Goal: Use online tool/utility: Utilize a website feature to perform a specific function

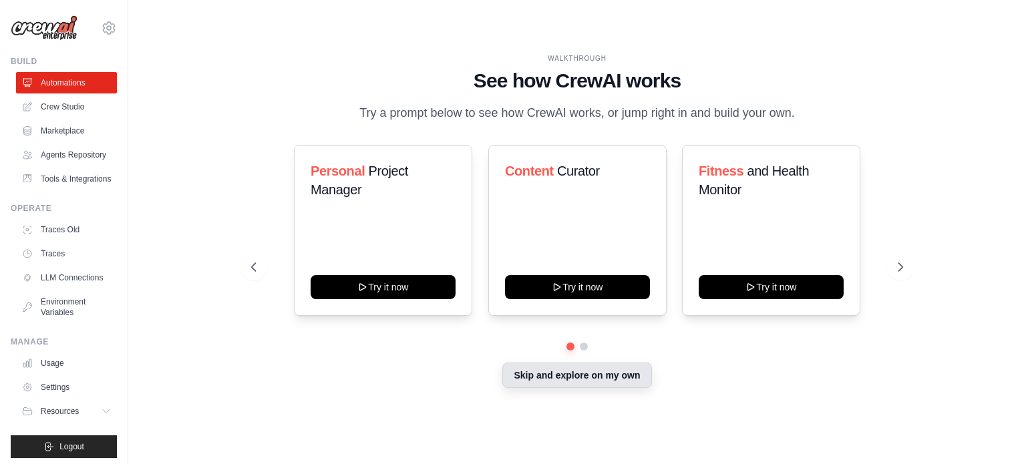
click at [620, 370] on button "Skip and explore on my own" at bounding box center [576, 375] width 149 height 25
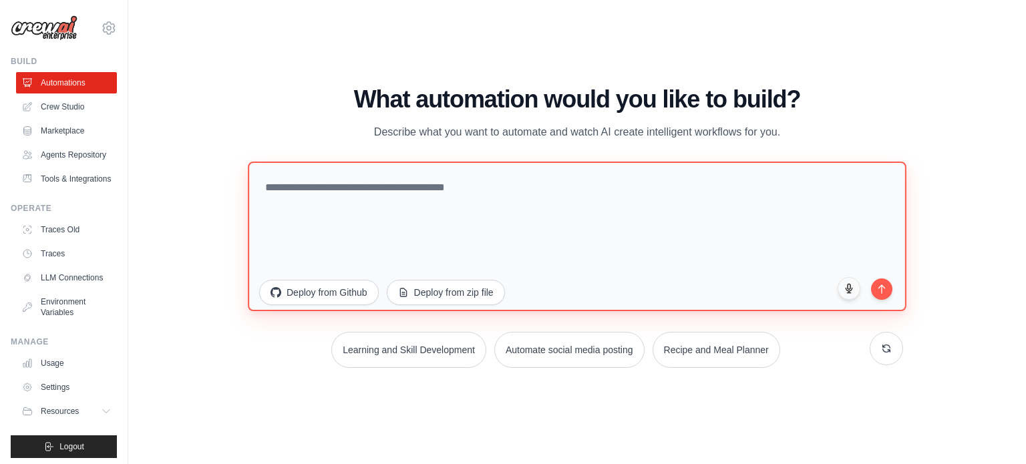
click at [424, 188] on textarea at bounding box center [577, 236] width 658 height 150
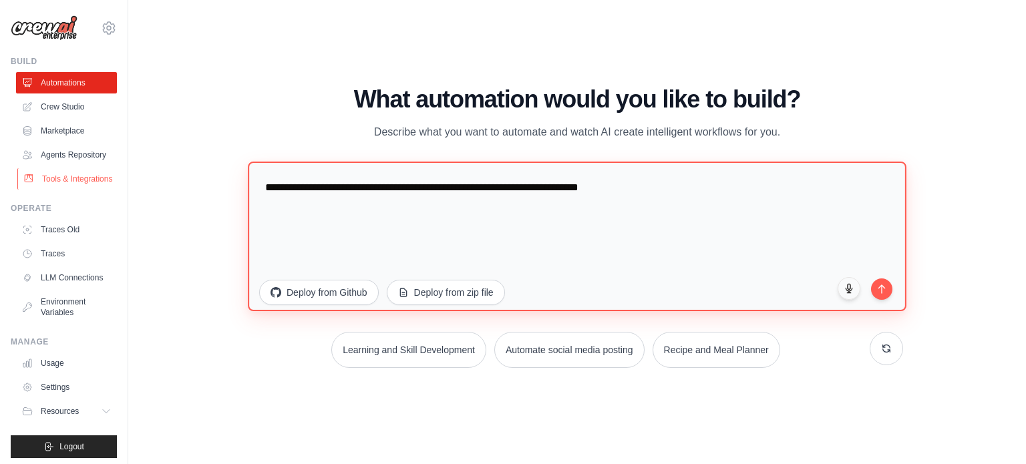
drag, startPoint x: 634, startPoint y: 185, endPoint x: 59, endPoint y: 207, distance: 574.6
click at [59, 207] on div "[EMAIL_ADDRESS][DOMAIN_NAME] Settings Build Automations" at bounding box center [513, 232] width 1026 height 464
paste textarea "**********"
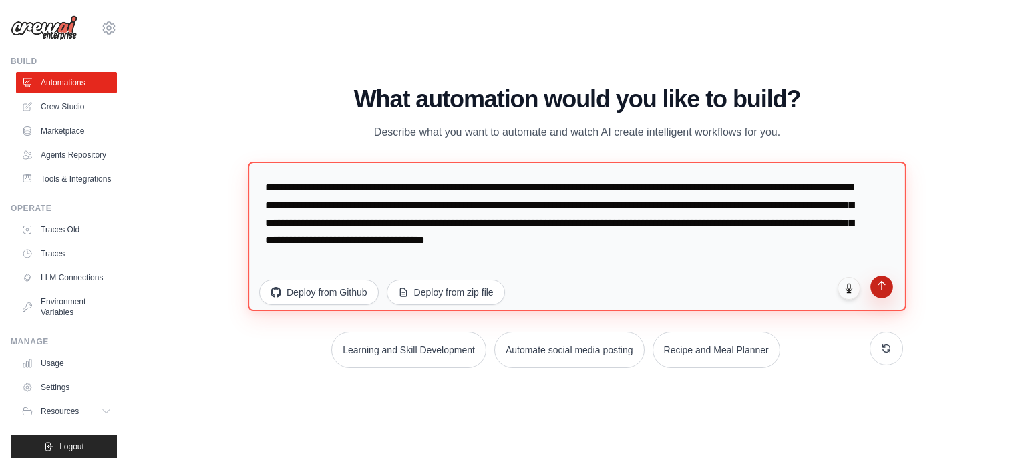
type textarea "**********"
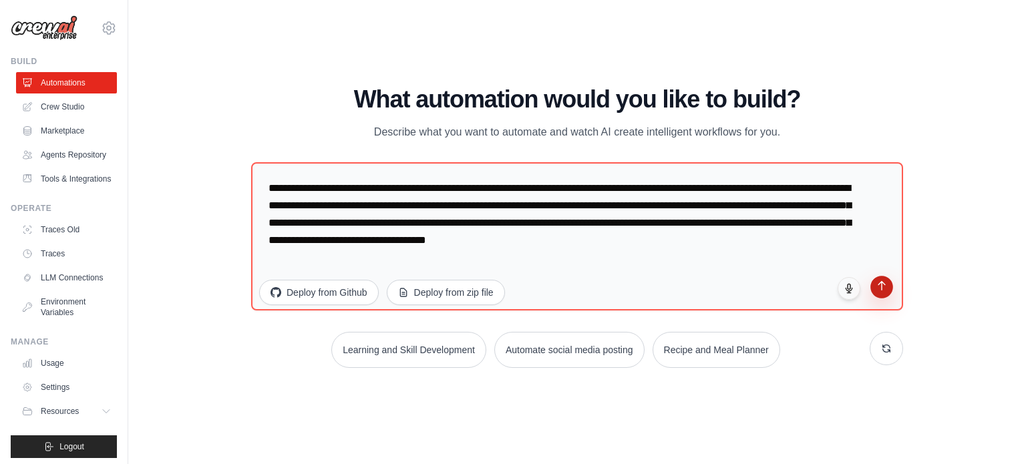
click at [887, 294] on button "submit" at bounding box center [881, 287] width 23 height 23
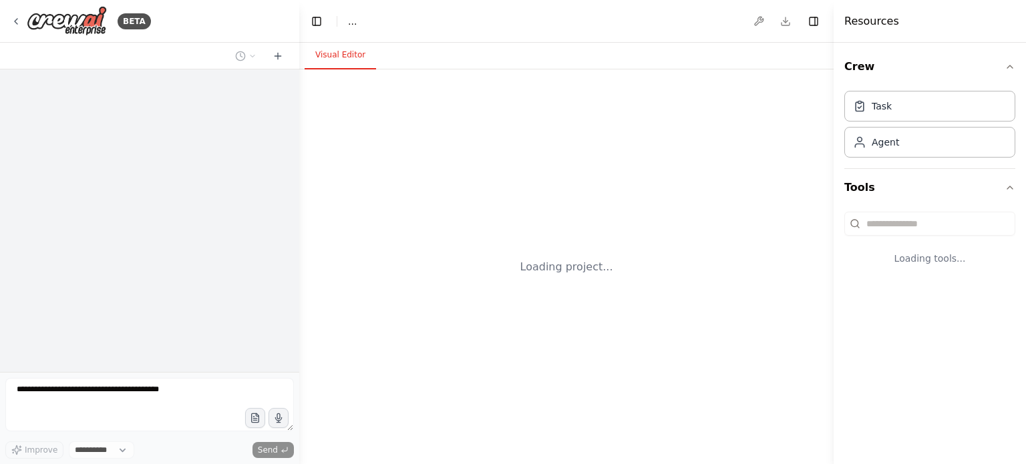
select select "****"
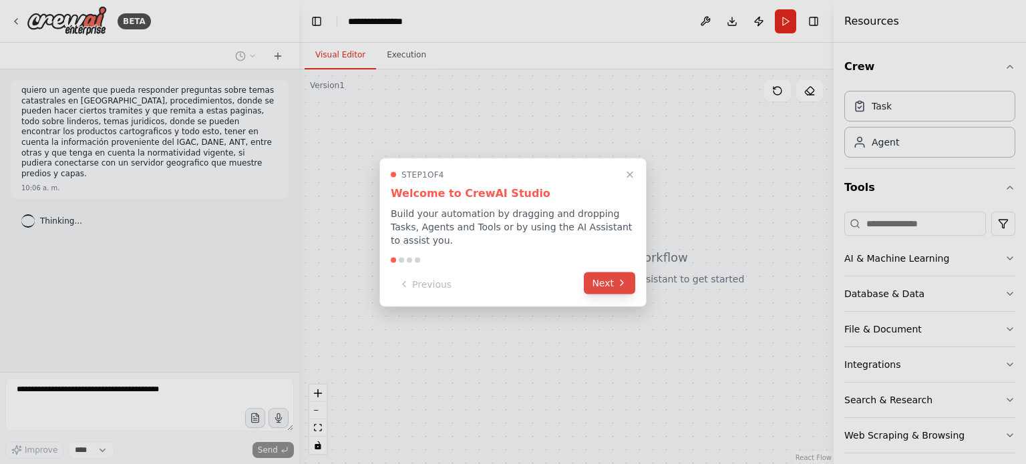
click at [597, 275] on button "Next" at bounding box center [609, 283] width 51 height 22
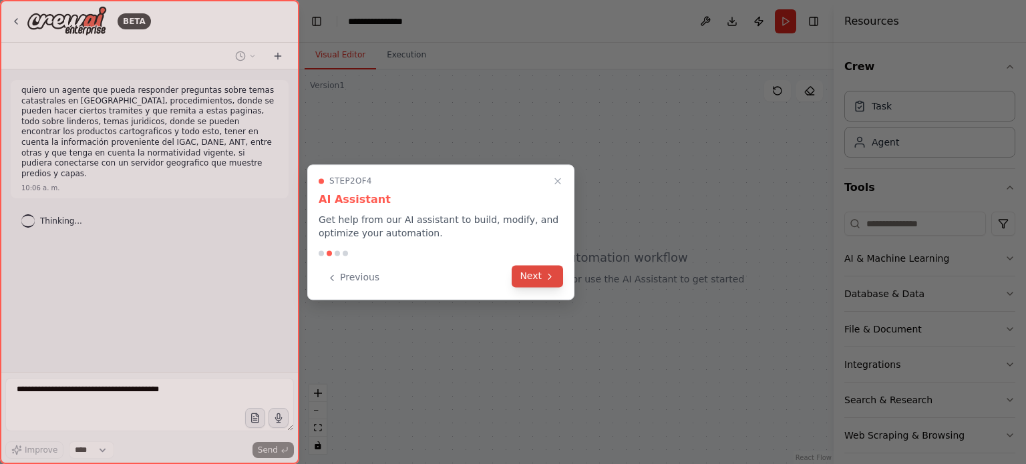
click at [551, 274] on icon at bounding box center [549, 276] width 11 height 11
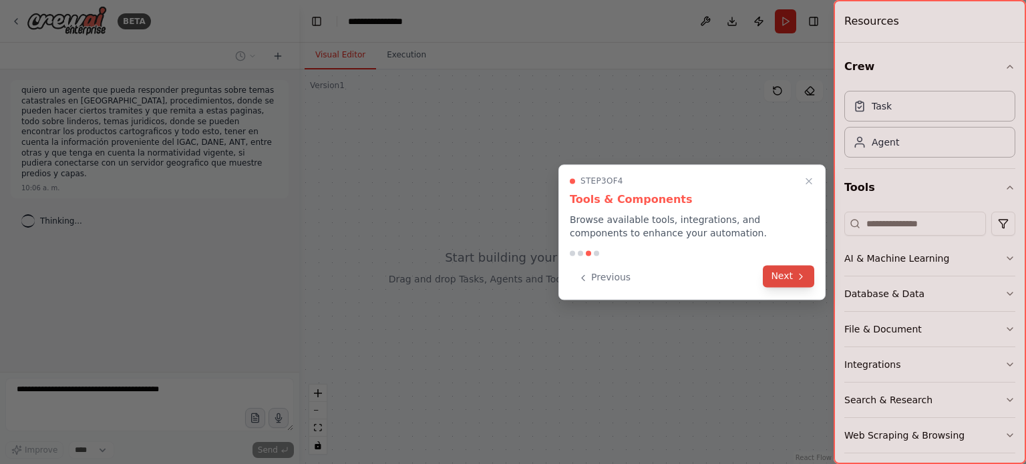
click at [783, 278] on button "Next" at bounding box center [788, 276] width 51 height 22
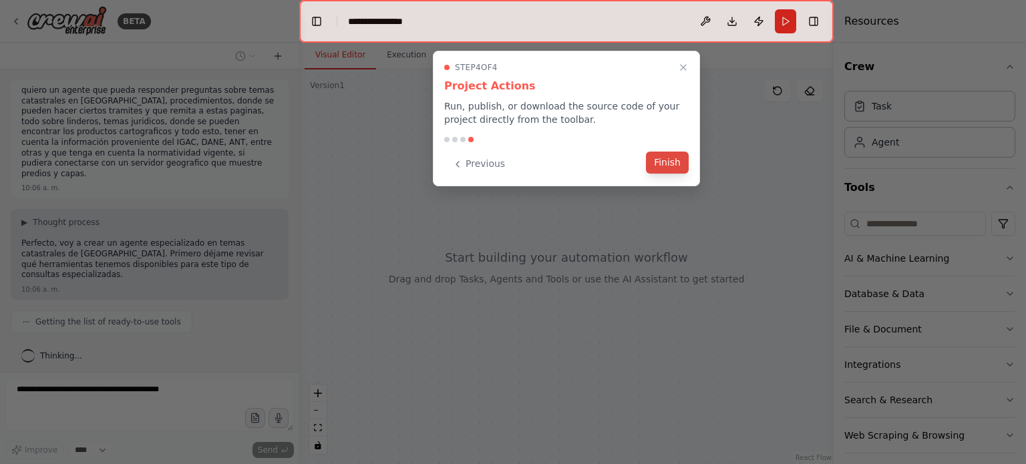
click at [675, 167] on button "Finish" at bounding box center [667, 163] width 43 height 22
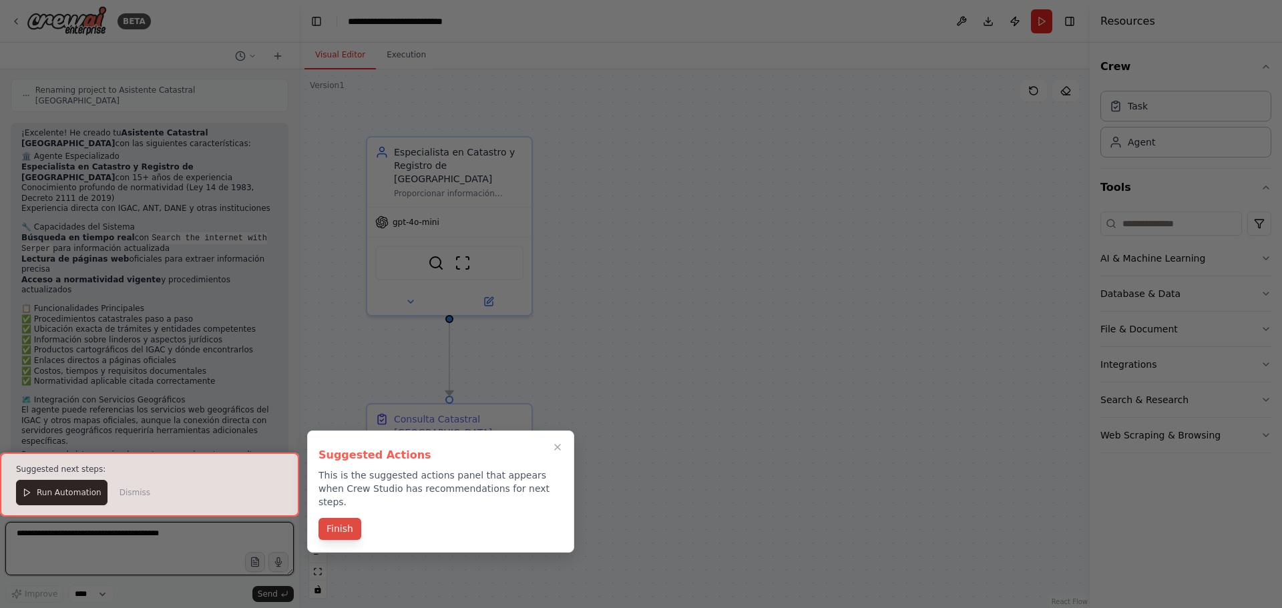
scroll to position [911, 0]
click at [345, 463] on button "Finish" at bounding box center [339, 529] width 43 height 22
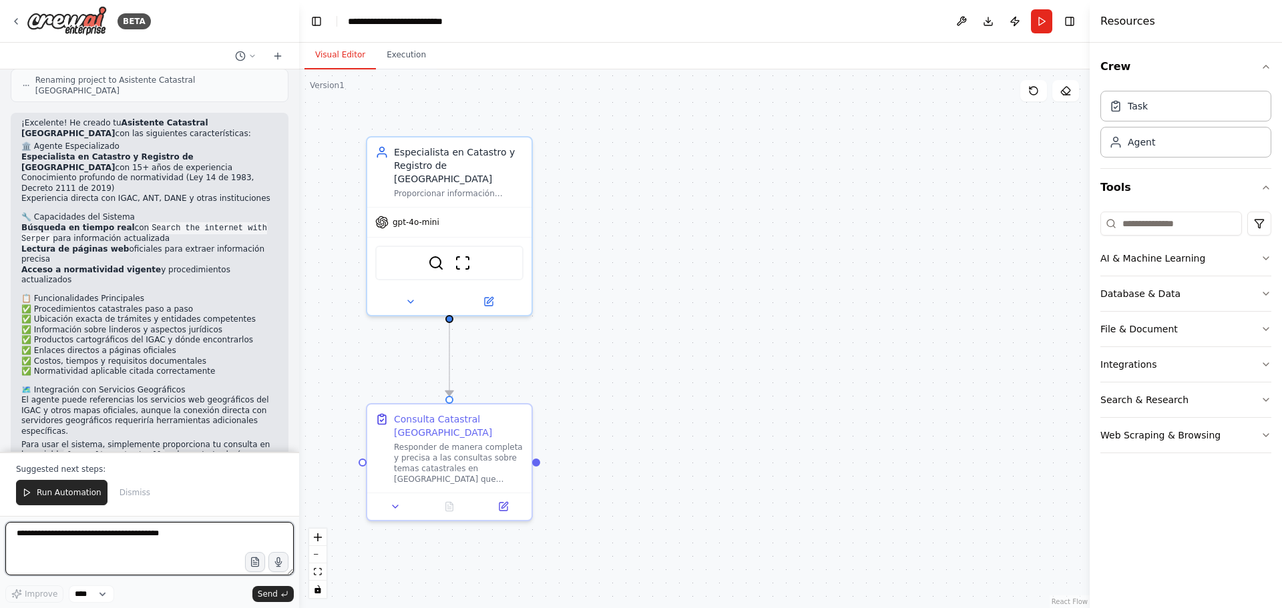
click at [122, 463] on textarea at bounding box center [149, 548] width 288 height 53
type textarea "**"
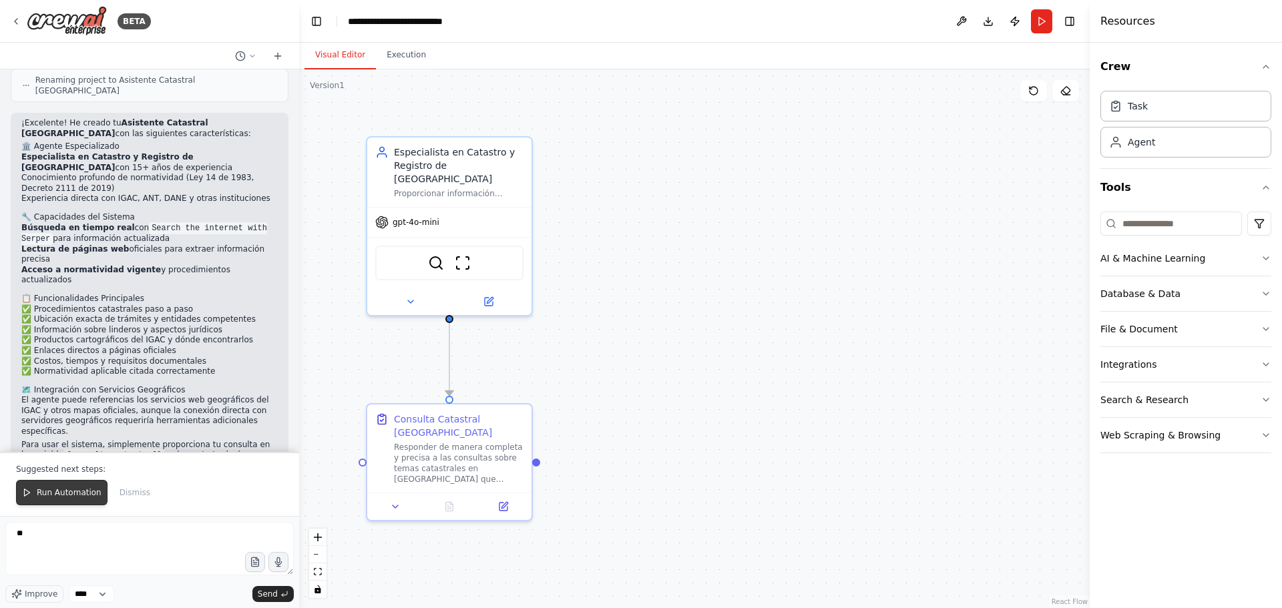
click at [92, 463] on span "Run Automation" at bounding box center [69, 492] width 65 height 11
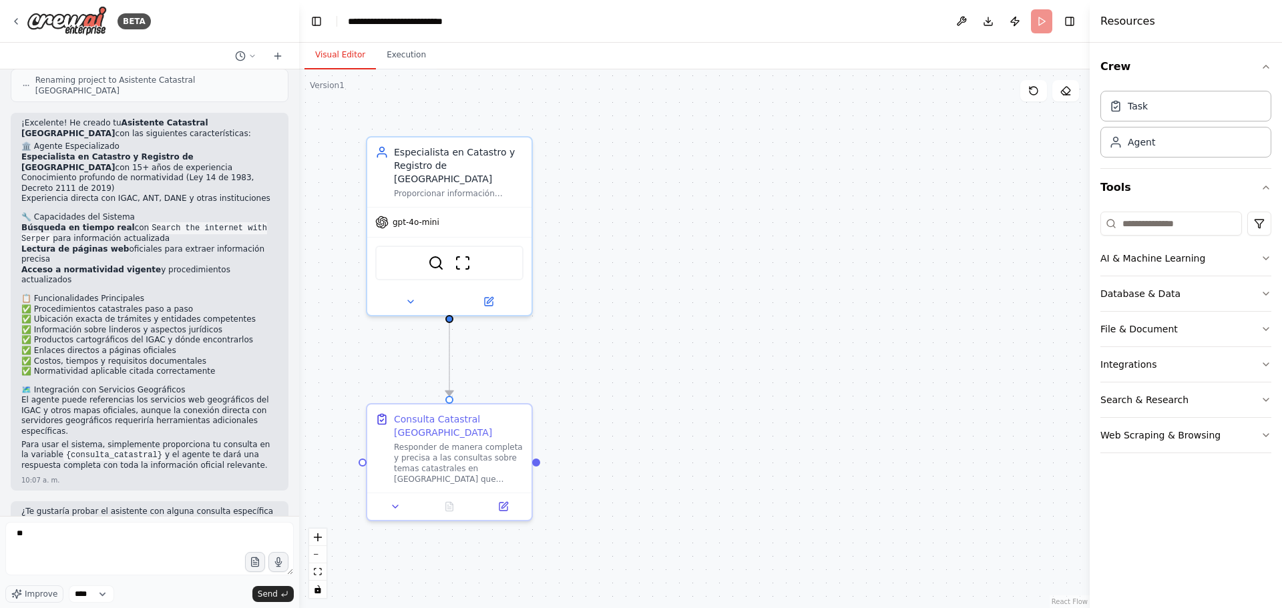
scroll to position [847, 0]
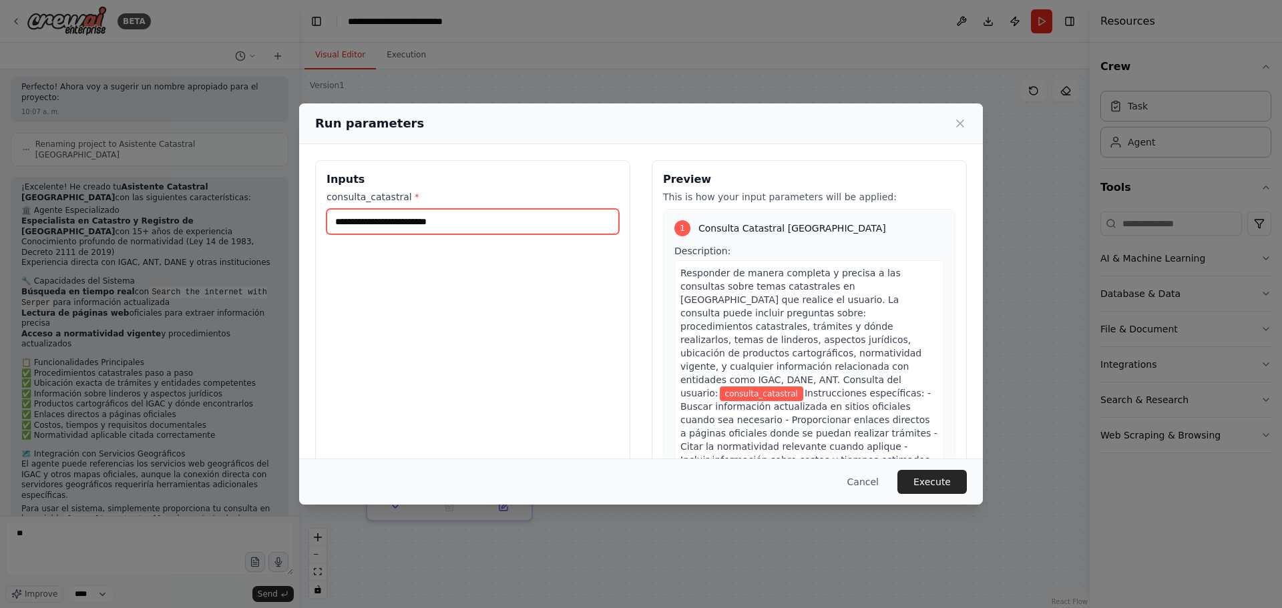
click at [469, 232] on input "consulta_catastral *" at bounding box center [473, 221] width 292 height 25
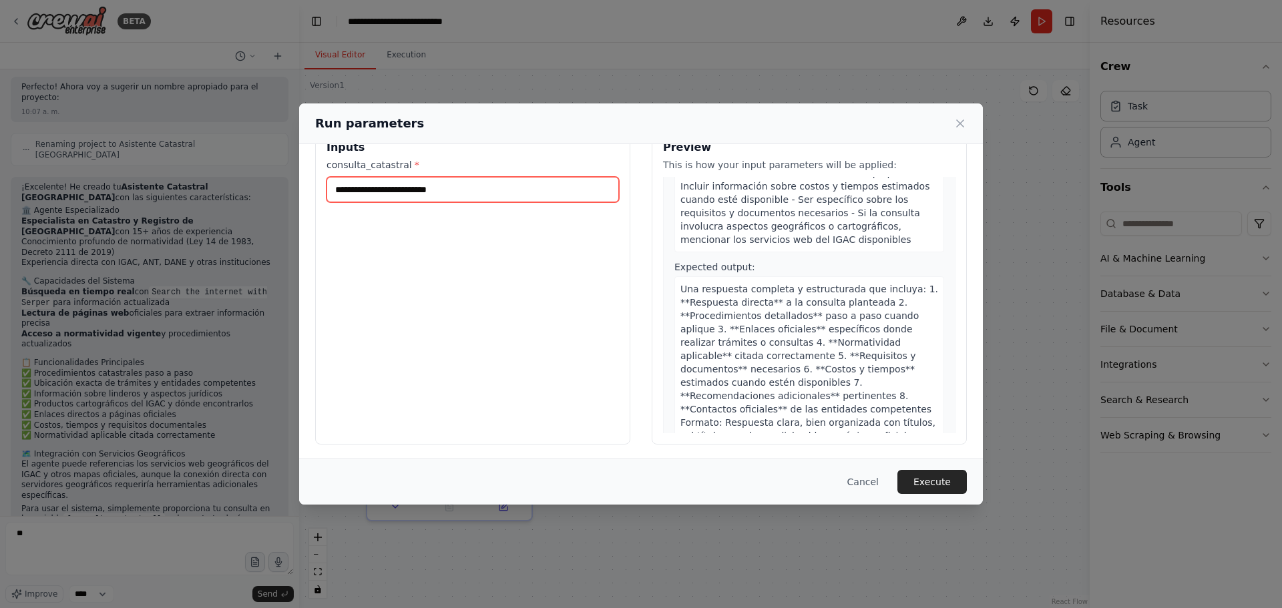
scroll to position [34, 0]
click at [371, 193] on input "consulta_catastral *" at bounding box center [473, 187] width 292 height 25
type input "**********"
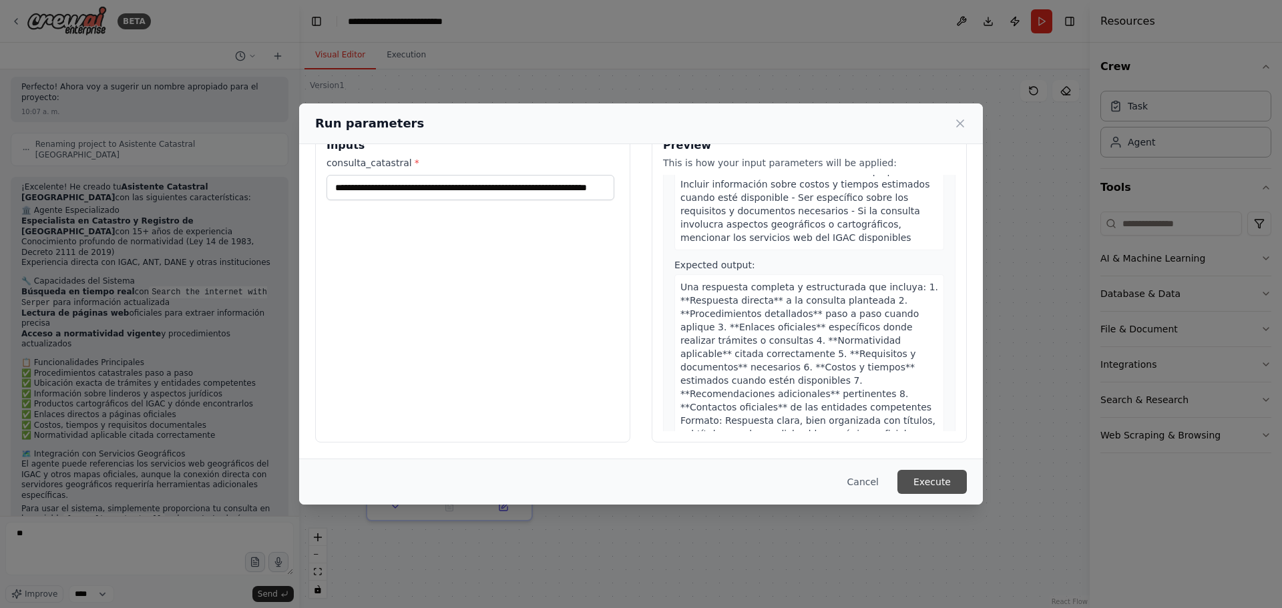
click at [945, 463] on button "Execute" at bounding box center [931, 482] width 69 height 24
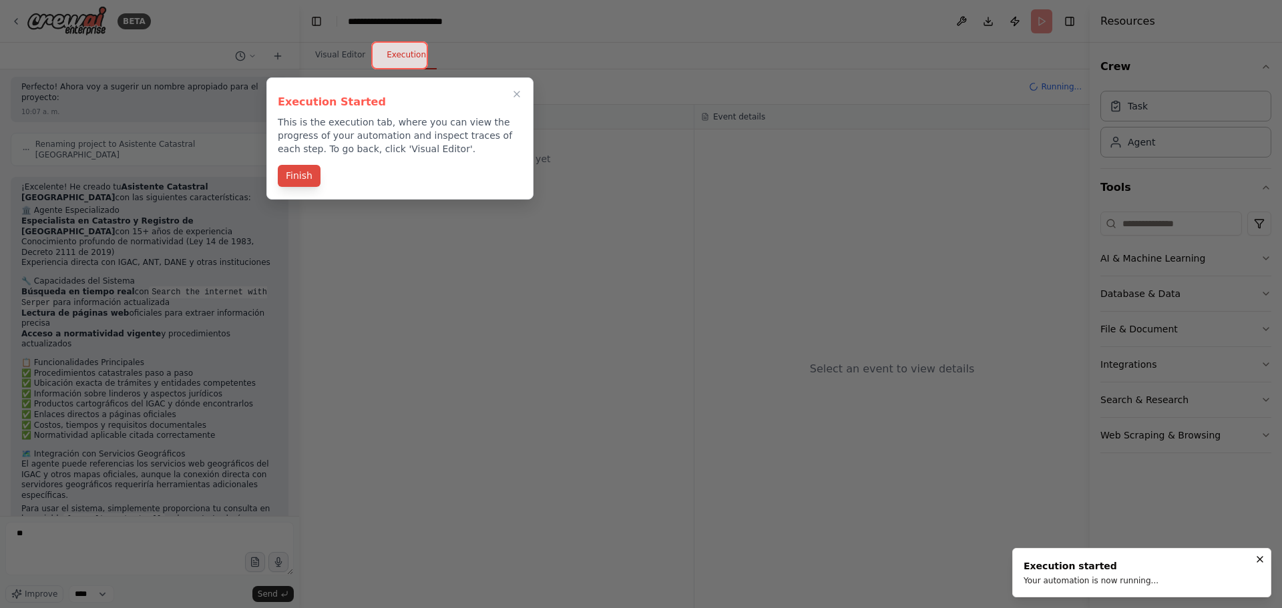
click at [301, 181] on button "Finish" at bounding box center [299, 176] width 43 height 22
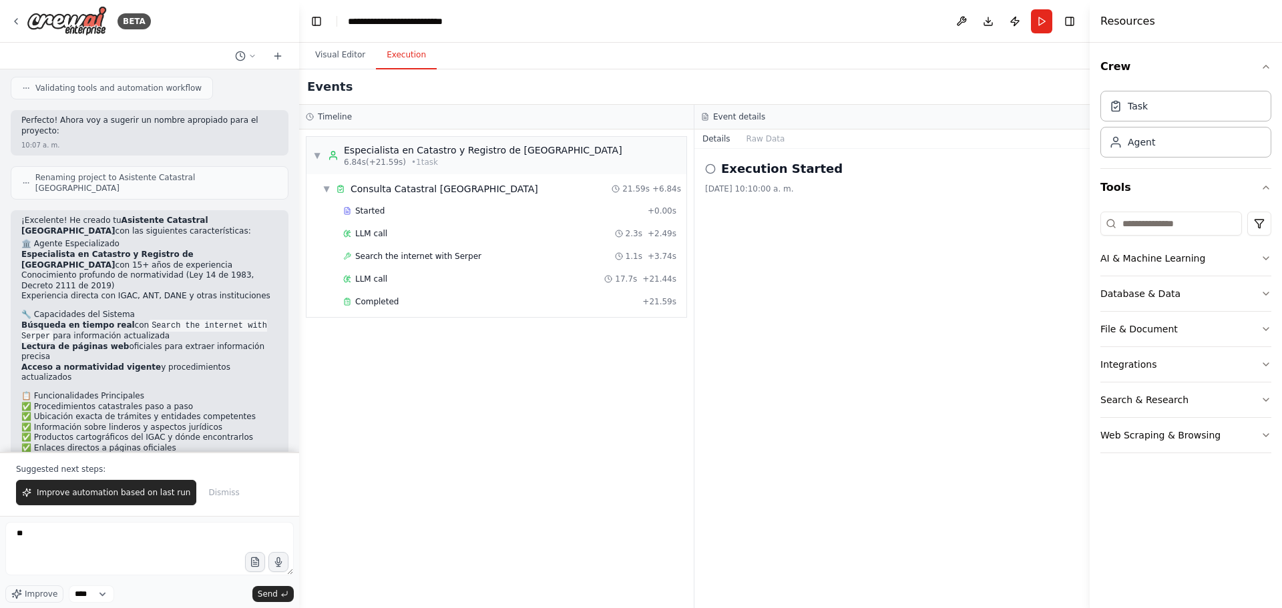
scroll to position [911, 0]
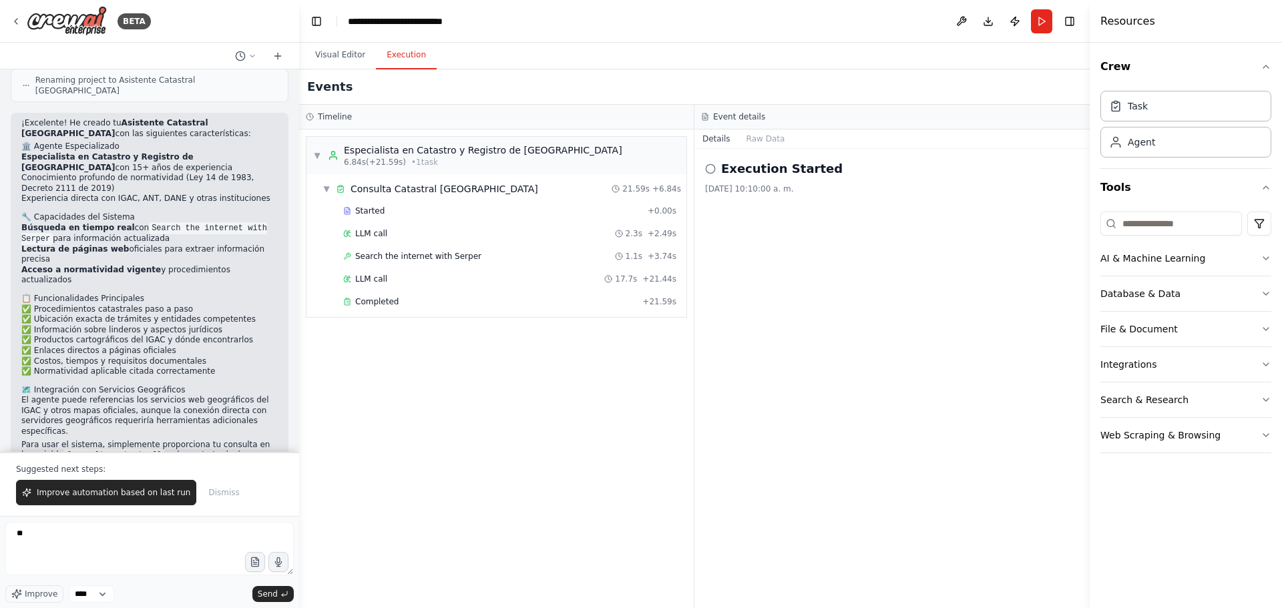
click at [714, 133] on button "Details" at bounding box center [716, 139] width 44 height 19
click at [159, 463] on button "Improve automation based on last run" at bounding box center [106, 492] width 180 height 25
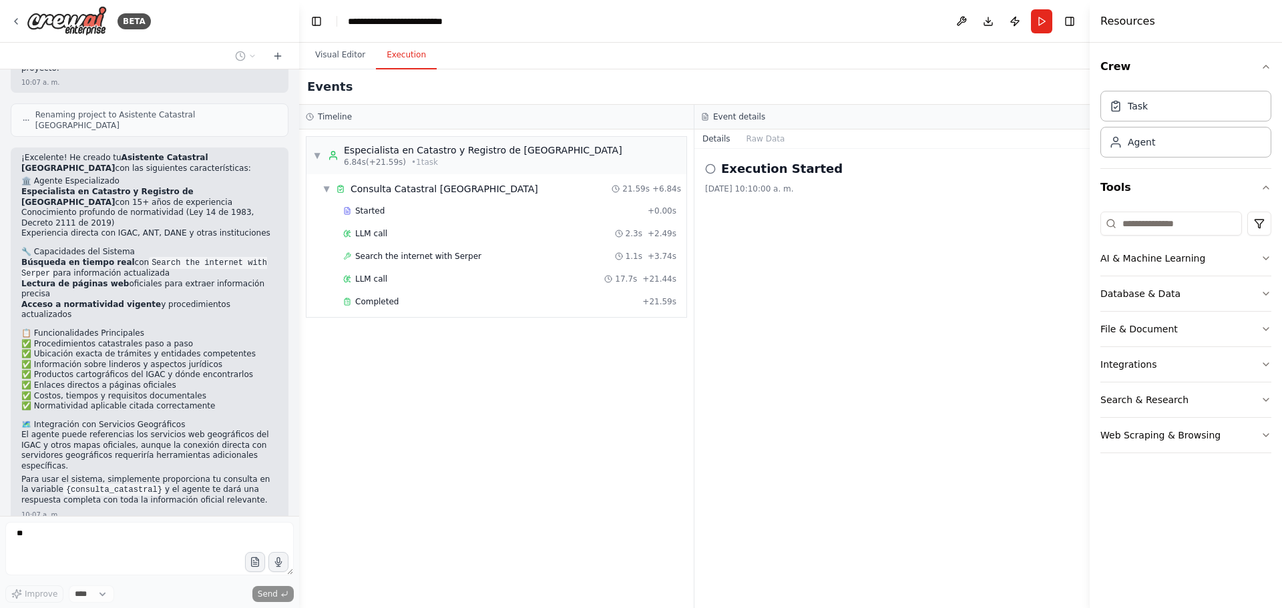
scroll to position [881, 0]
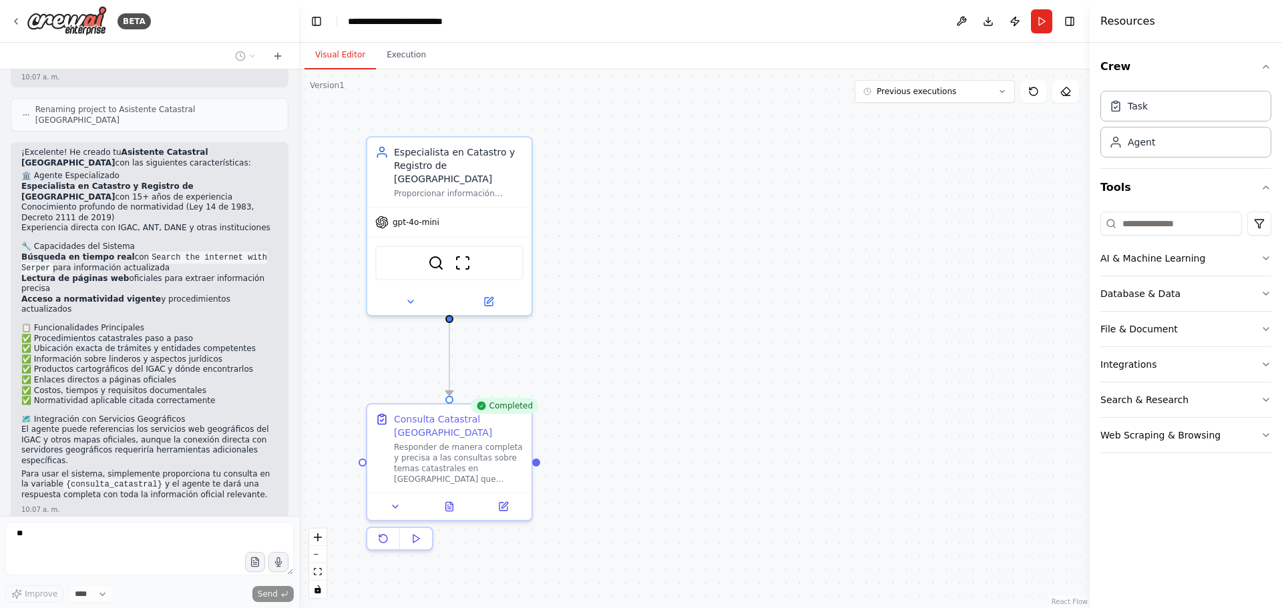
click at [347, 53] on button "Visual Editor" at bounding box center [339, 55] width 71 height 28
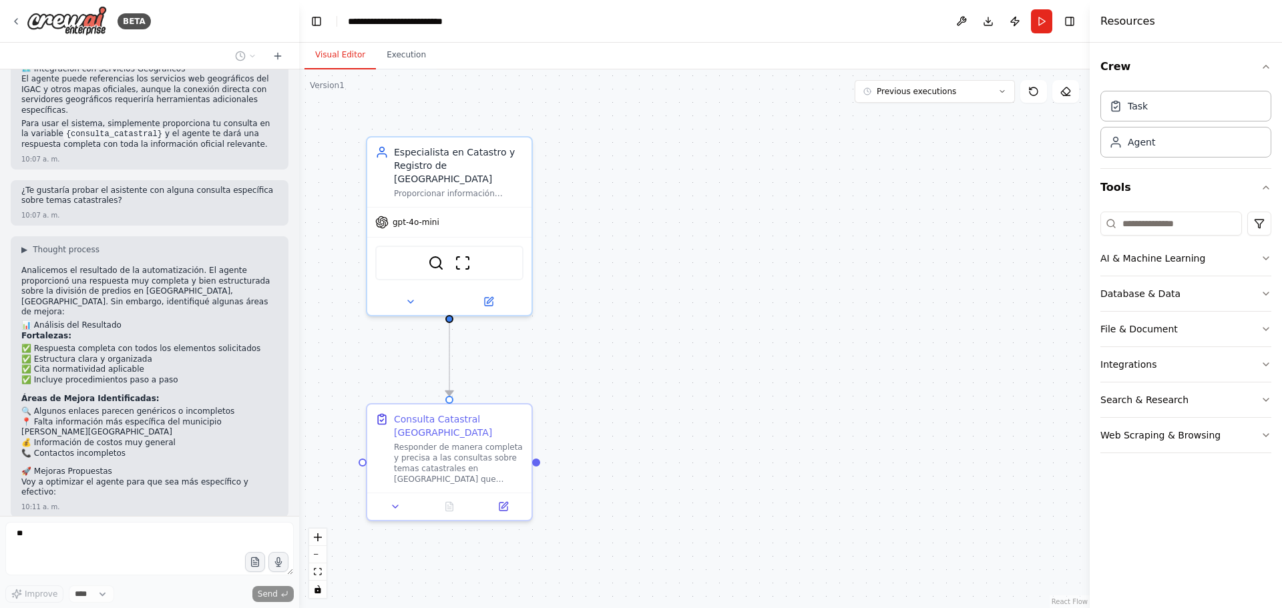
scroll to position [1321, 0]
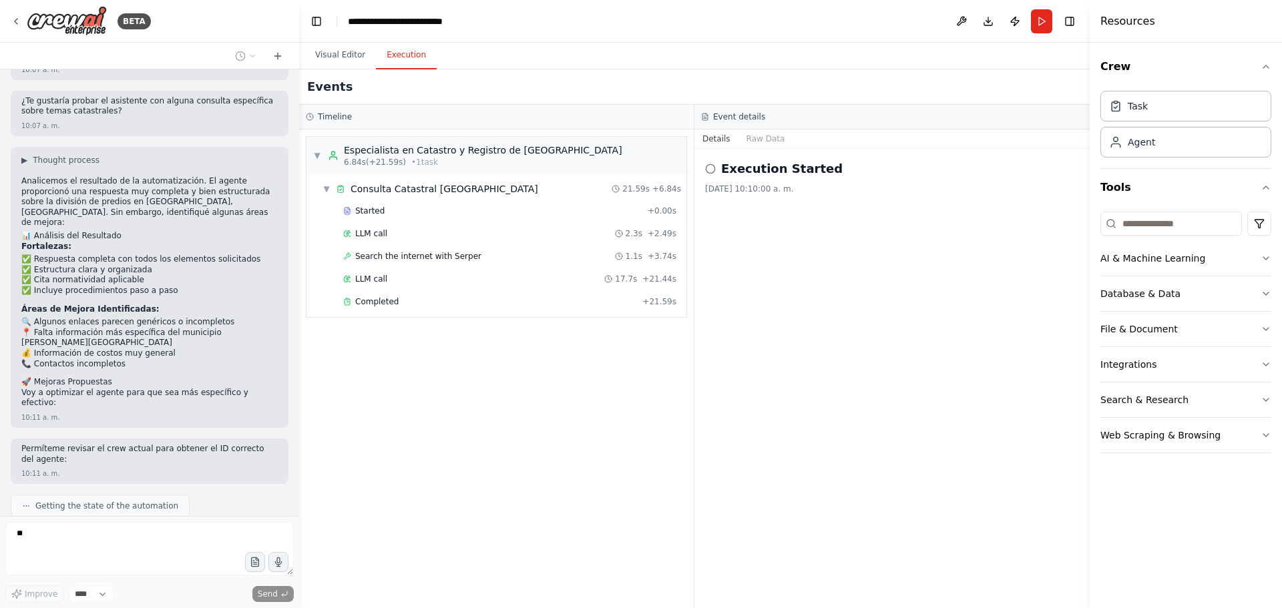
click at [411, 58] on button "Execution" at bounding box center [406, 55] width 61 height 28
click at [716, 174] on div "Execution Started" at bounding box center [892, 169] width 374 height 19
click at [710, 171] on icon at bounding box center [710, 169] width 11 height 11
click at [744, 170] on h2 "Execution Started" at bounding box center [782, 169] width 122 height 19
click at [735, 114] on h3 "Event details" at bounding box center [739, 117] width 52 height 11
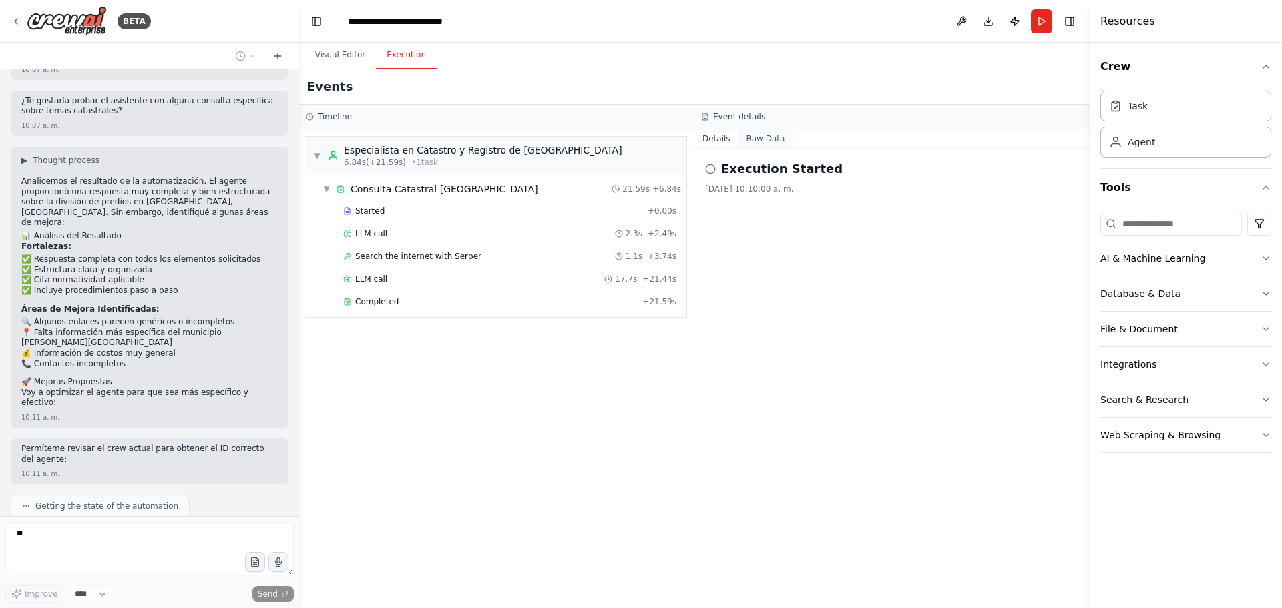
click at [754, 130] on button "Raw Data" at bounding box center [765, 139] width 55 height 19
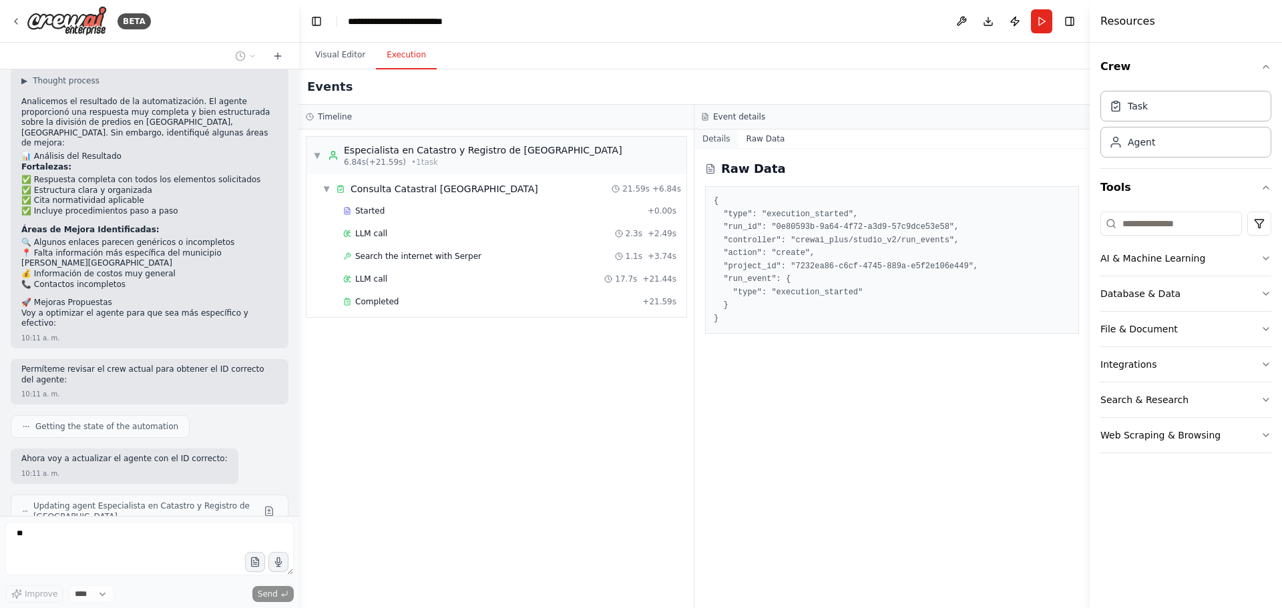
scroll to position [1411, 0]
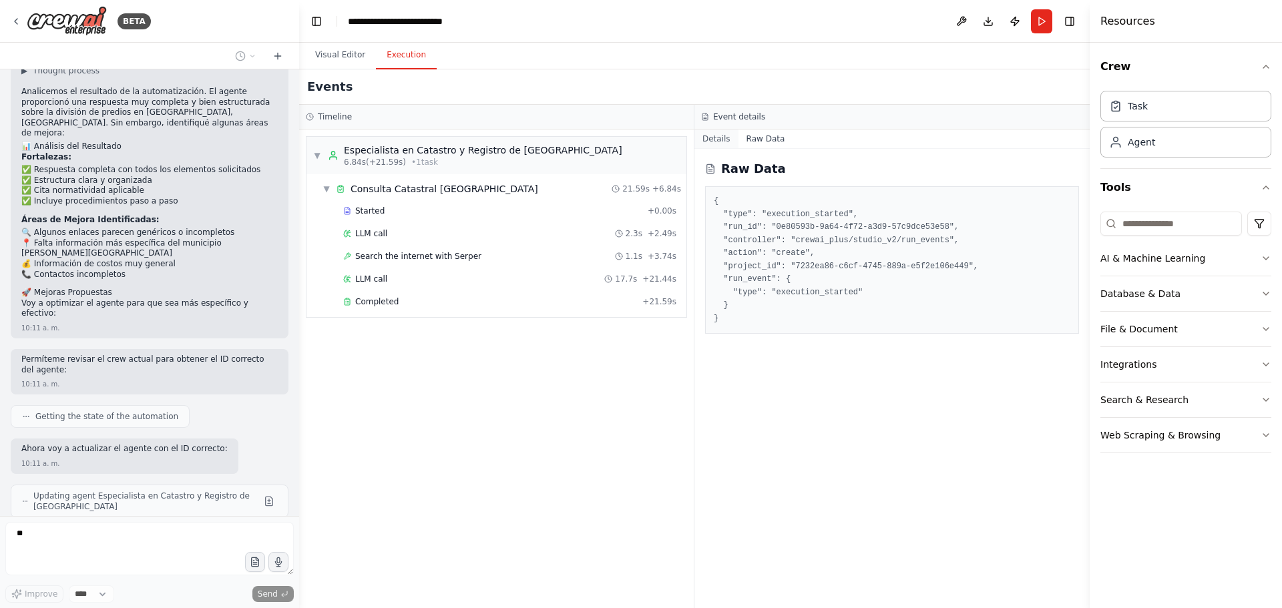
click at [720, 142] on button "Details" at bounding box center [716, 139] width 44 height 19
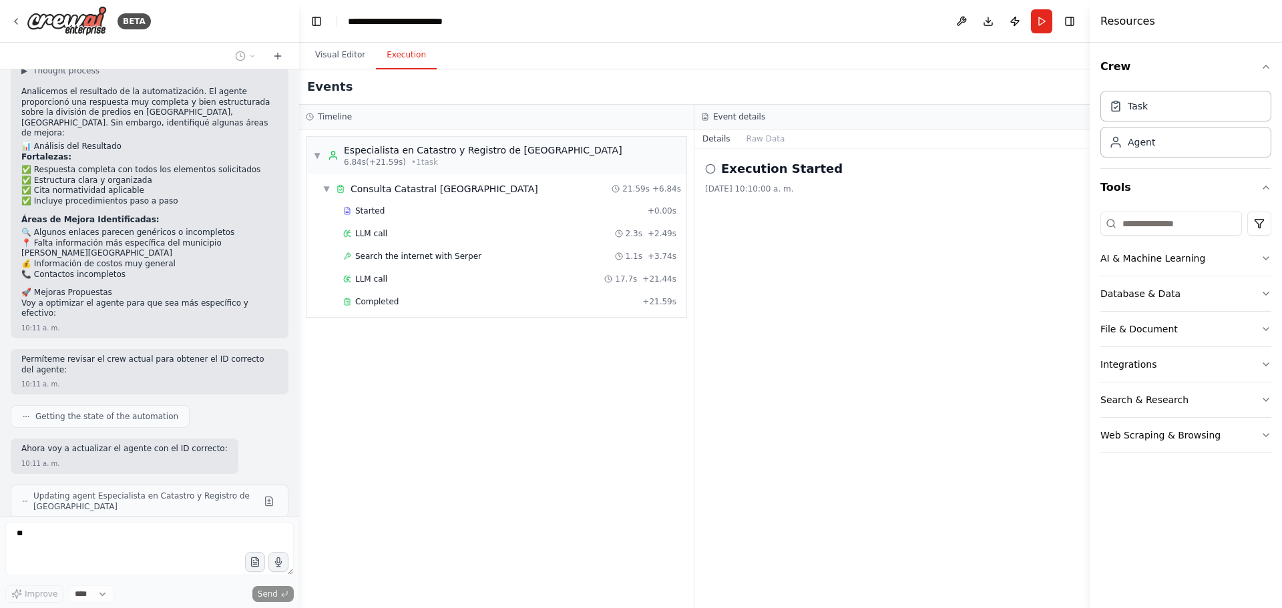
scroll to position [1496, 0]
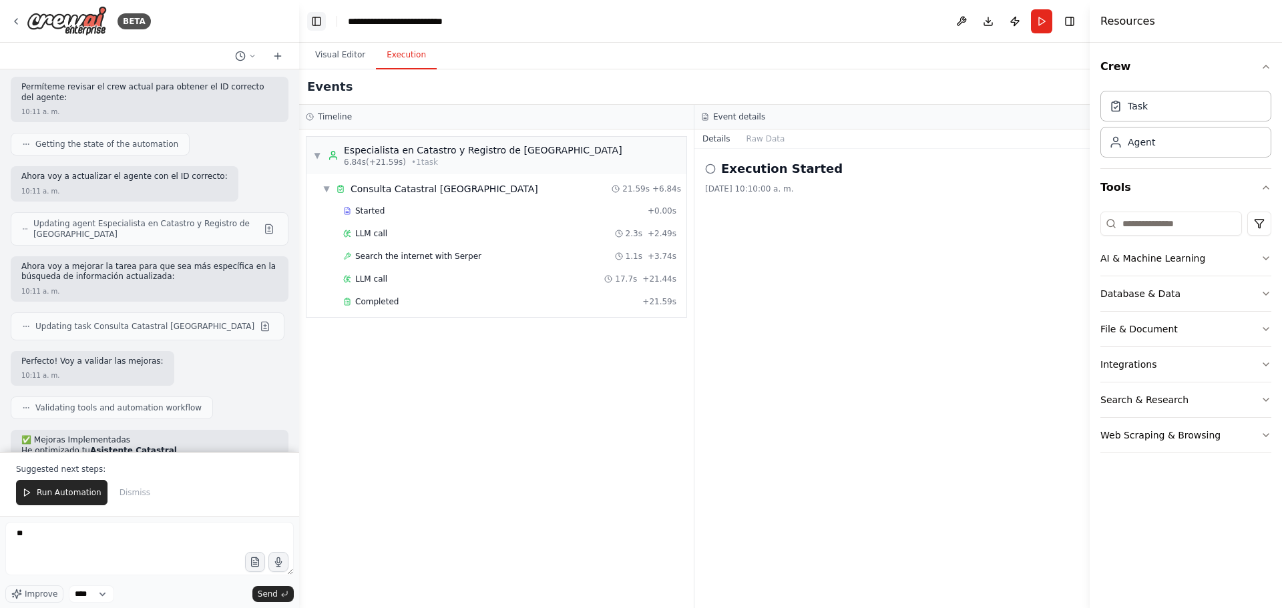
click at [321, 21] on button "Toggle Left Sidebar" at bounding box center [316, 21] width 19 height 19
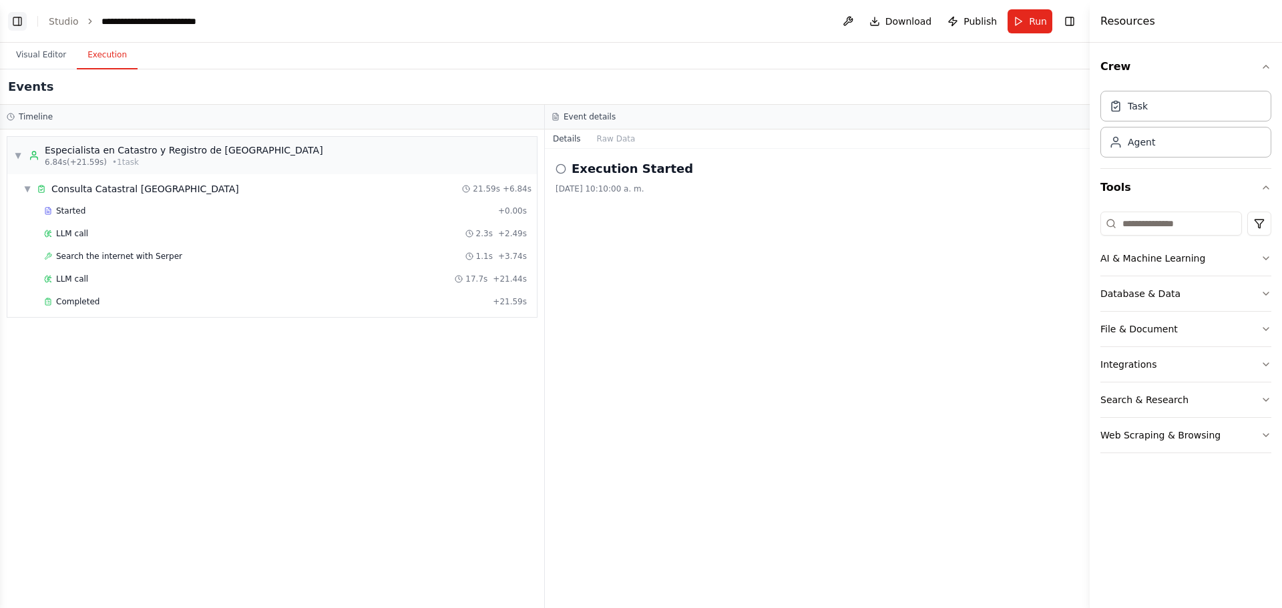
click at [17, 16] on button "Toggle Left Sidebar" at bounding box center [17, 21] width 19 height 19
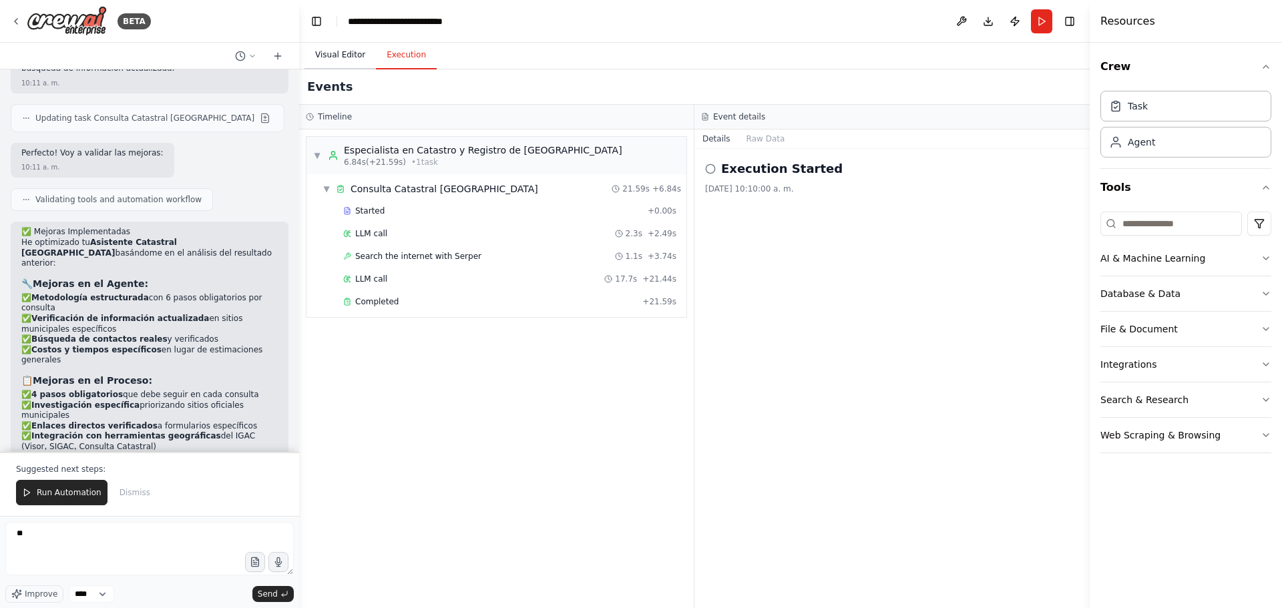
click at [340, 53] on button "Visual Editor" at bounding box center [339, 55] width 71 height 28
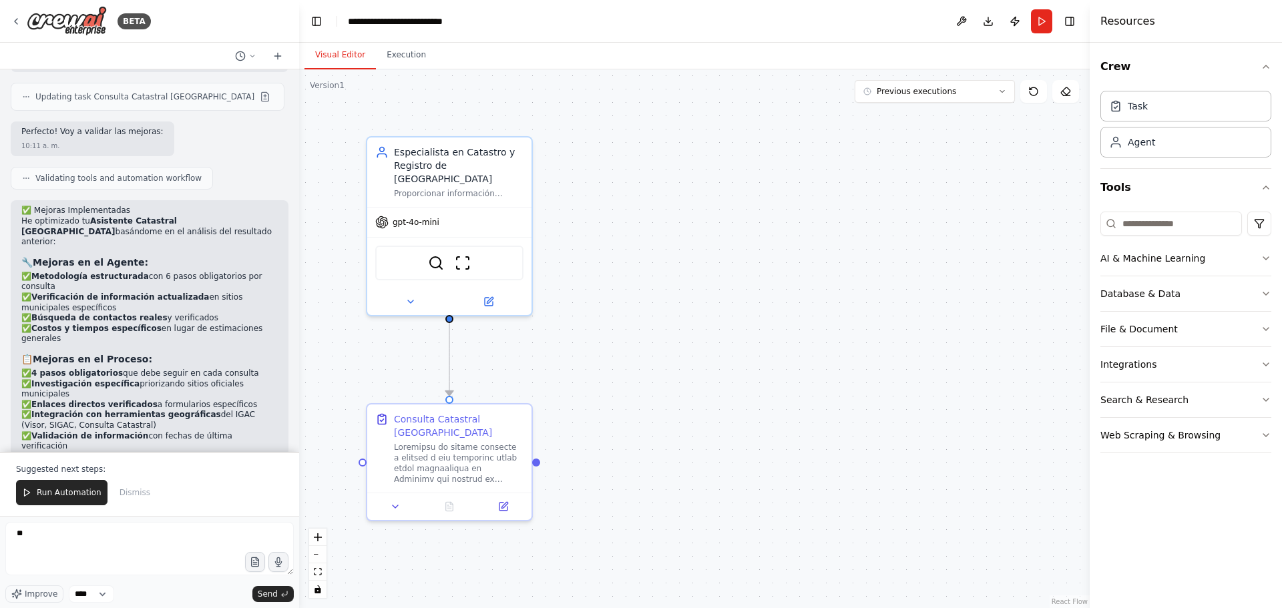
scroll to position [1923, 0]
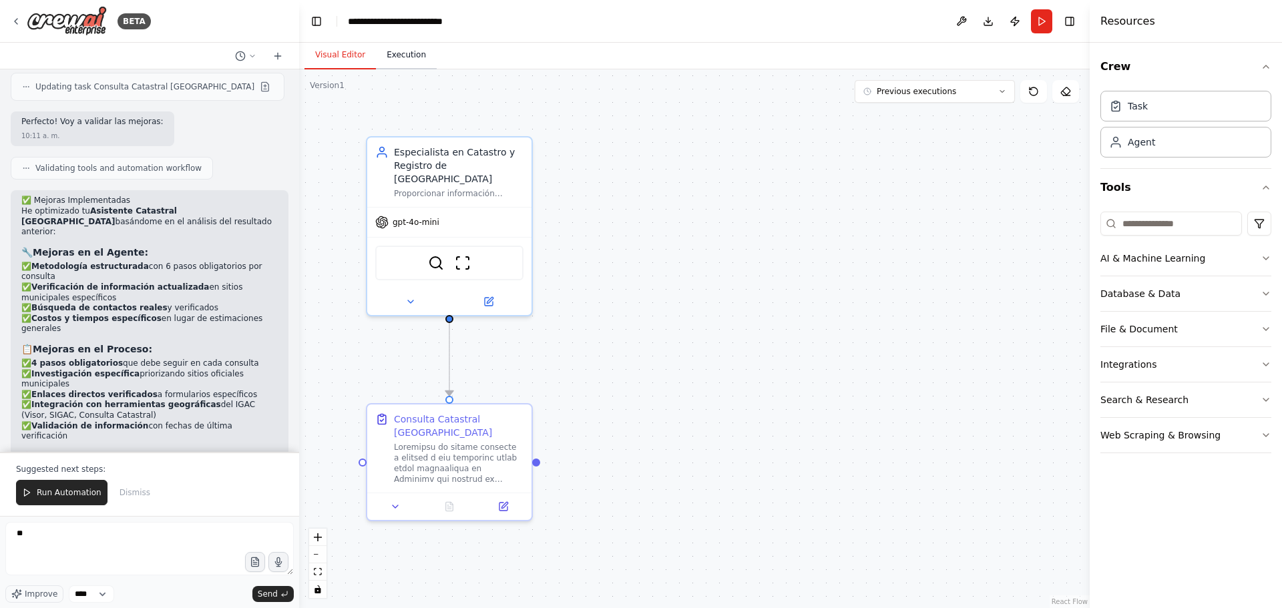
click at [385, 57] on button "Execution" at bounding box center [406, 55] width 61 height 28
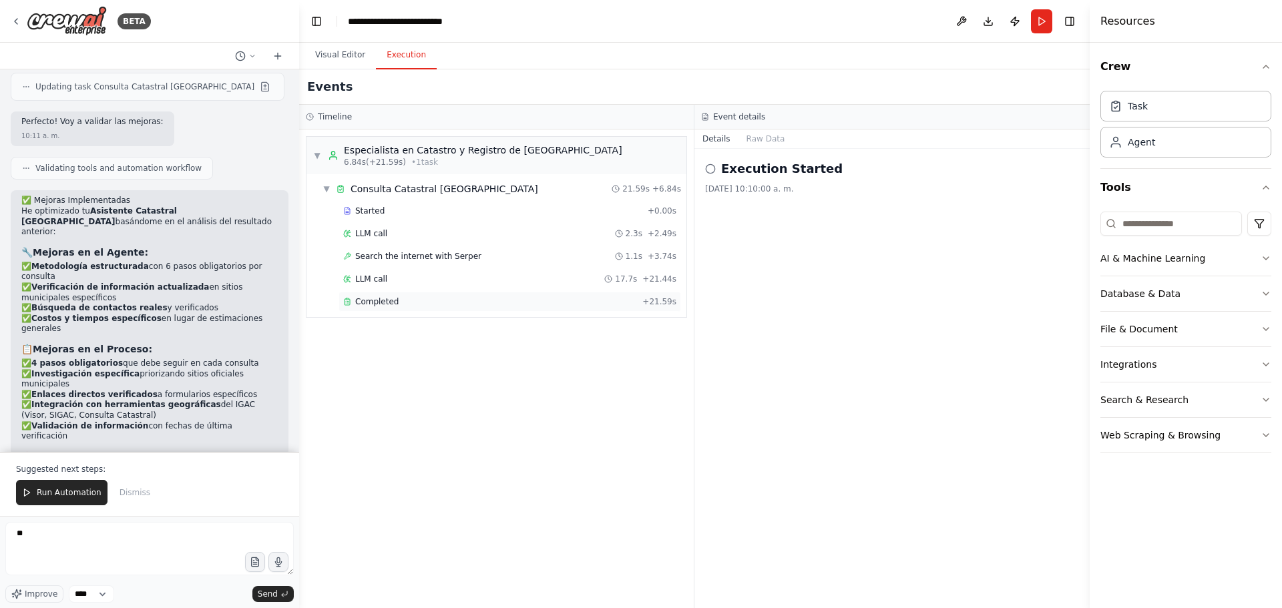
click at [363, 297] on span "Completed" at bounding box center [376, 301] width 43 height 11
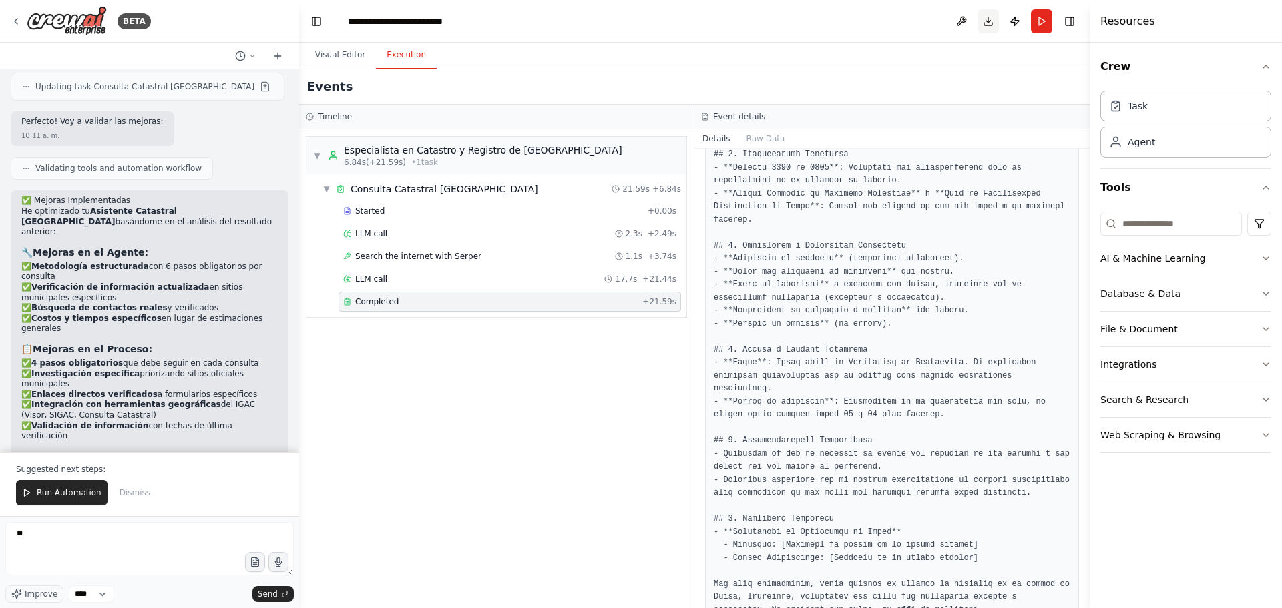
click at [985, 25] on button "Download" at bounding box center [988, 21] width 21 height 24
click at [72, 463] on button "Run Automation" at bounding box center [61, 492] width 91 height 25
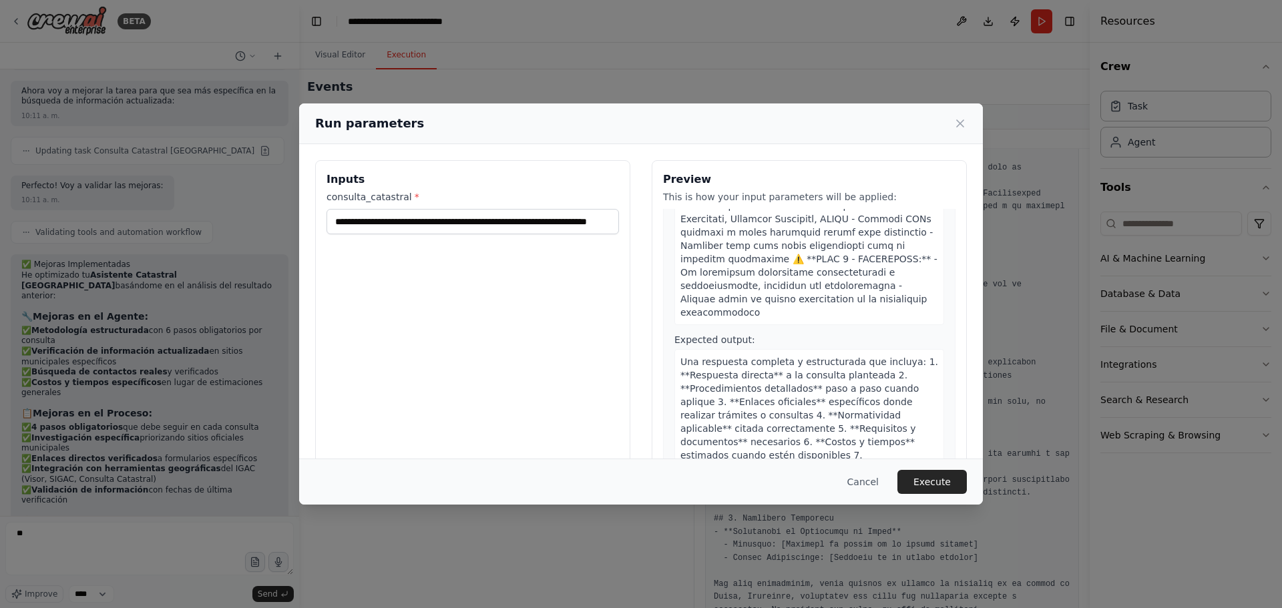
scroll to position [429, 0]
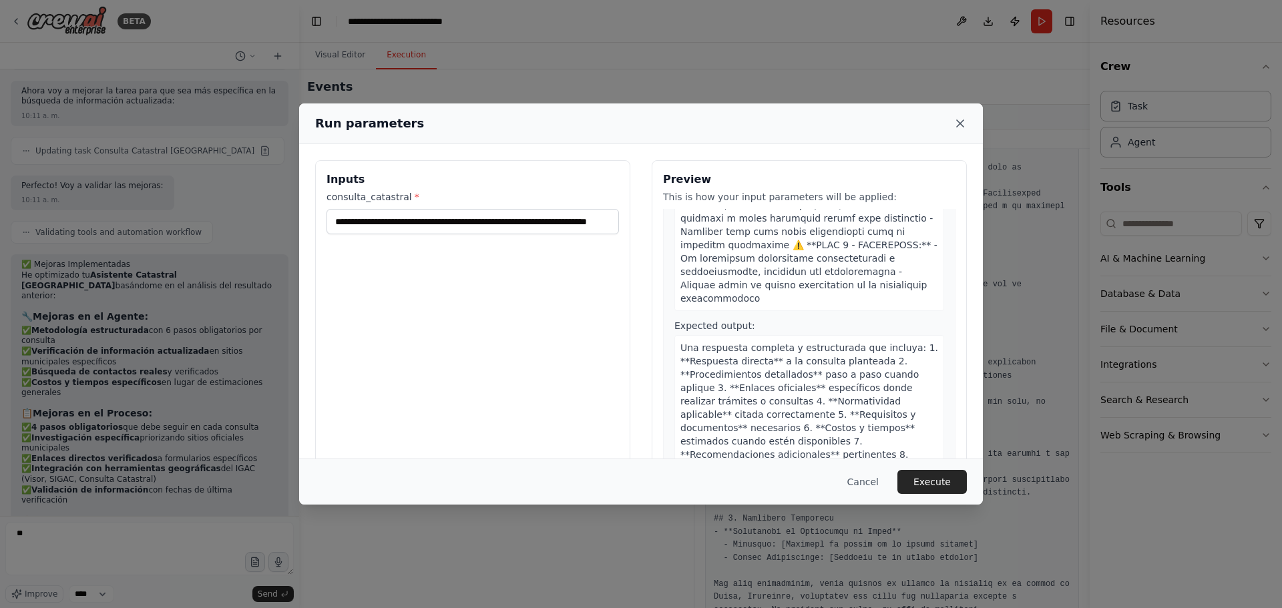
click at [963, 124] on icon at bounding box center [959, 123] width 13 height 13
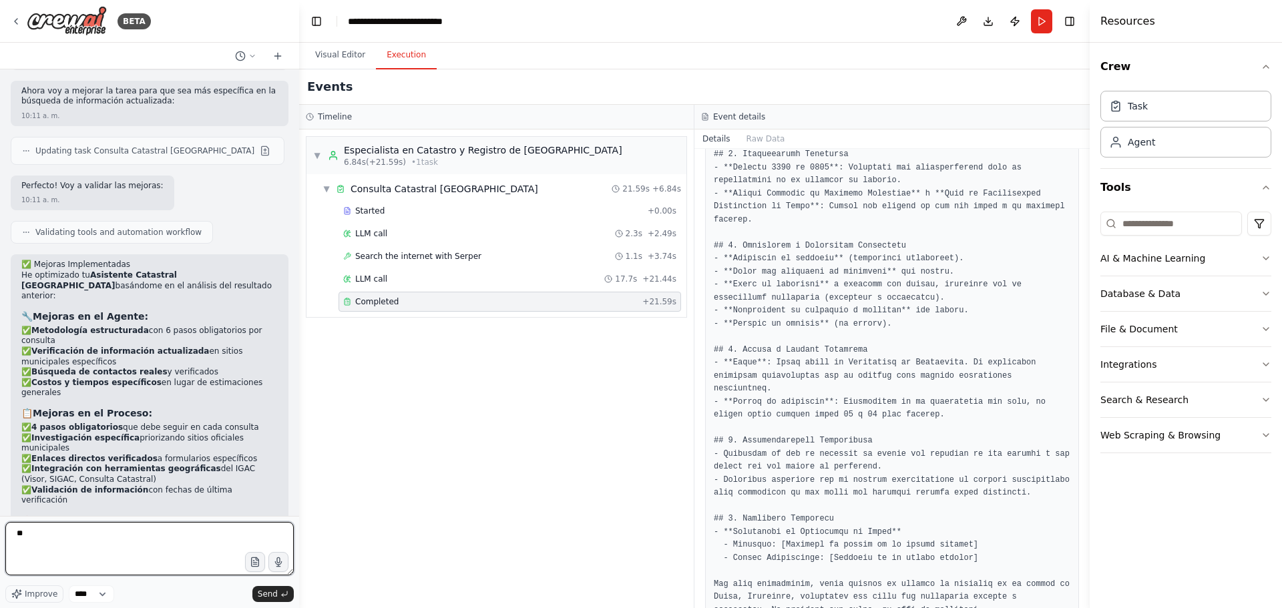
click at [197, 463] on textarea "**" at bounding box center [149, 548] width 288 height 53
drag, startPoint x: 31, startPoint y: 529, endPoint x: -19, endPoint y: 525, distance: 49.6
click at [0, 463] on html "BETA quiero un agente que pueda responder preguntas sobre temas catastrales en …" at bounding box center [641, 304] width 1282 height 608
type textarea "*"
click at [184, 463] on textarea at bounding box center [149, 548] width 288 height 53
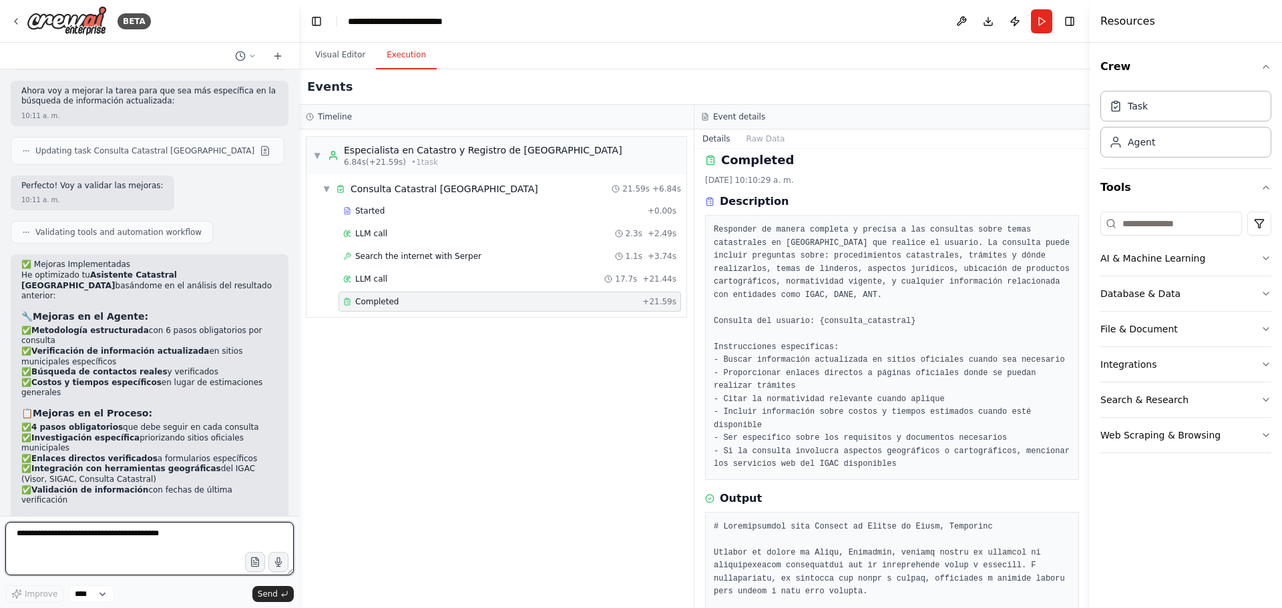
scroll to position [0, 0]
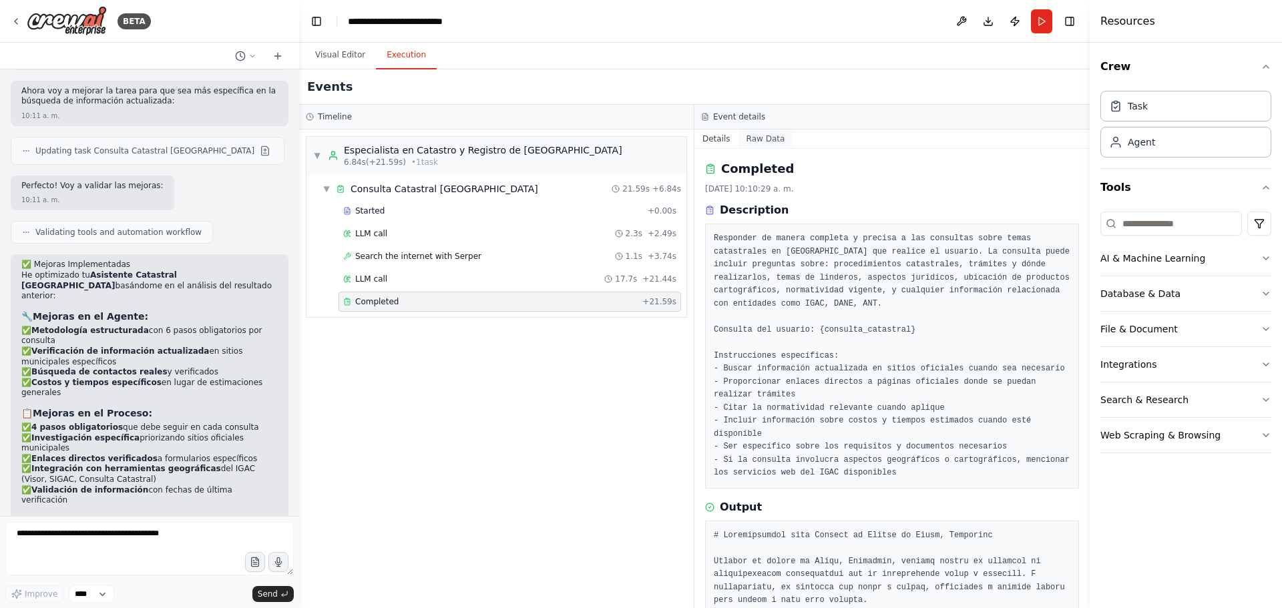
click at [757, 144] on button "Raw Data" at bounding box center [765, 139] width 55 height 19
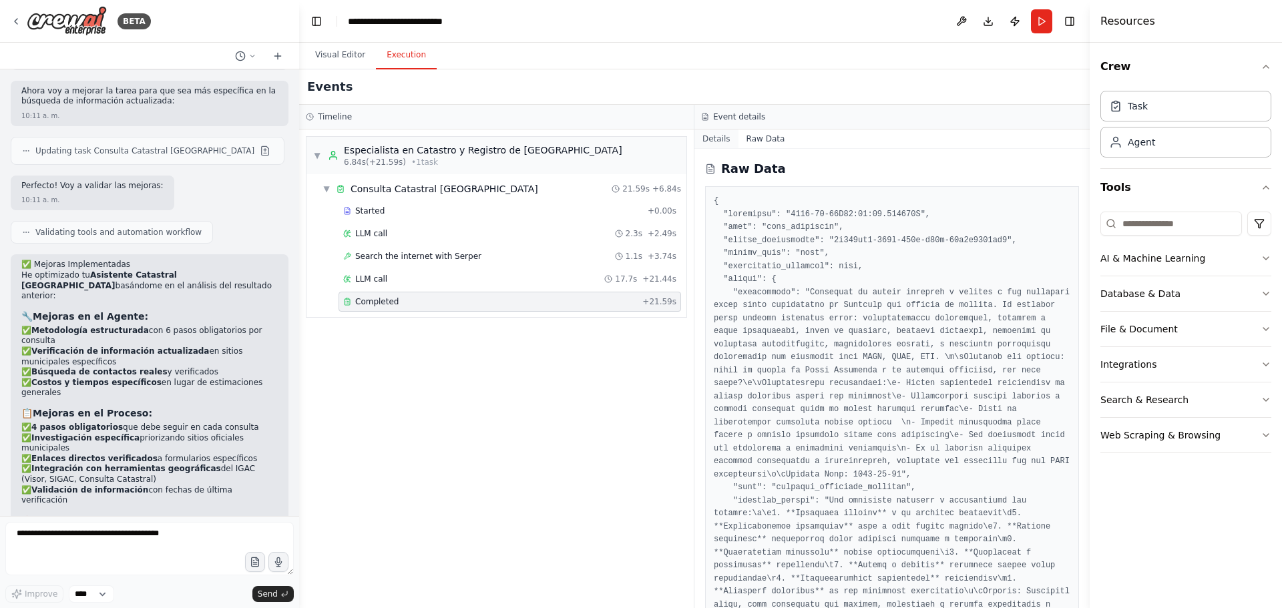
click at [714, 142] on button "Details" at bounding box center [716, 139] width 44 height 19
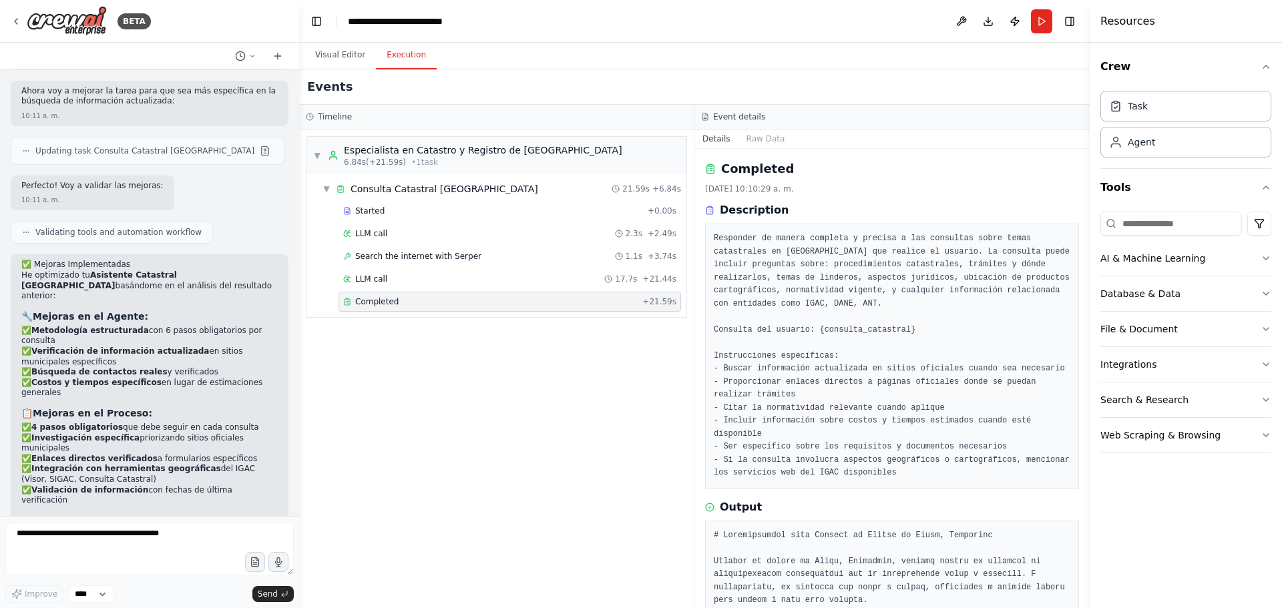
click at [478, 404] on div "▼ Especialista en Catastro y Registro de Colombia 6.84s (+21.59s) • 1 task ▼ Co…" at bounding box center [496, 369] width 395 height 479
click at [1025, 19] on button "Run" at bounding box center [1041, 21] width 21 height 24
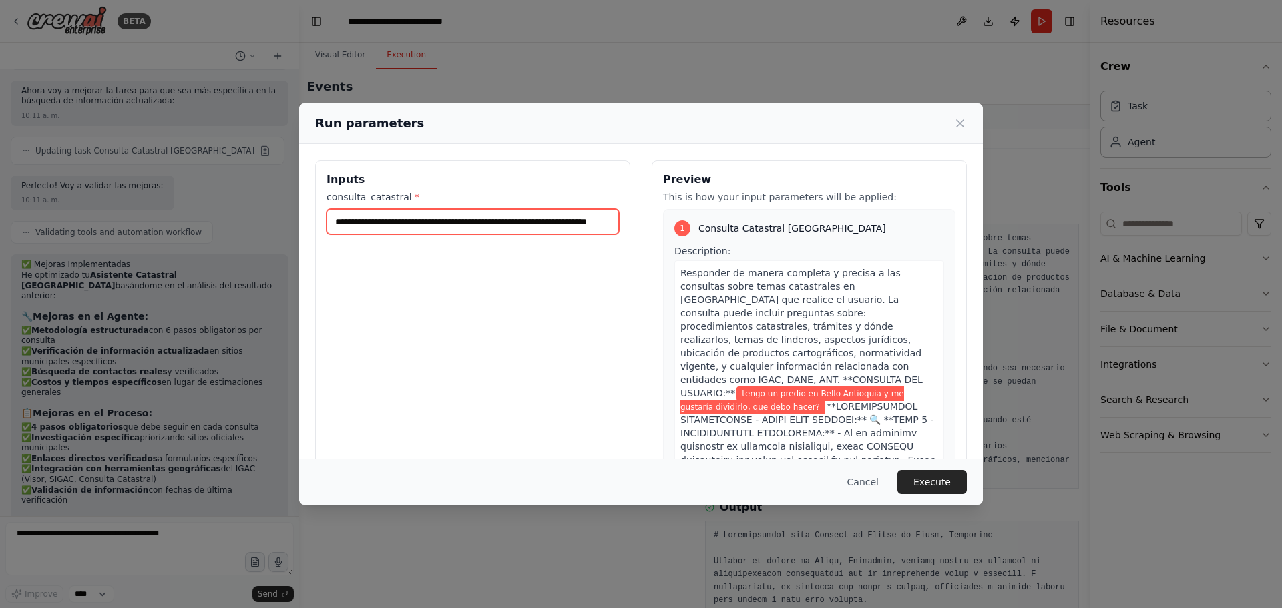
click at [459, 221] on input "**********" at bounding box center [473, 221] width 292 height 25
click at [592, 220] on input "**********" at bounding box center [473, 221] width 292 height 25
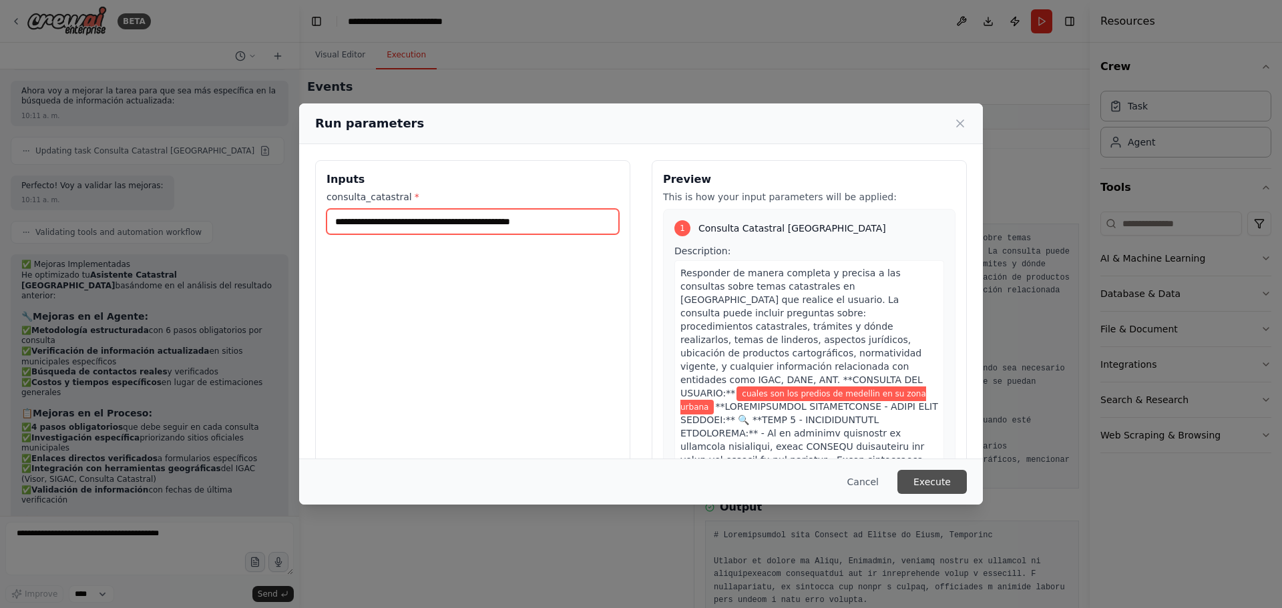
type input "**********"
click at [943, 463] on button "Execute" at bounding box center [931, 482] width 69 height 24
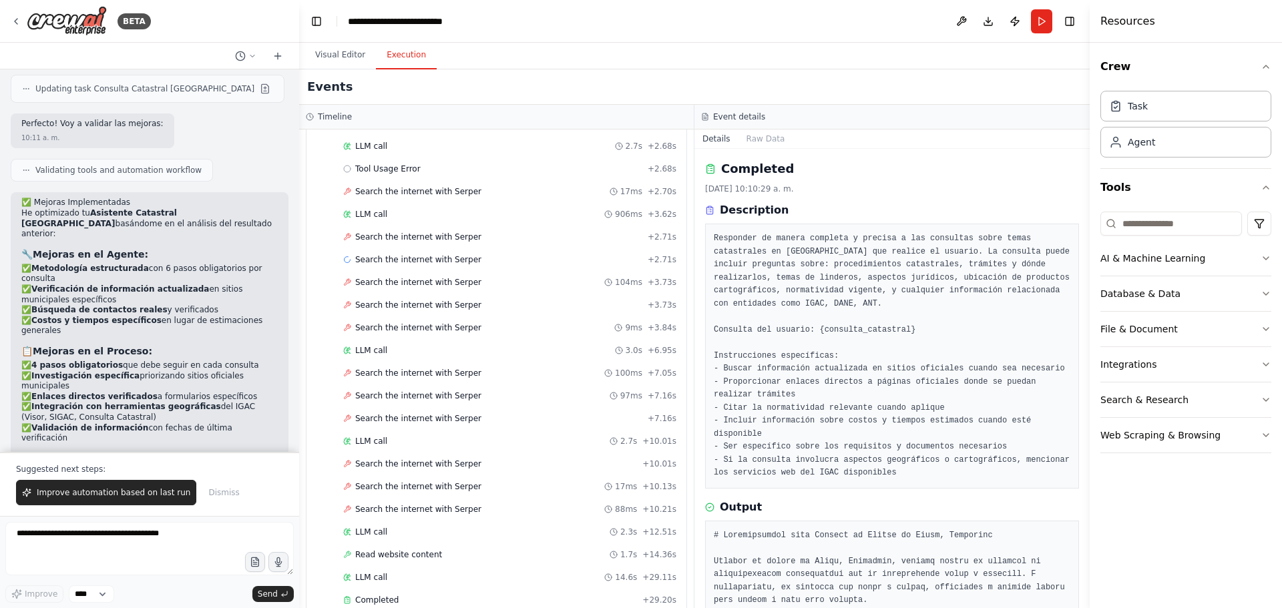
scroll to position [1923, 0]
click at [120, 463] on button "Improve automation based on last run" at bounding box center [106, 492] width 180 height 25
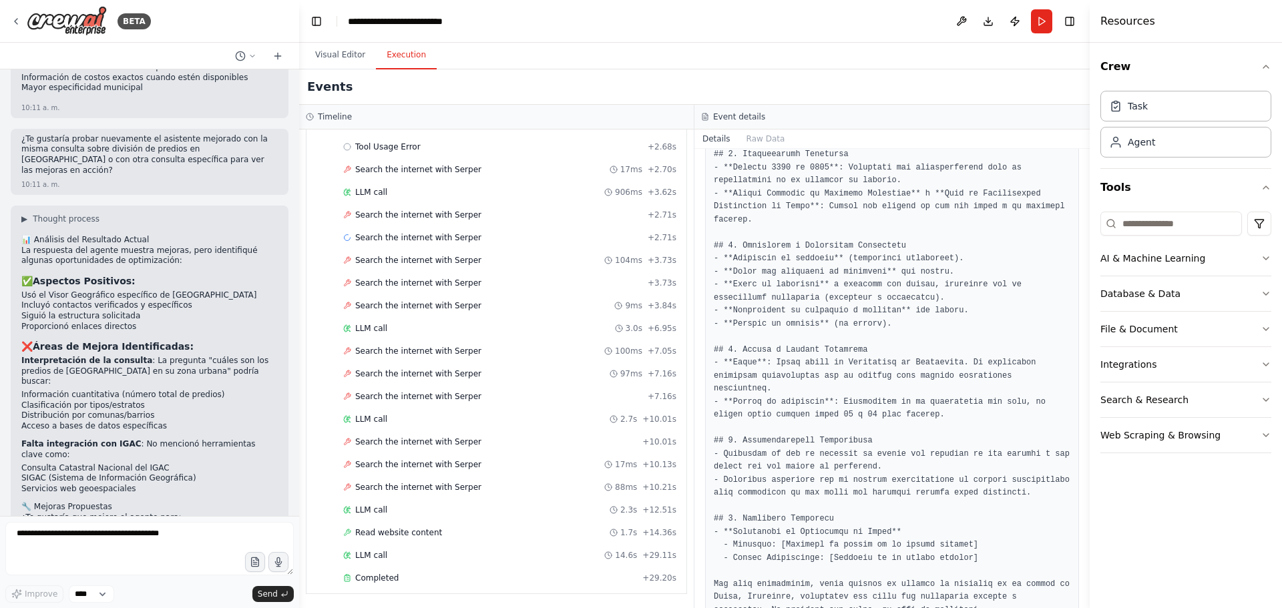
scroll to position [110, 0]
click at [378, 463] on div "Completed + 29.20s" at bounding box center [510, 578] width 343 height 20
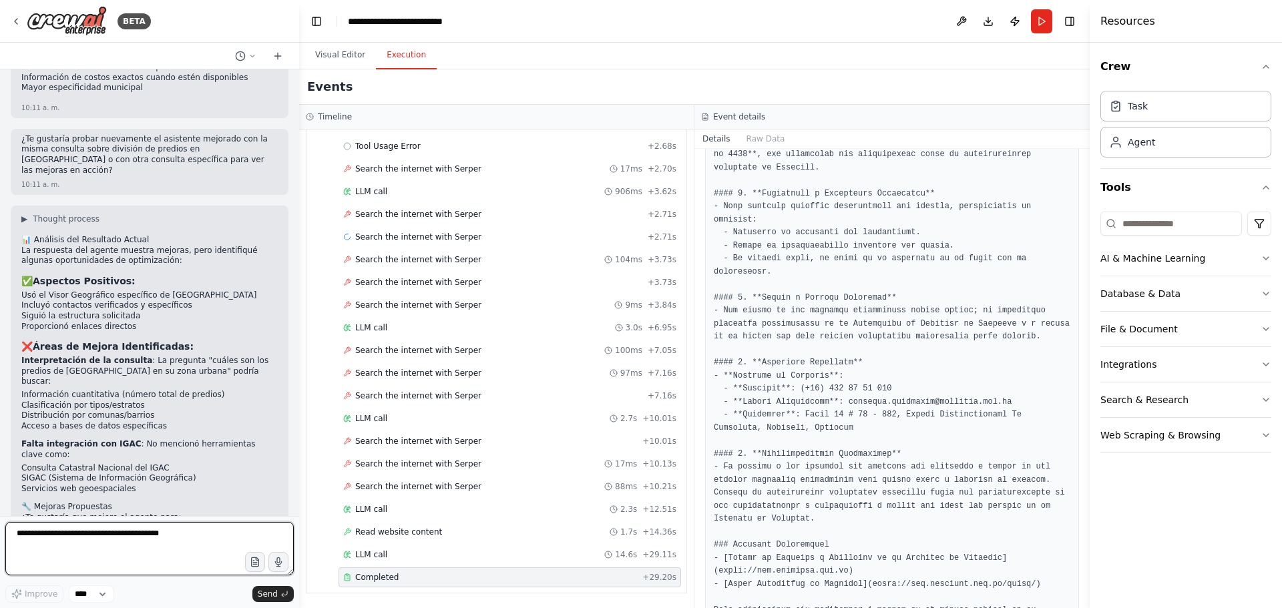
click at [135, 463] on textarea at bounding box center [149, 548] width 288 height 53
type textarea "**********"
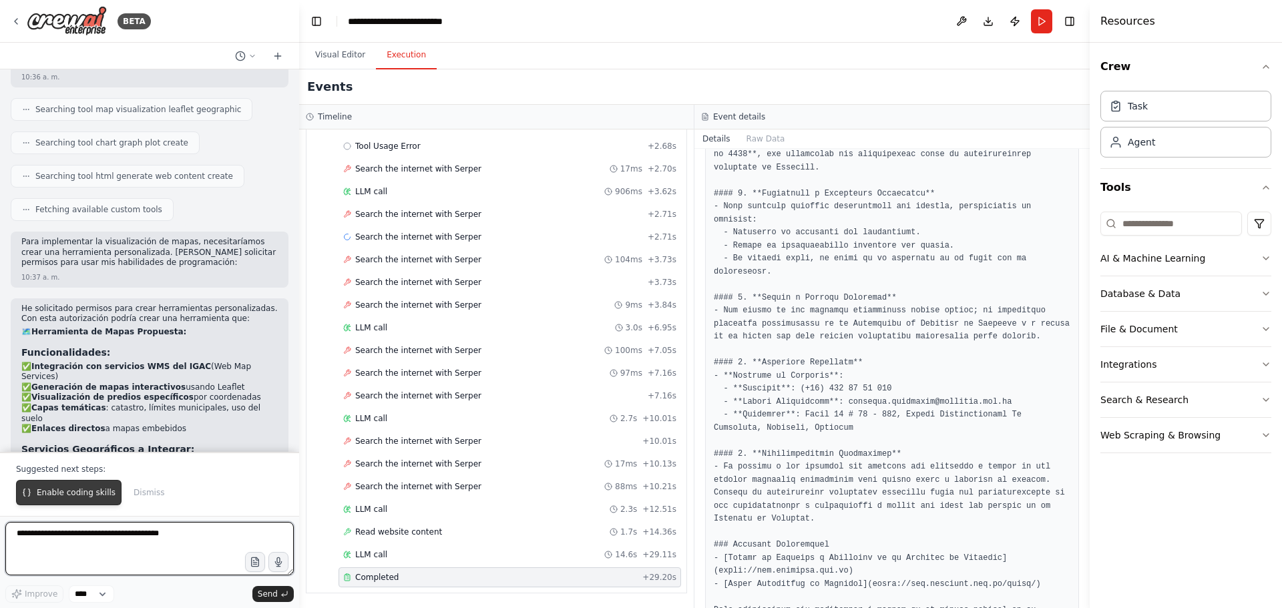
scroll to position [3142, 0]
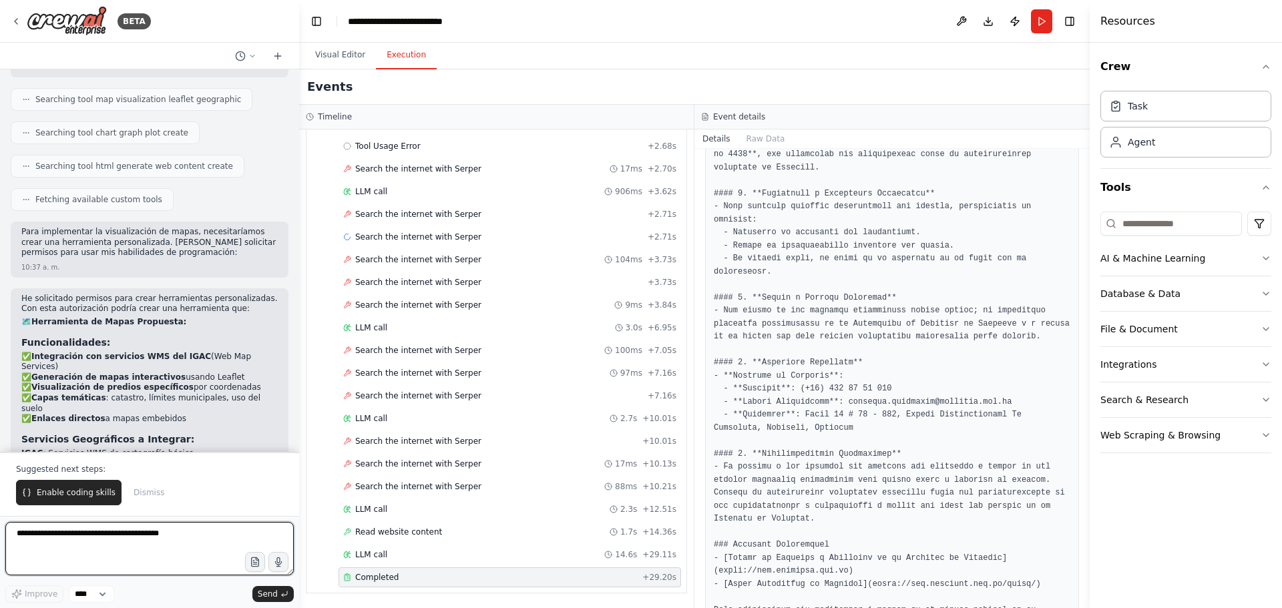
click at [152, 463] on textarea at bounding box center [149, 548] width 288 height 53
type textarea "**********"
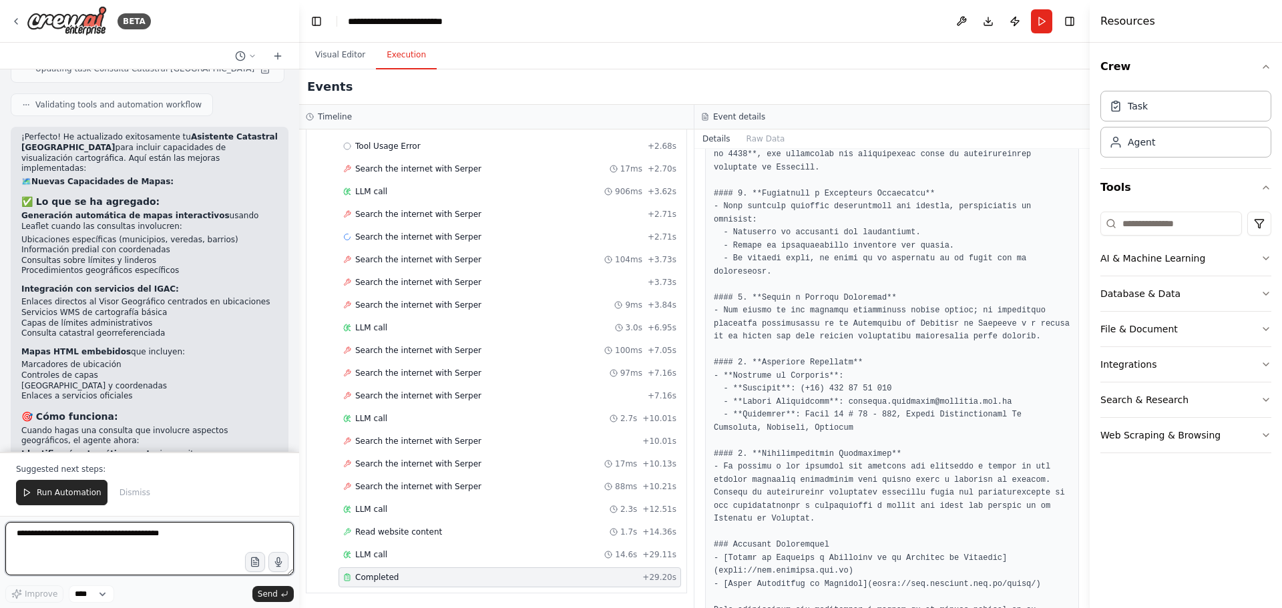
scroll to position [4307, 0]
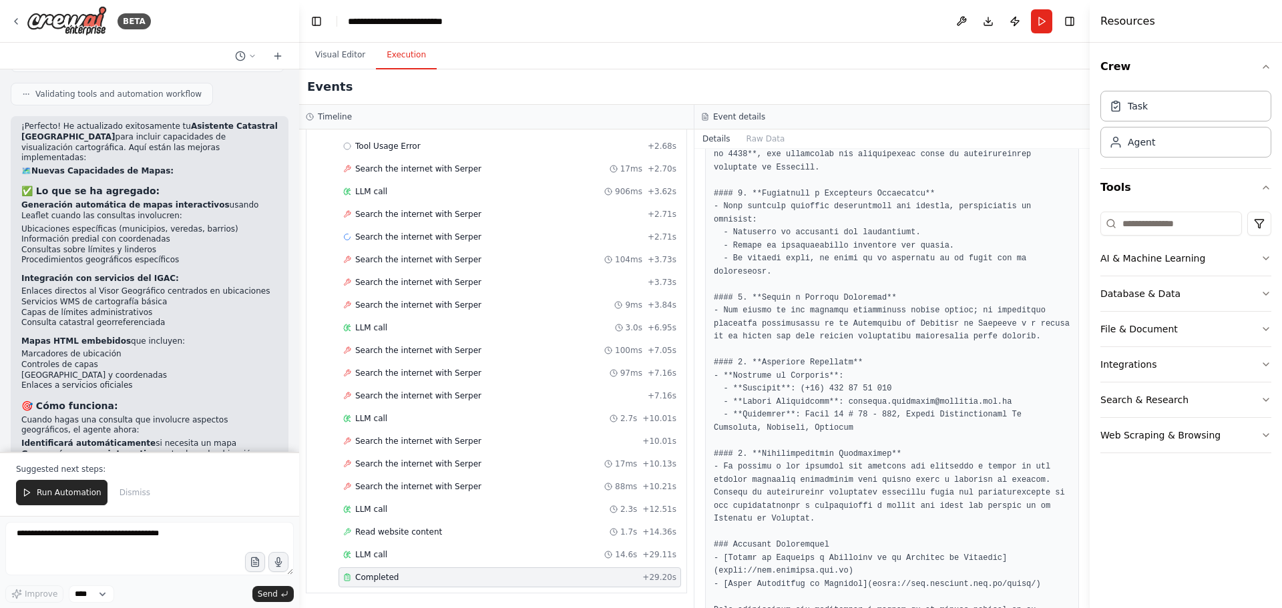
drag, startPoint x: 131, startPoint y: 377, endPoint x: 25, endPoint y: 379, distance: 105.5
copy em "Oficinas del IGAC en Antioquia"
click at [79, 463] on button "Run Automation" at bounding box center [61, 492] width 91 height 25
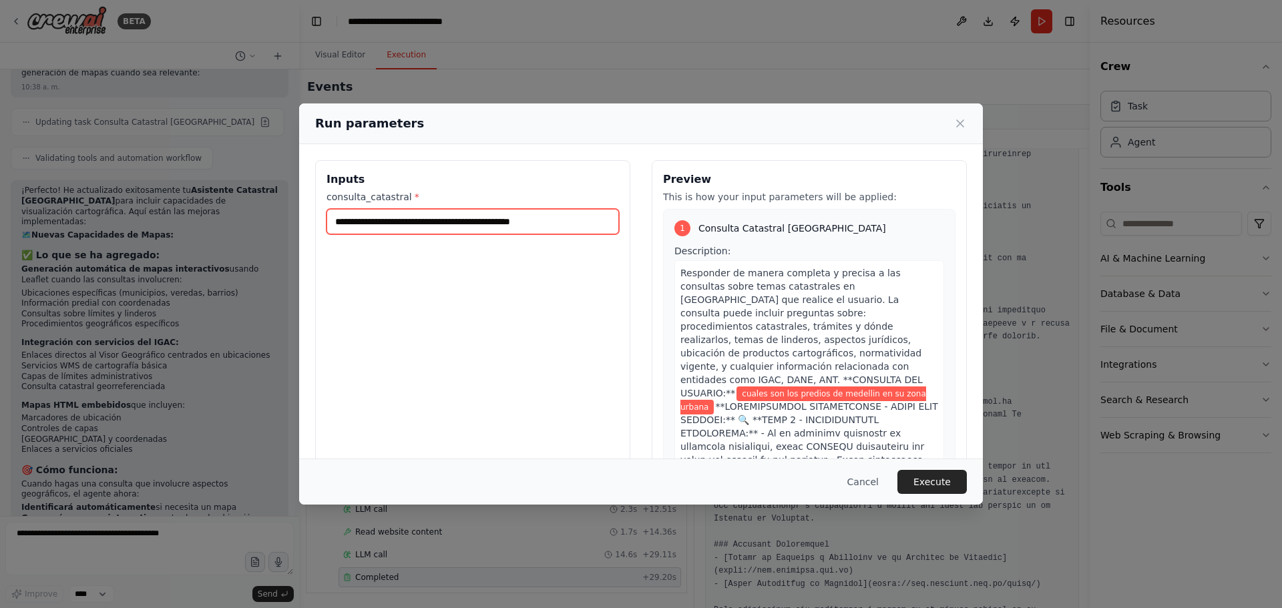
drag, startPoint x: 572, startPoint y: 231, endPoint x: 311, endPoint y: 240, distance: 260.5
click at [311, 240] on div "**********" at bounding box center [641, 318] width 684 height 349
paste input "text"
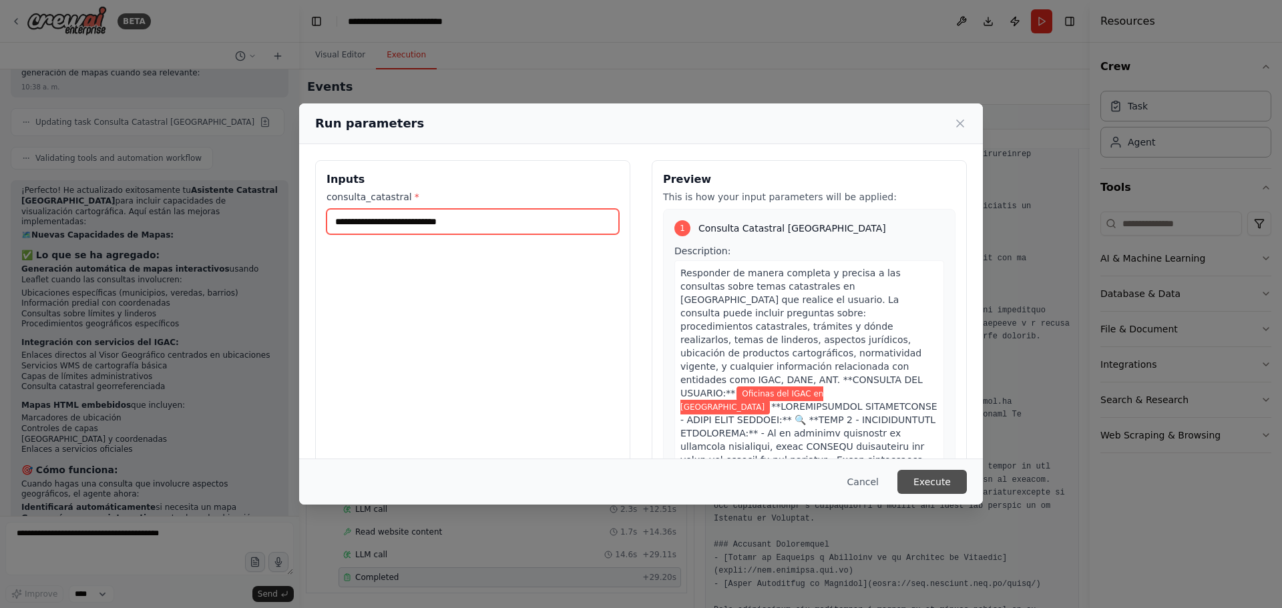
type input "**********"
click at [933, 463] on button "Execute" at bounding box center [931, 482] width 69 height 24
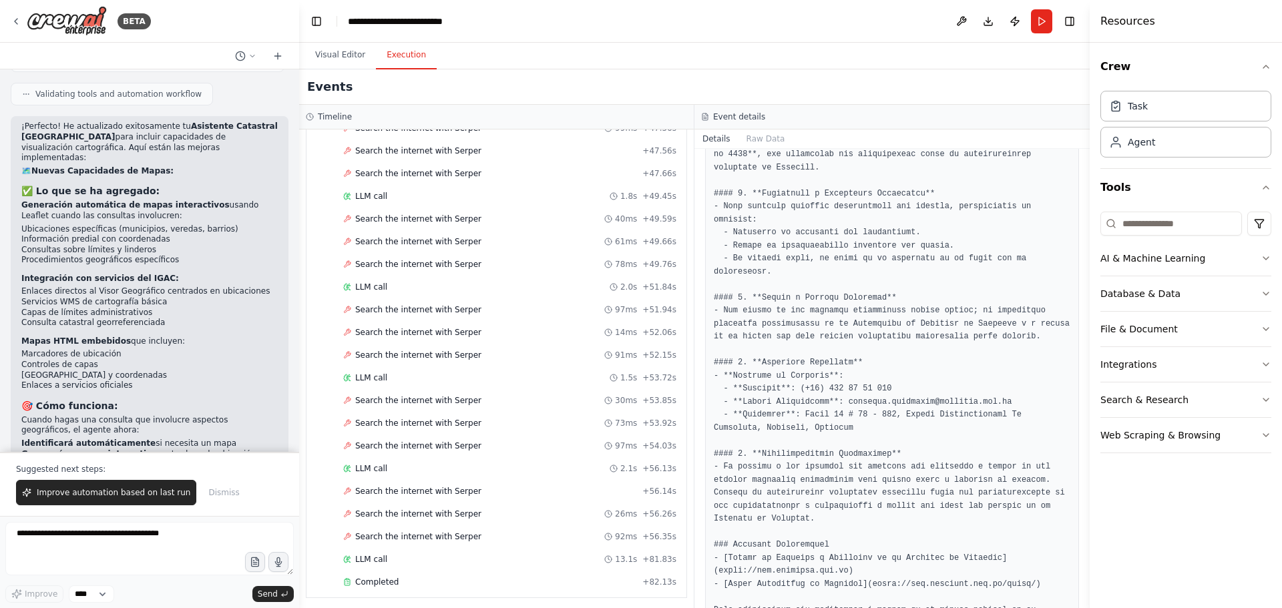
scroll to position [1949, 0]
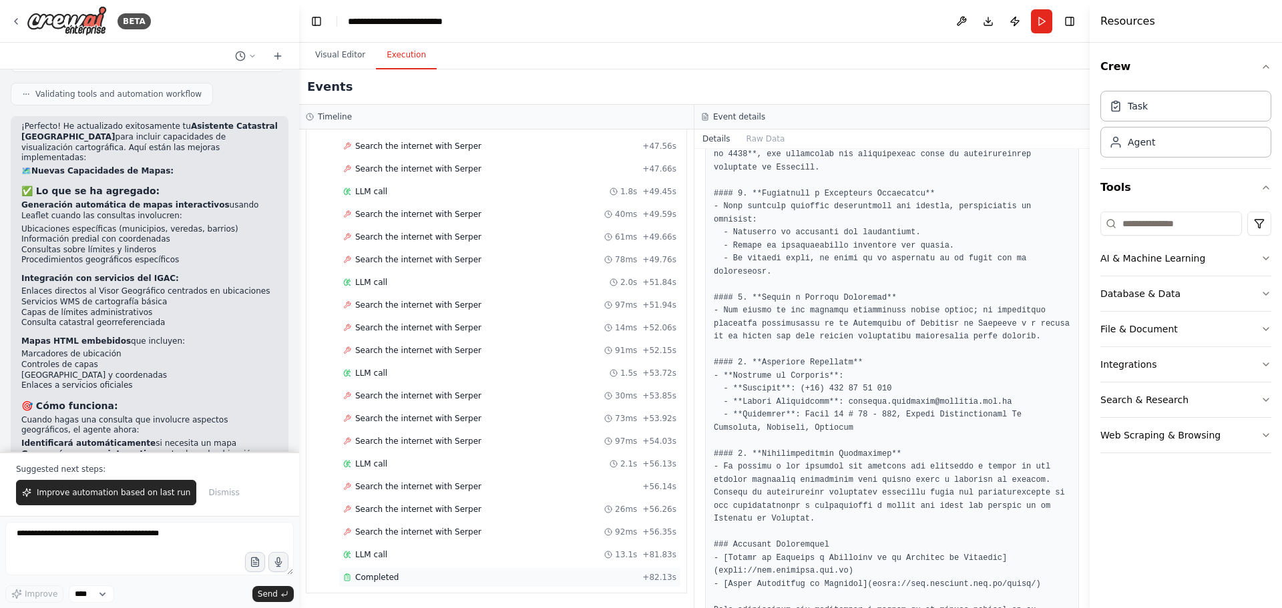
click at [382, 463] on span "Completed" at bounding box center [376, 577] width 43 height 11
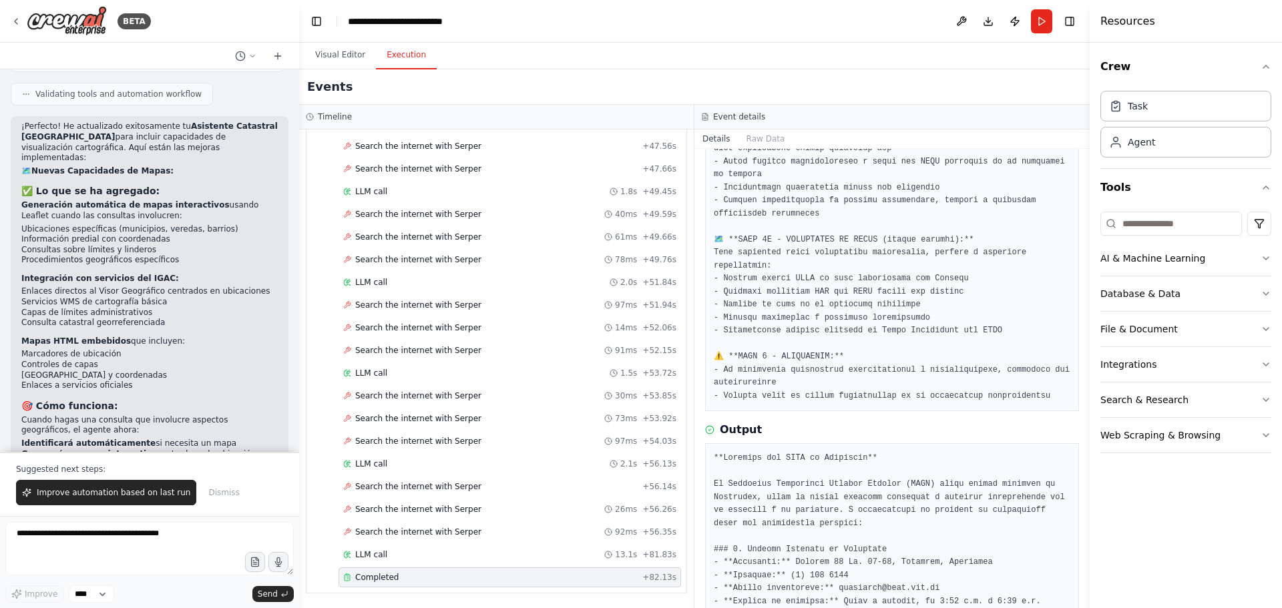
scroll to position [538, 0]
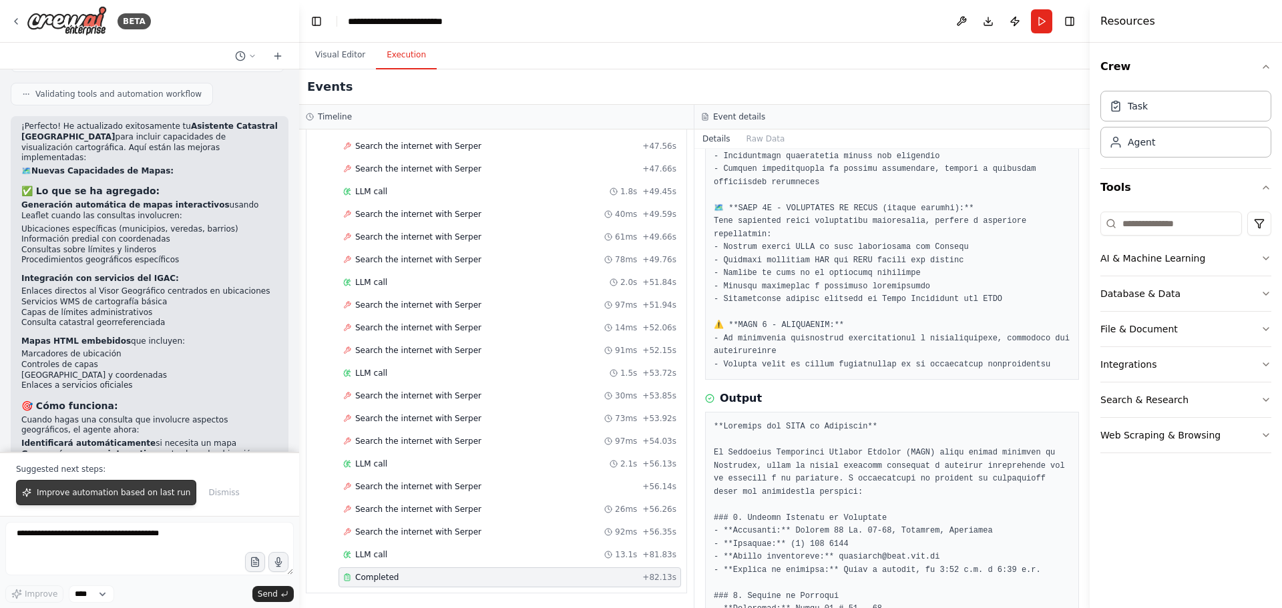
click at [134, 463] on button "Improve automation based on last run" at bounding box center [106, 492] width 180 height 25
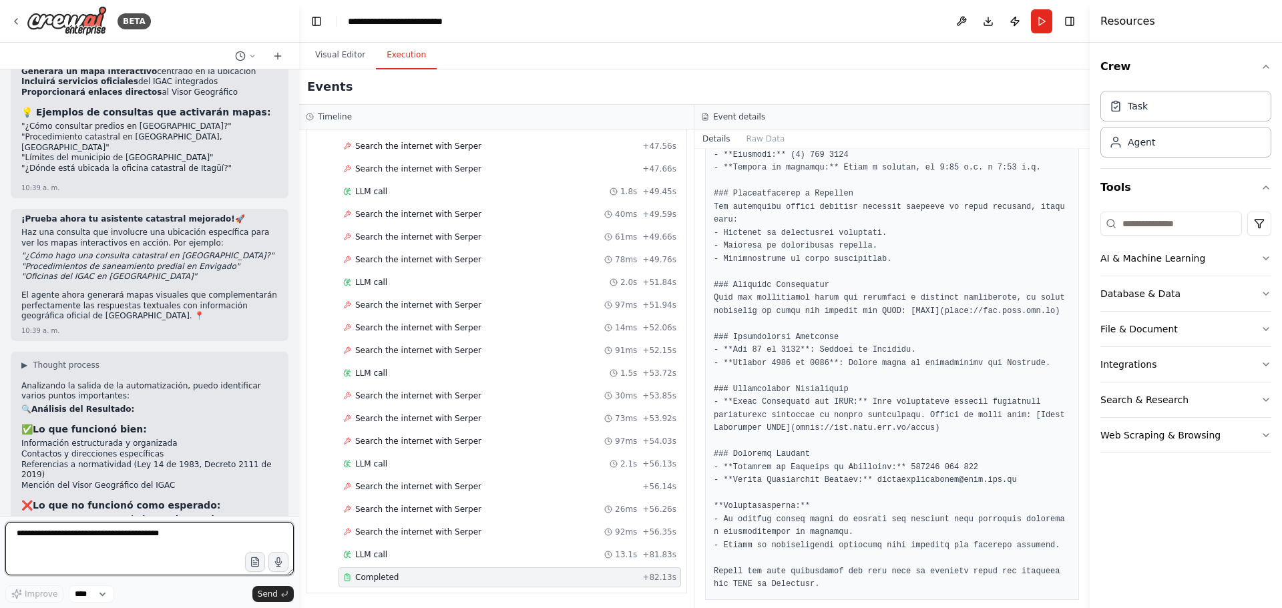
scroll to position [4701, 0]
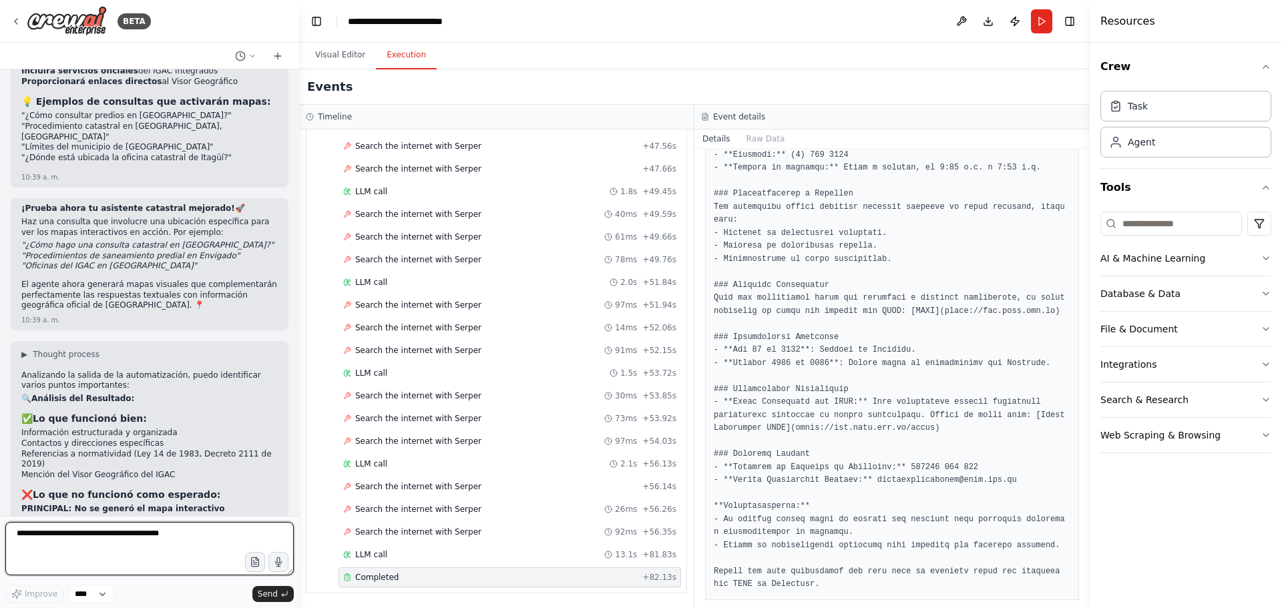
click at [152, 463] on textarea at bounding box center [149, 548] width 288 height 53
type textarea "**********"
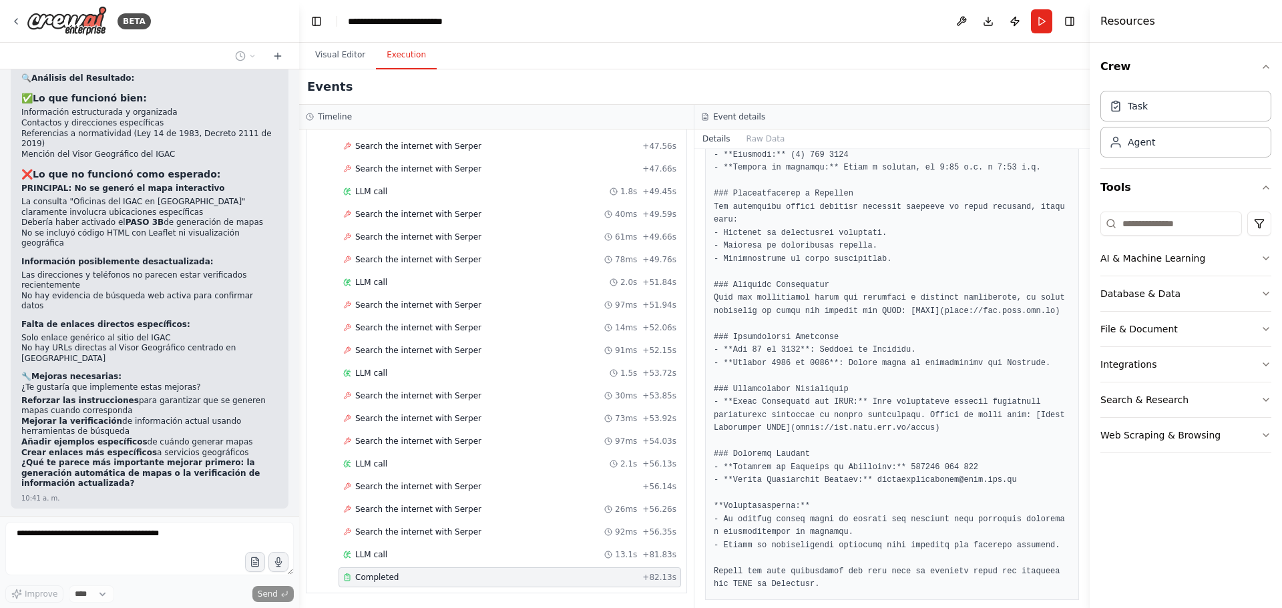
scroll to position [5054, 0]
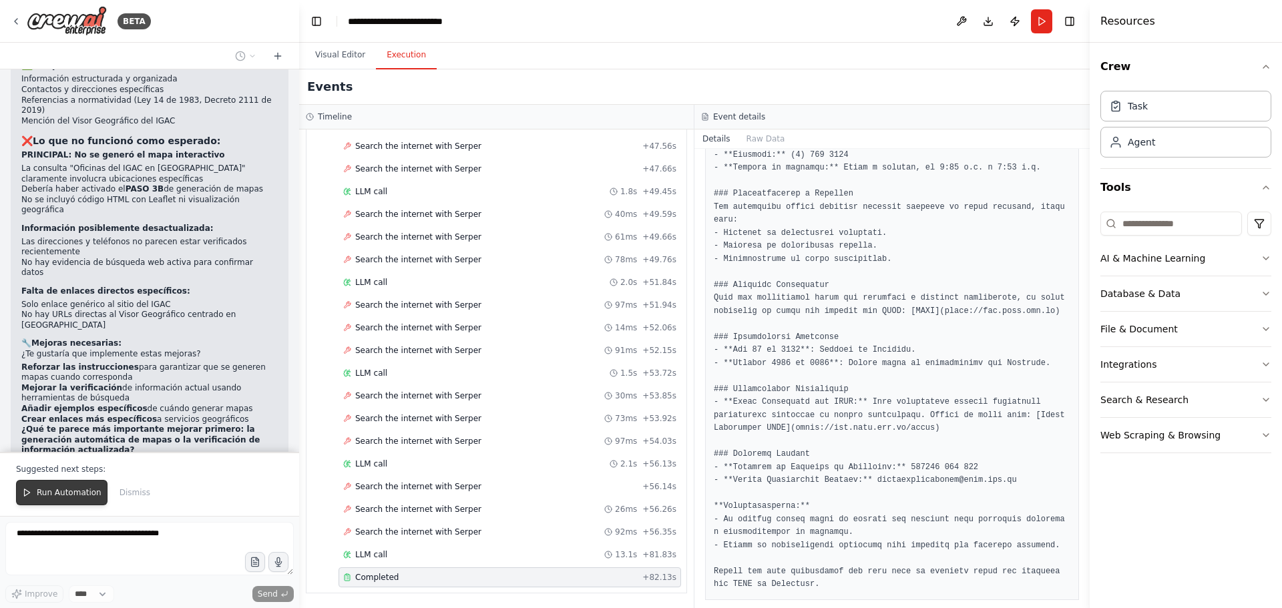
click at [81, 463] on button "Run Automation" at bounding box center [61, 492] width 91 height 25
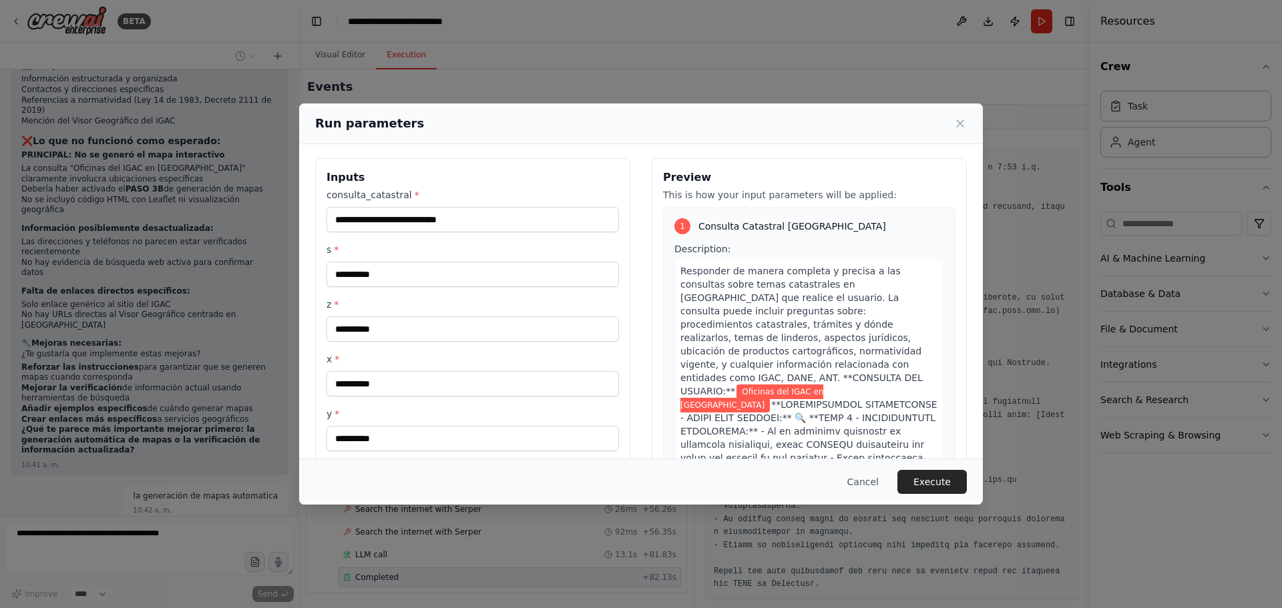
scroll to position [0, 0]
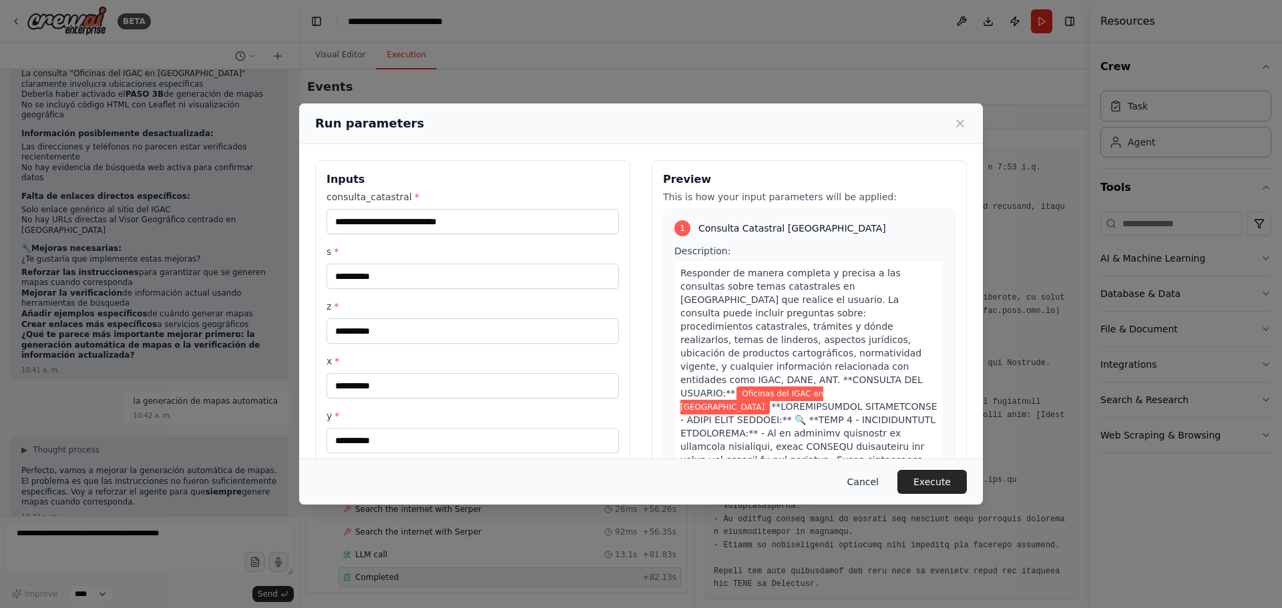
click at [873, 463] on button "Cancel" at bounding box center [863, 482] width 53 height 24
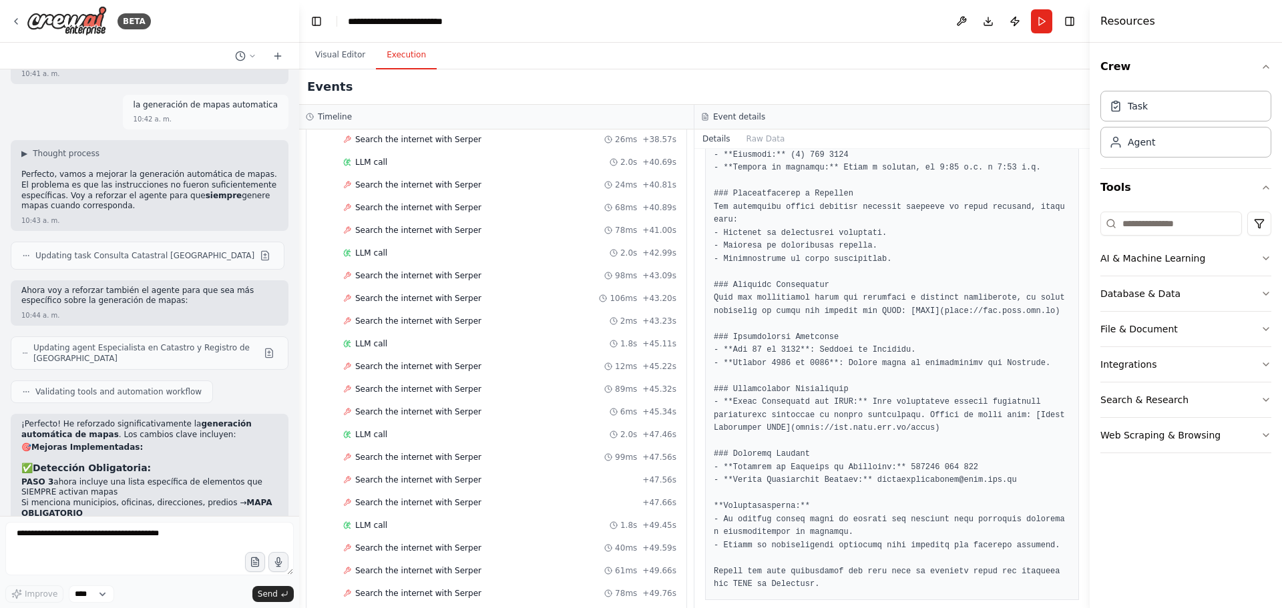
scroll to position [1949, 0]
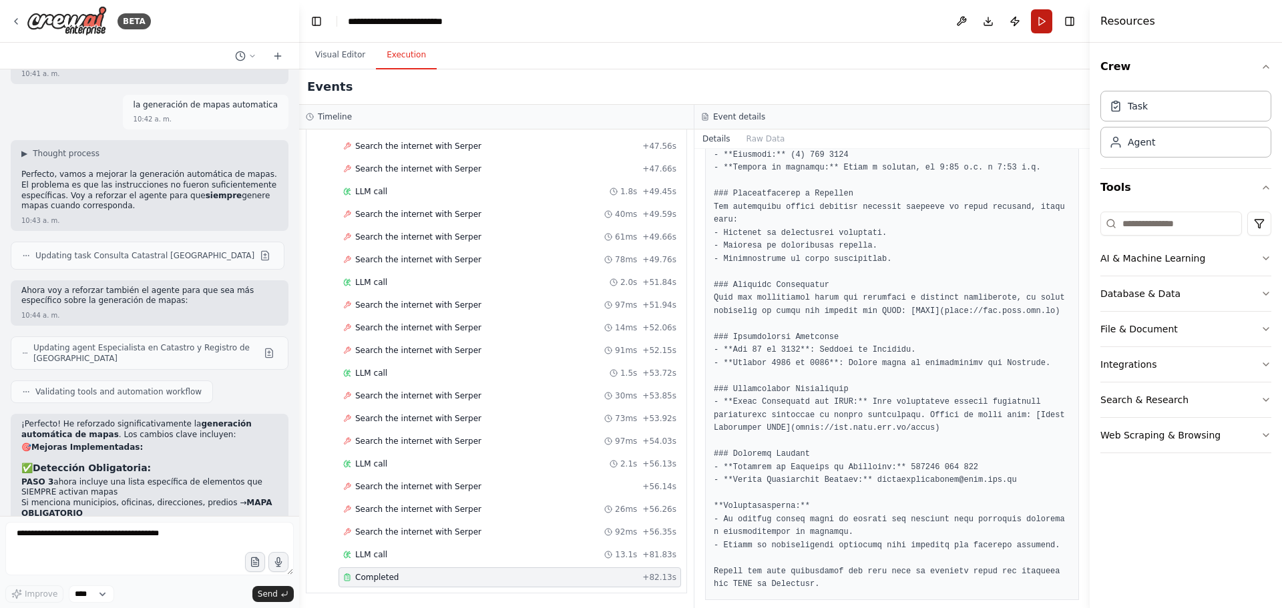
click at [1025, 15] on button "Run" at bounding box center [1041, 21] width 21 height 24
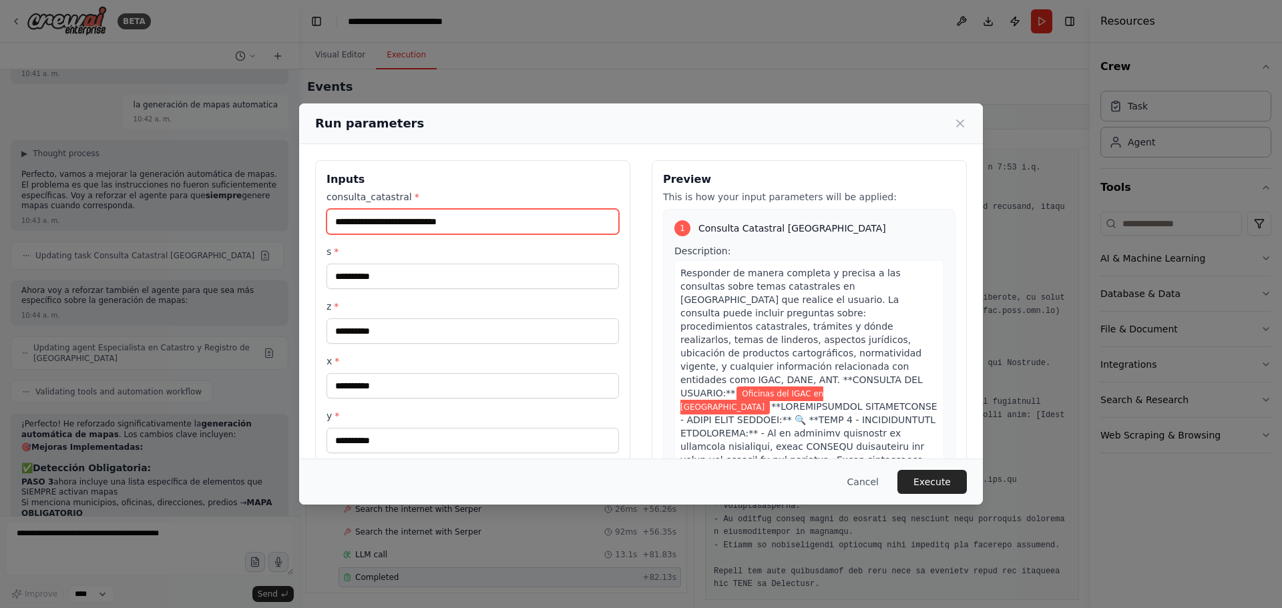
click at [486, 222] on input "**********" at bounding box center [473, 221] width 292 height 25
click at [961, 463] on button "Execute" at bounding box center [931, 482] width 69 height 24
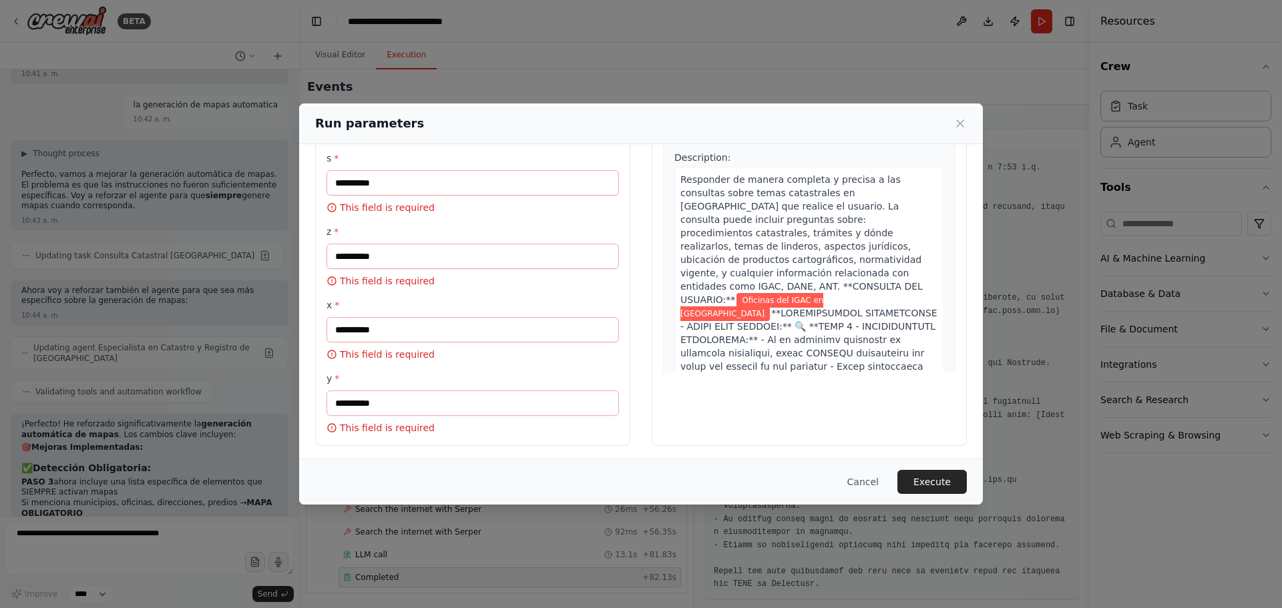
scroll to position [97, 0]
click at [330, 200] on icon at bounding box center [332, 204] width 8 height 8
click at [331, 202] on icon at bounding box center [332, 204] width 11 height 11
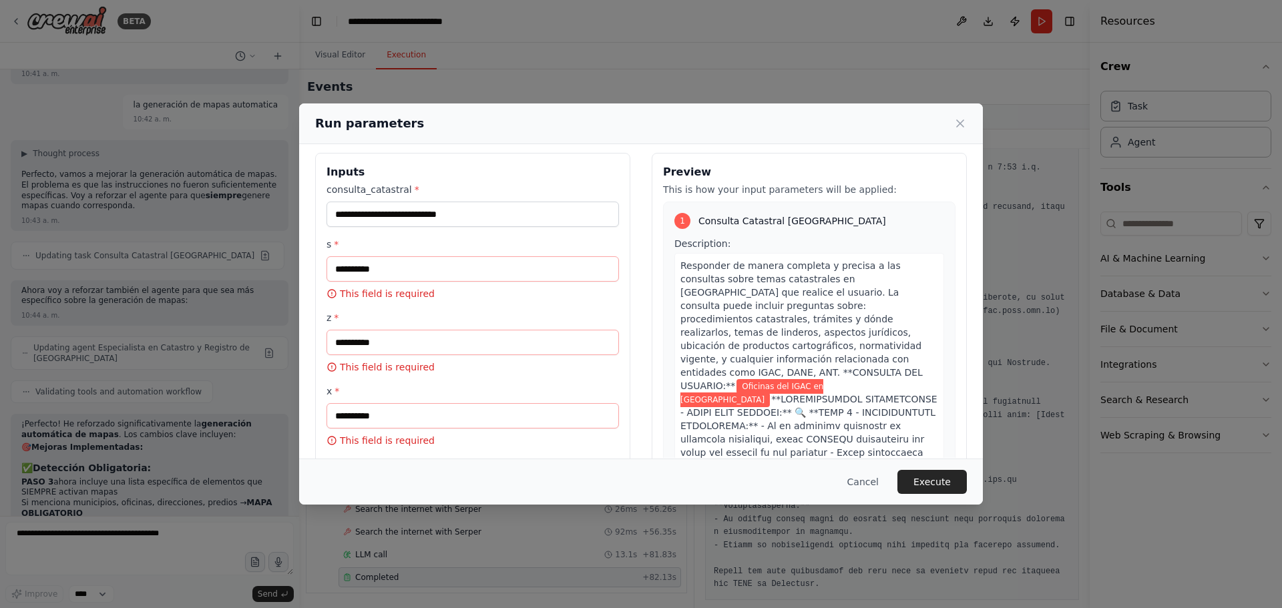
scroll to position [0, 0]
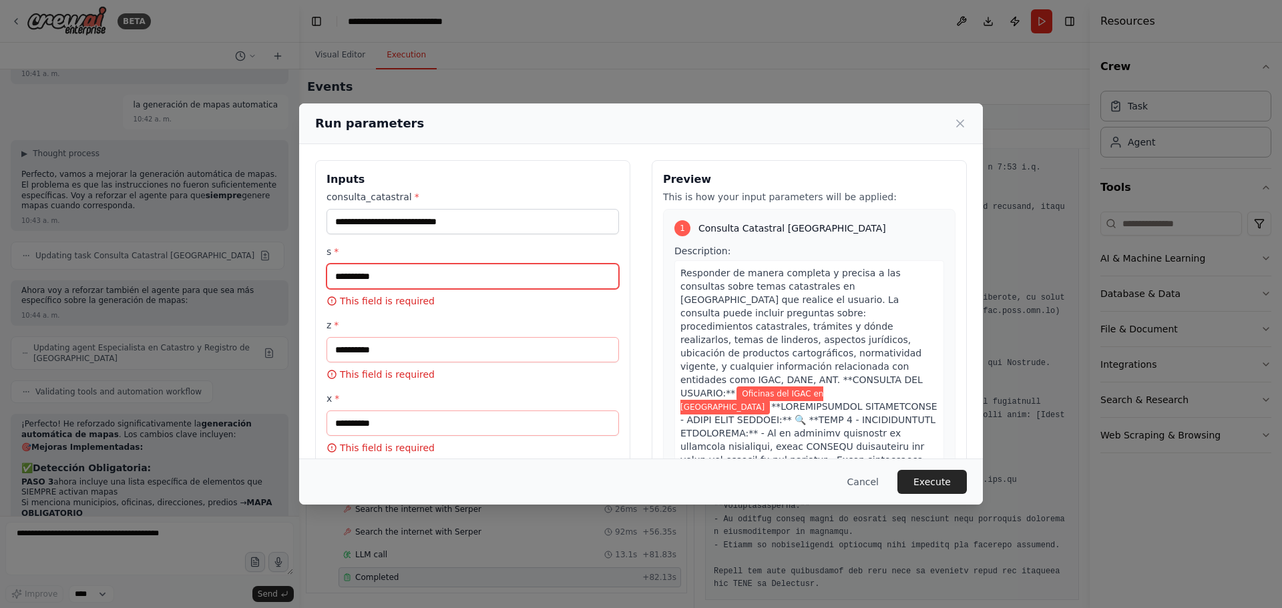
click at [385, 266] on input "s *" at bounding box center [473, 276] width 292 height 25
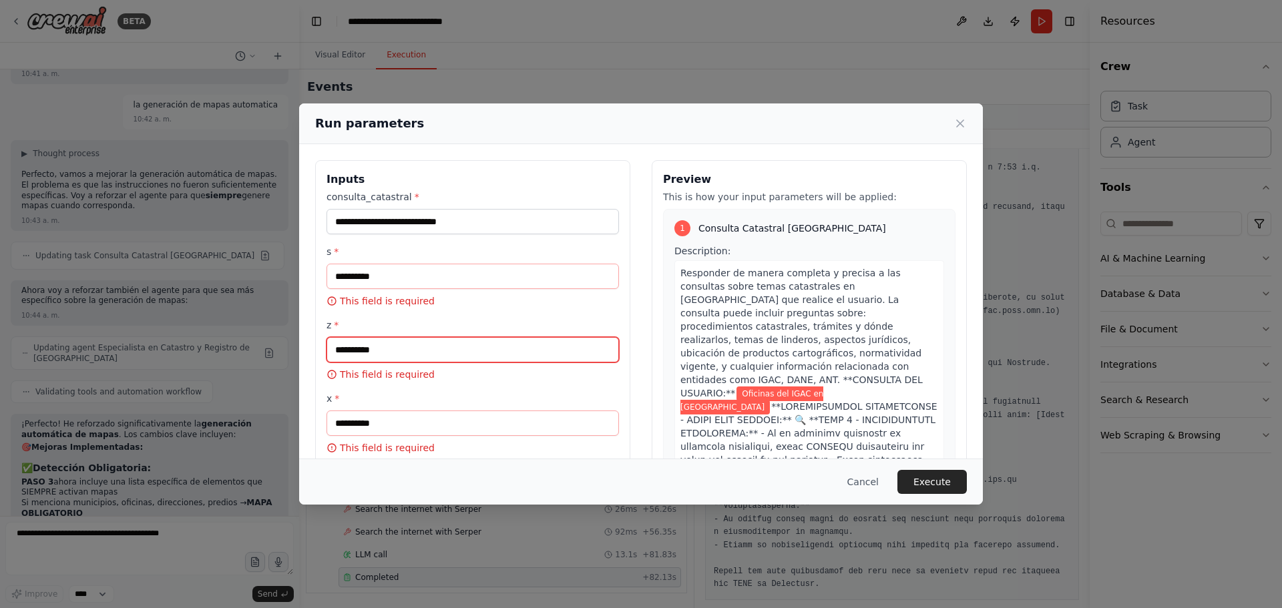
click at [379, 340] on input "z *" at bounding box center [473, 349] width 292 height 25
click at [389, 345] on input "z *" at bounding box center [473, 349] width 292 height 25
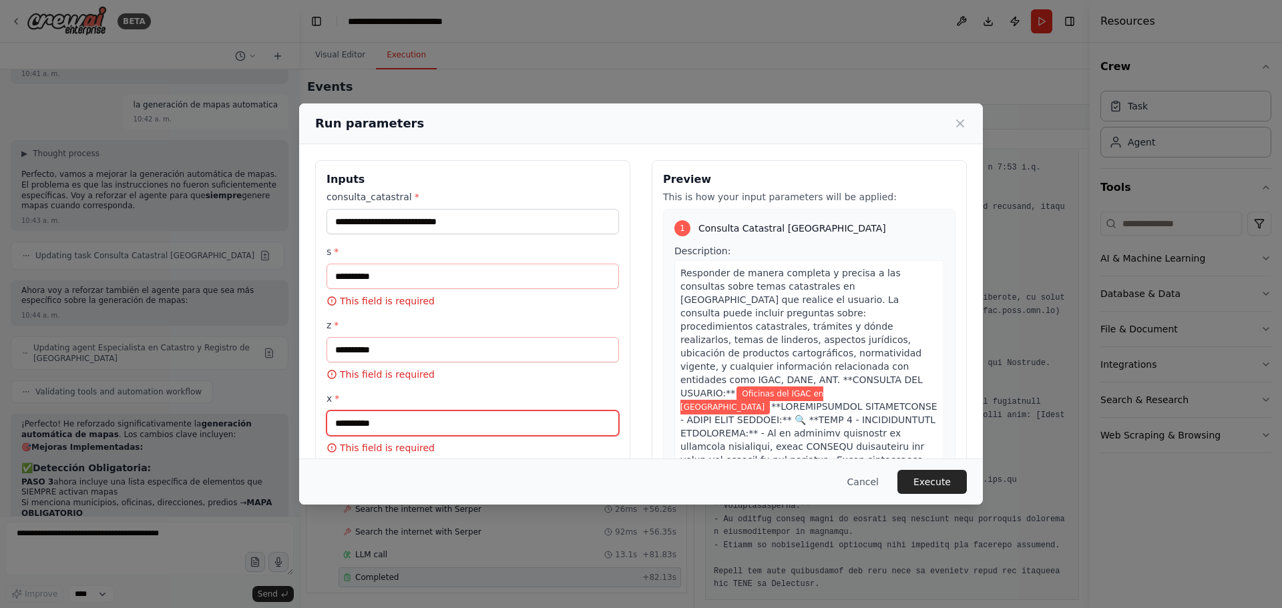
click at [424, 424] on input "x *" at bounding box center [473, 423] width 292 height 25
click at [420, 262] on div "s * This field is required" at bounding box center [473, 276] width 292 height 63
click at [410, 274] on input "s *" at bounding box center [473, 276] width 292 height 25
click at [474, 251] on label "s *" at bounding box center [473, 251] width 292 height 13
click at [474, 264] on input "s *" at bounding box center [473, 276] width 292 height 25
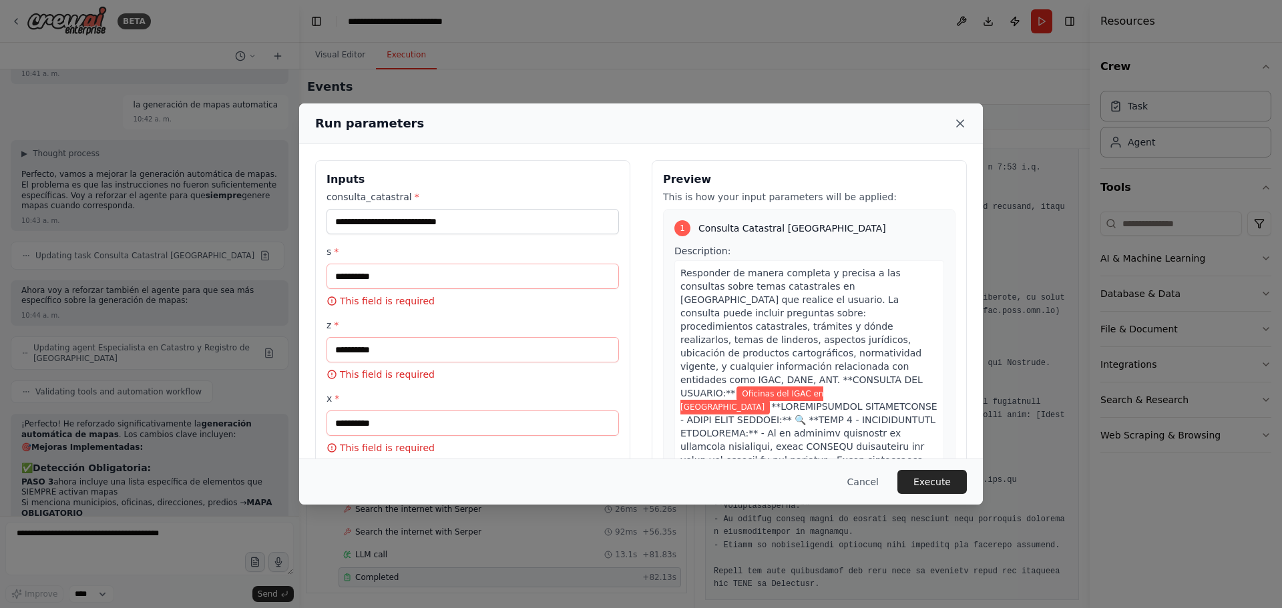
click at [959, 128] on icon at bounding box center [959, 123] width 13 height 13
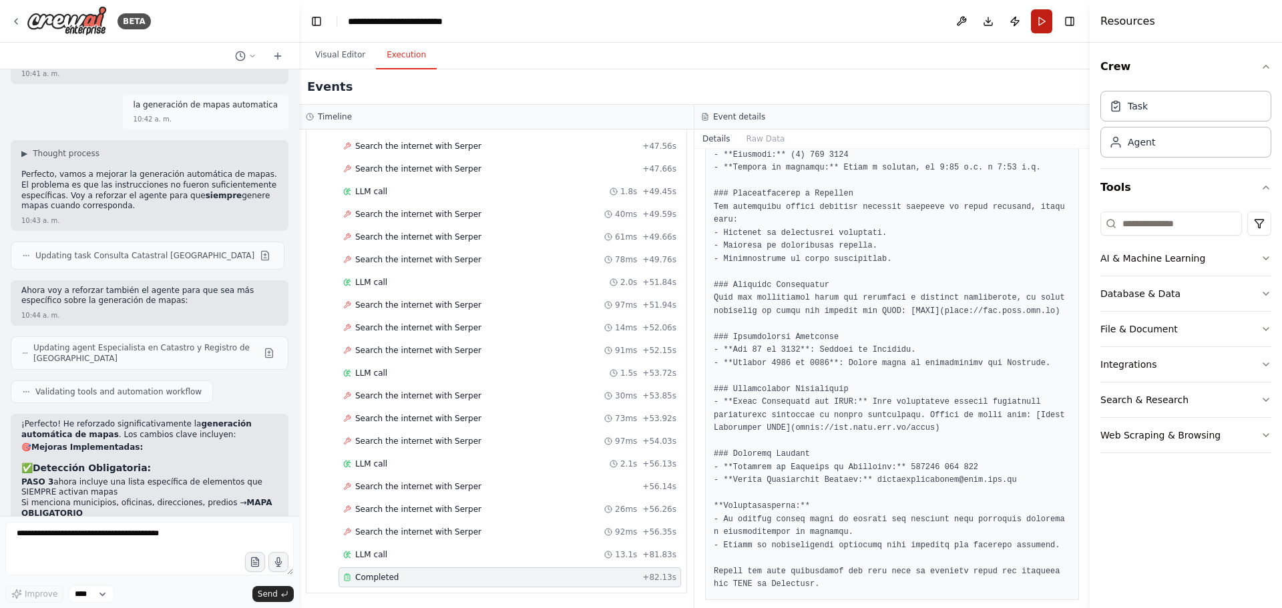
click at [1025, 26] on button "Run" at bounding box center [1041, 21] width 21 height 24
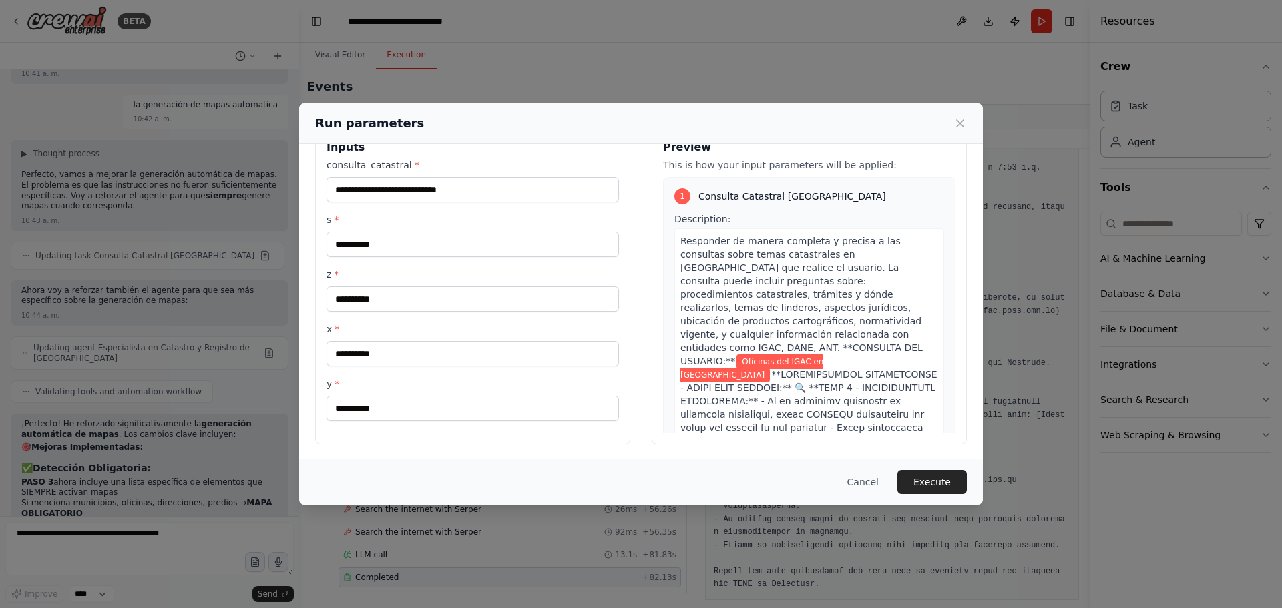
scroll to position [34, 0]
click at [947, 463] on button "Execute" at bounding box center [931, 482] width 69 height 24
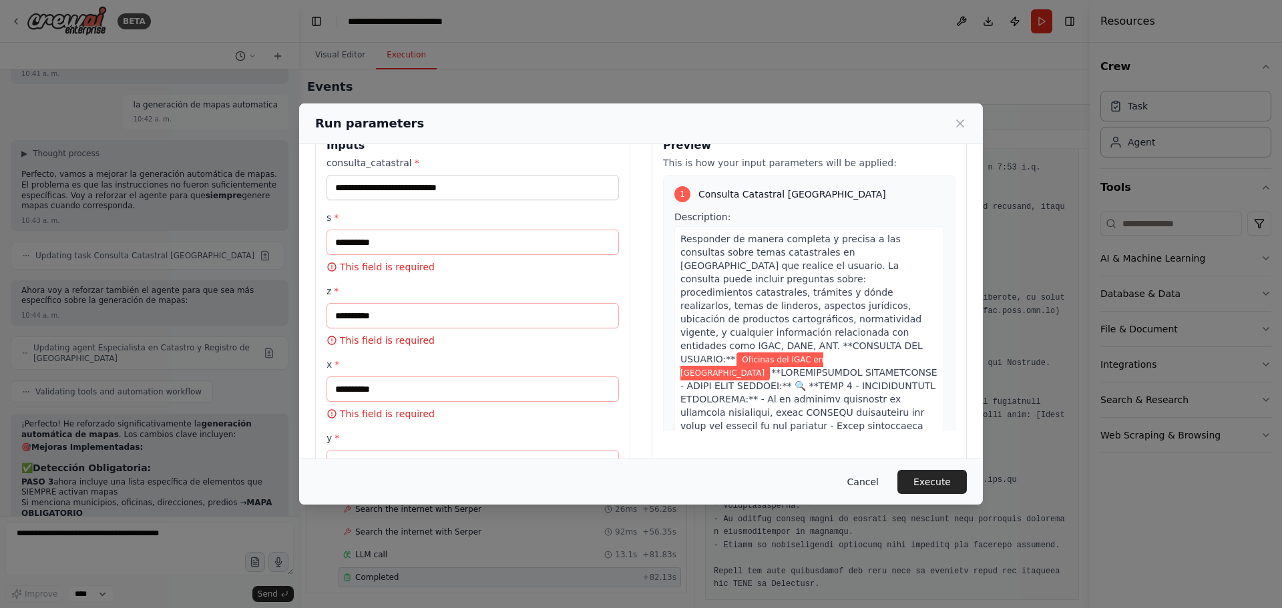
click at [866, 463] on button "Cancel" at bounding box center [863, 482] width 53 height 24
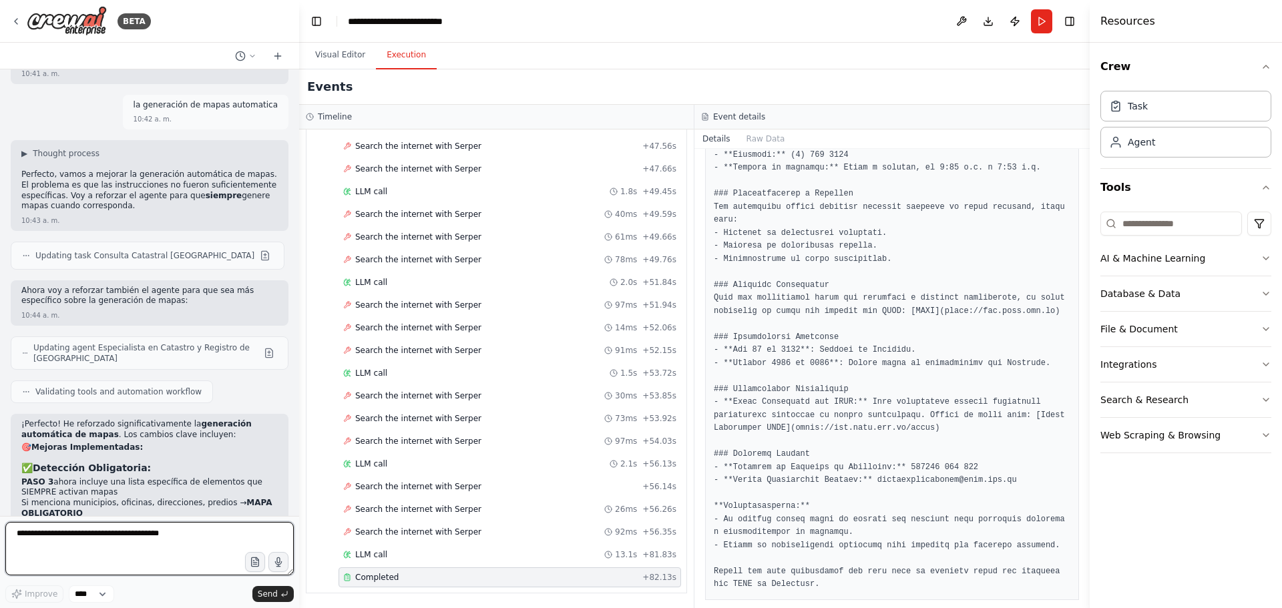
click at [201, 463] on textarea at bounding box center [149, 548] width 288 height 53
type textarea "**********"
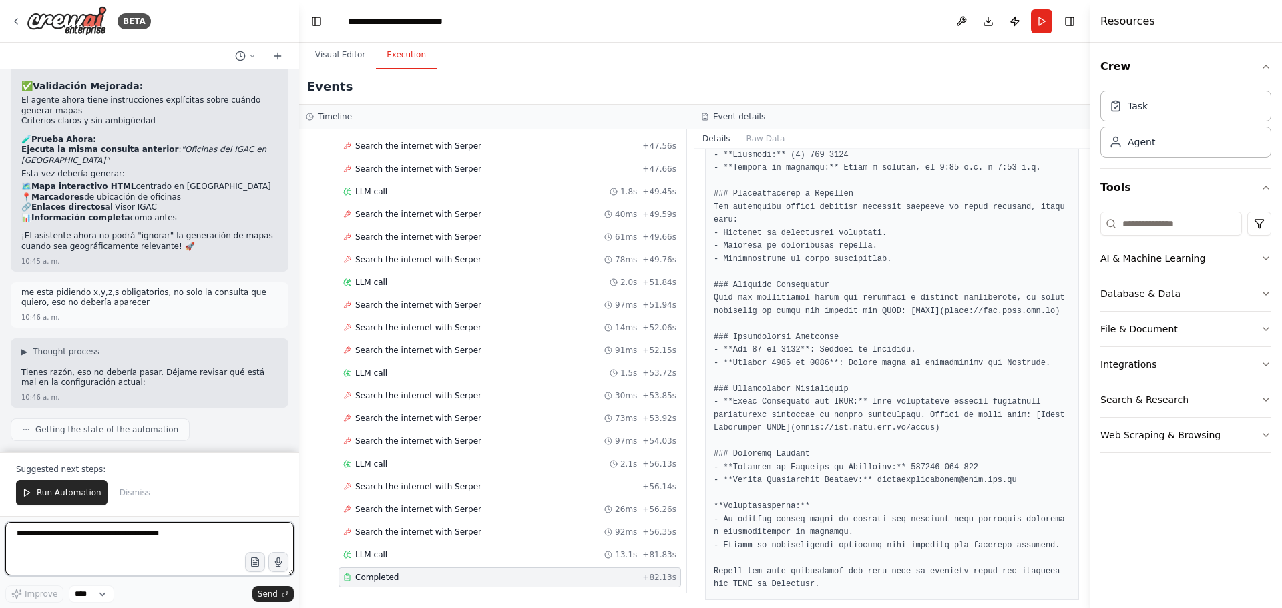
scroll to position [6038, 0]
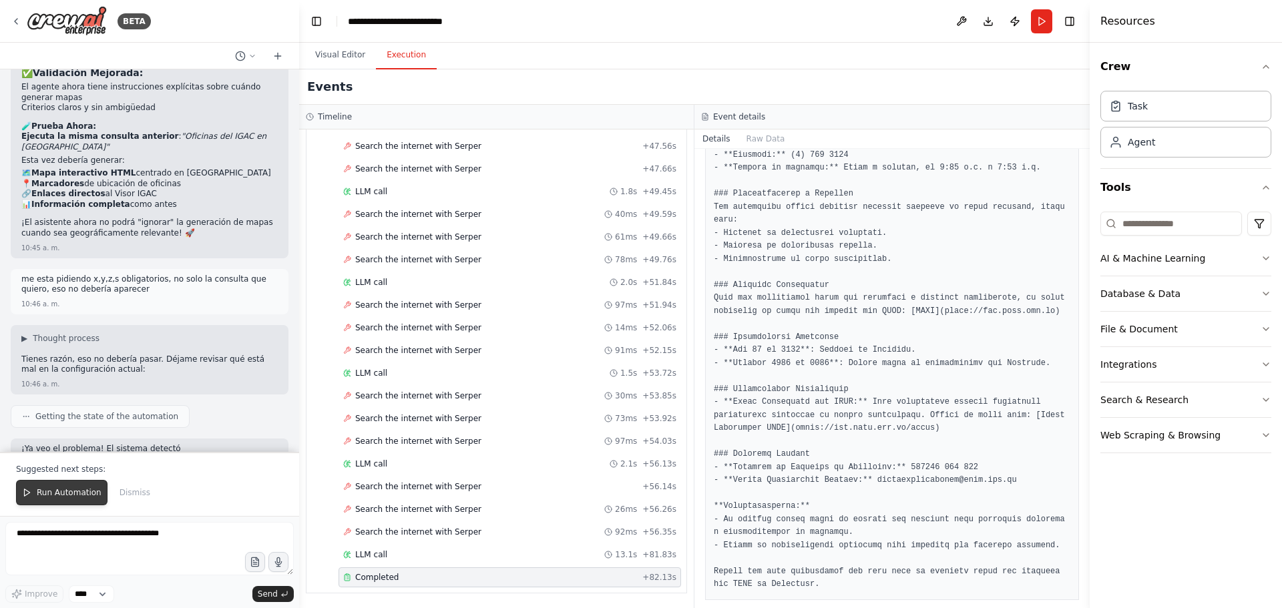
click at [59, 463] on span "Run Automation" at bounding box center [69, 492] width 65 height 11
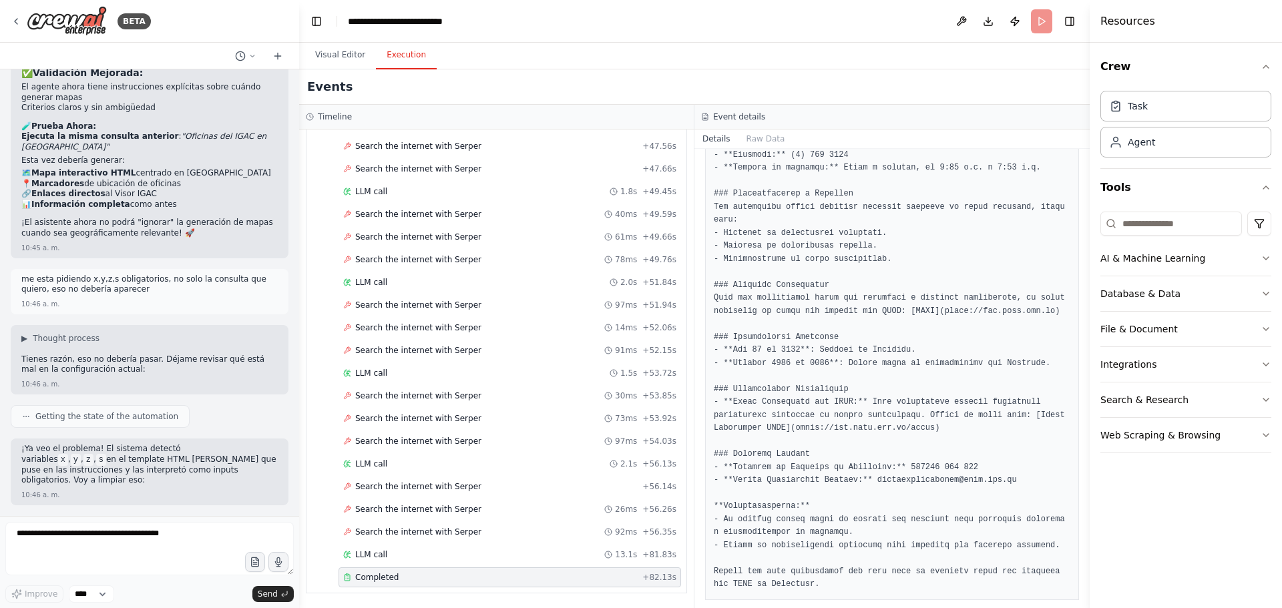
scroll to position [5974, 0]
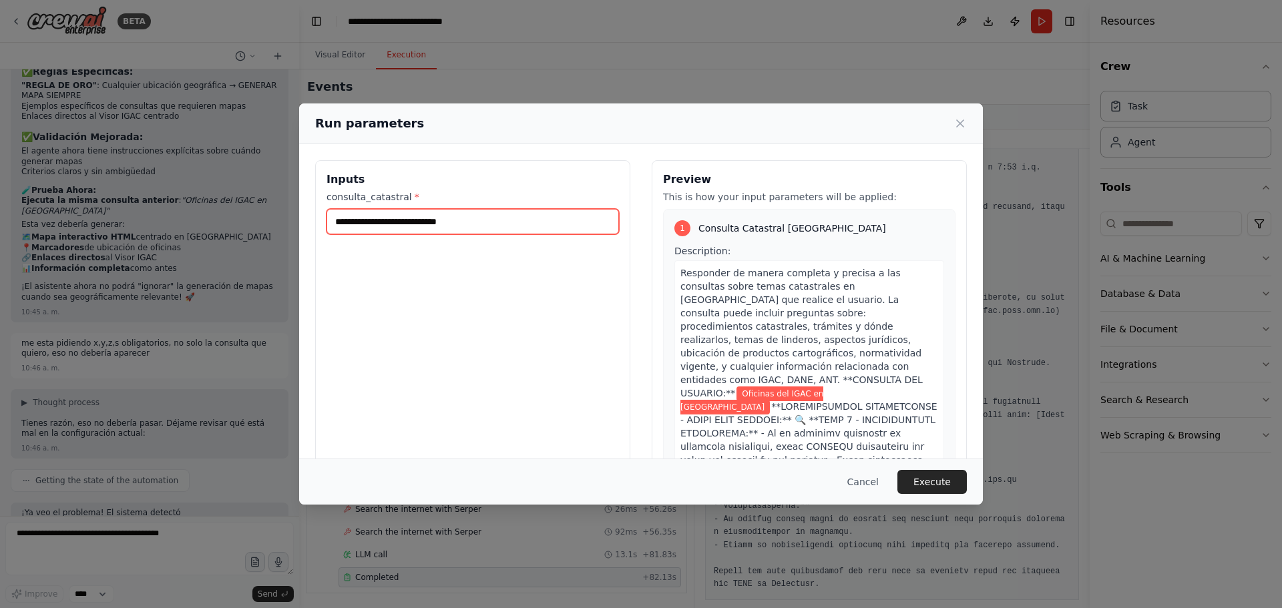
click at [476, 220] on input "**********" at bounding box center [473, 221] width 292 height 25
click at [956, 463] on button "Execute" at bounding box center [931, 482] width 69 height 24
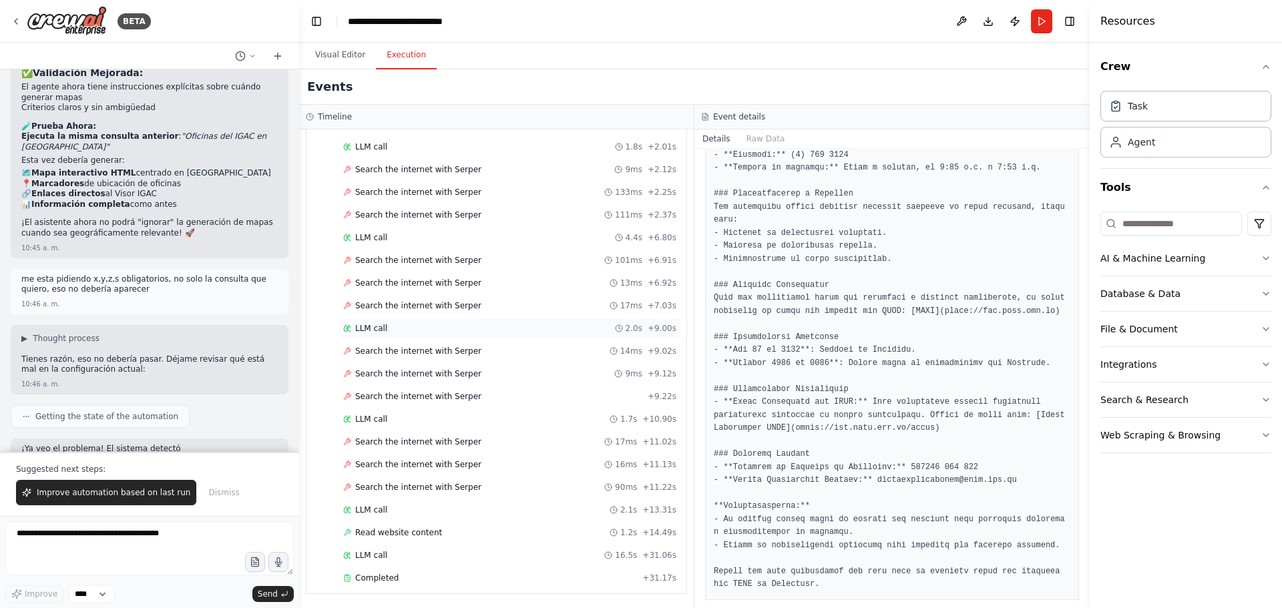
scroll to position [87, 0]
click at [405, 463] on div "Completed" at bounding box center [490, 577] width 294 height 11
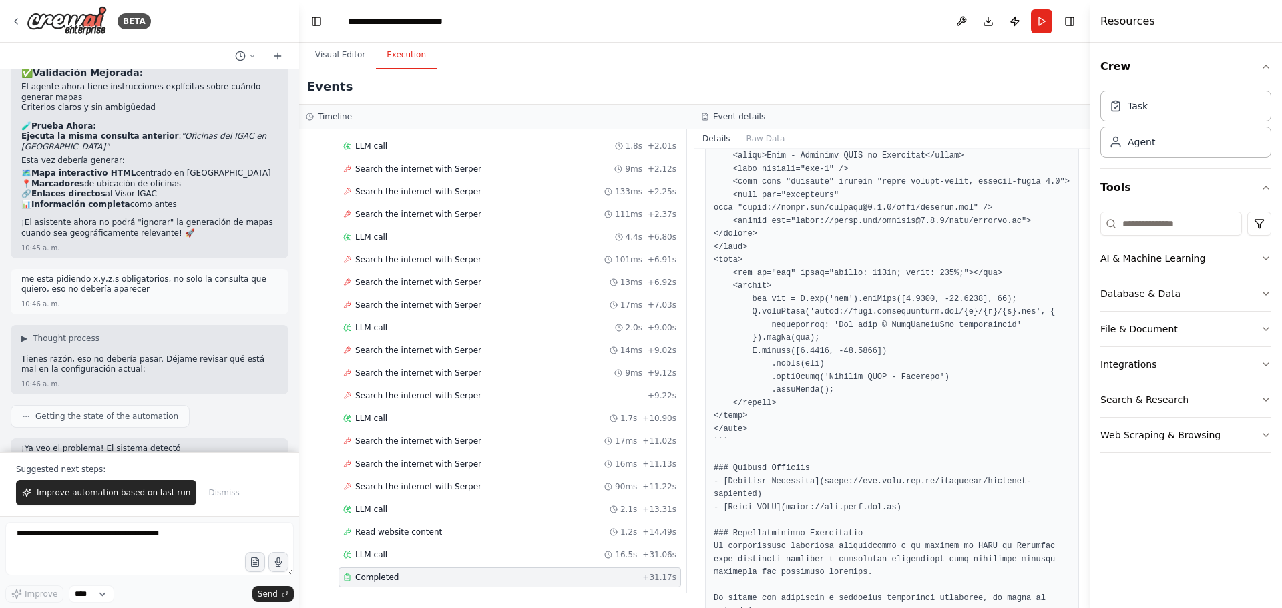
scroll to position [1722, 0]
click at [989, 13] on button "Download" at bounding box center [988, 21] width 21 height 24
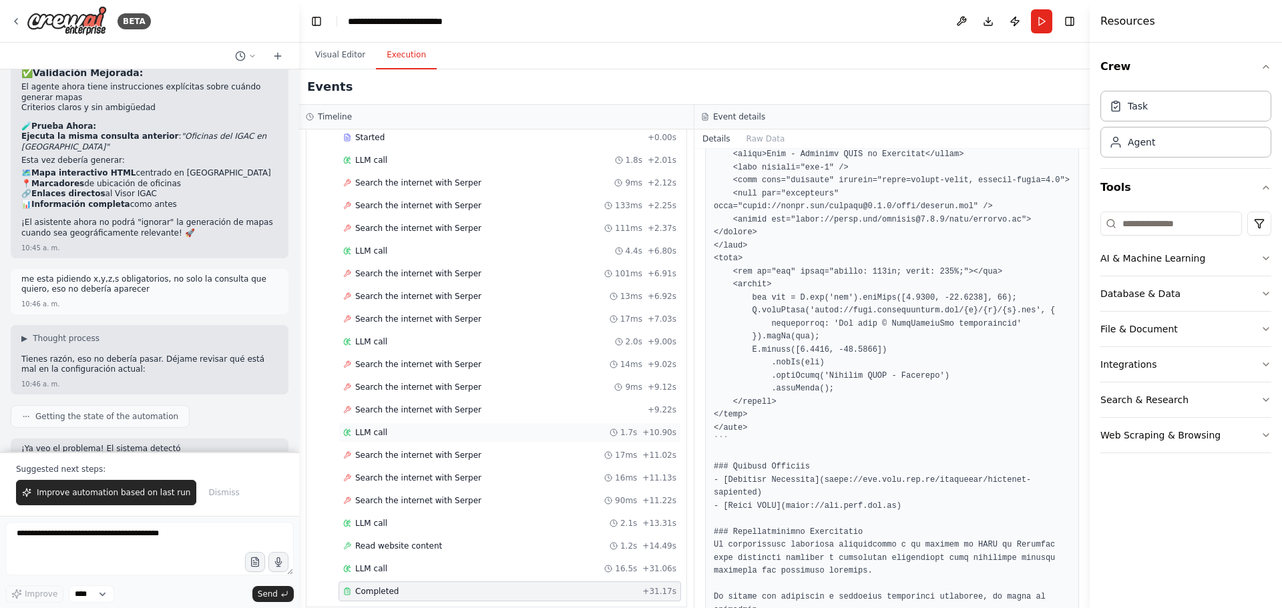
scroll to position [87, 0]
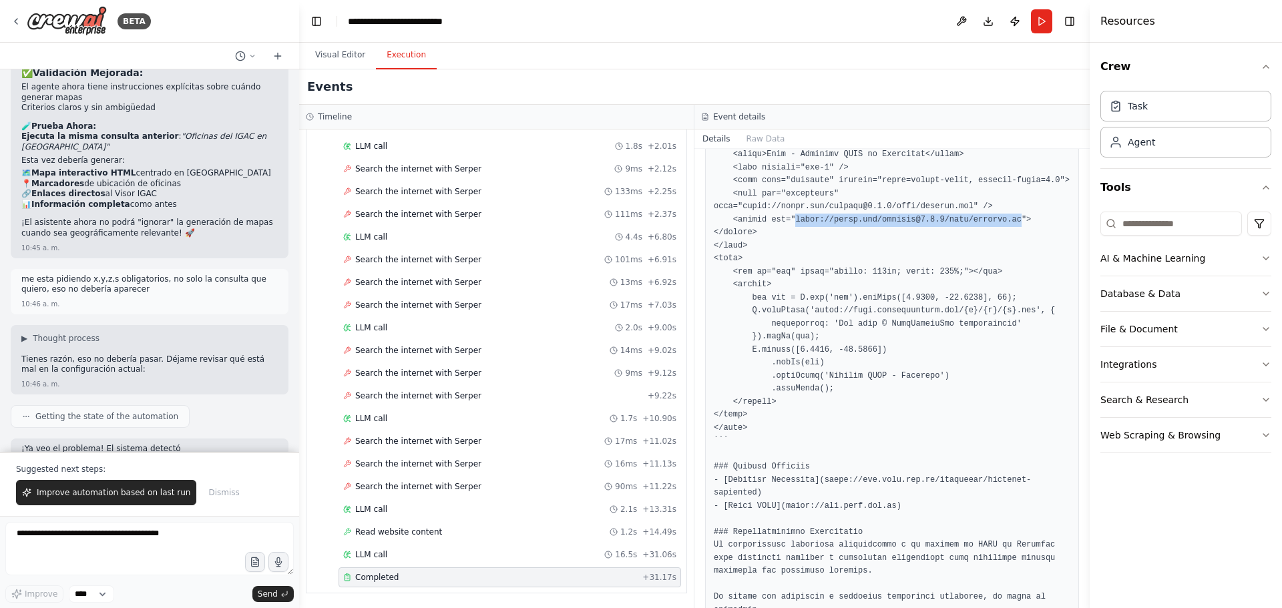
drag, startPoint x: 789, startPoint y: 208, endPoint x: 995, endPoint y: 207, distance: 205.7
click at [995, 207] on pre at bounding box center [892, 181] width 357 height 873
copy pre "https://unpkg.com/leaflet@1.7.1/dist/leaflet.js"
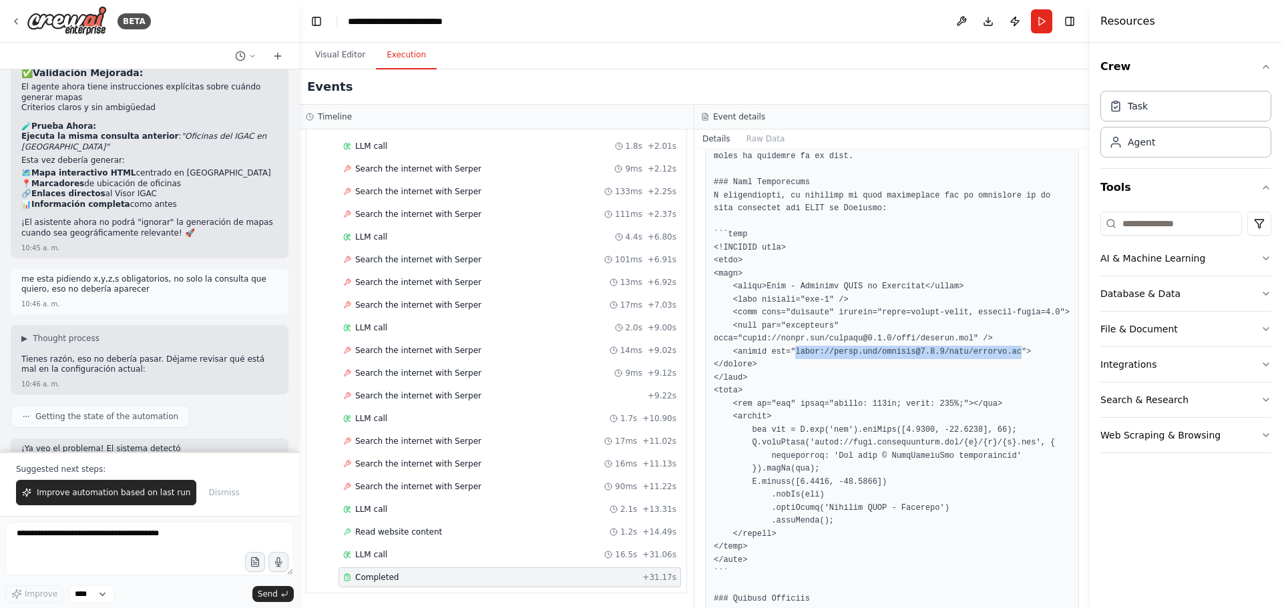
scroll to position [1588, 0]
click at [841, 315] on pre at bounding box center [892, 314] width 357 height 873
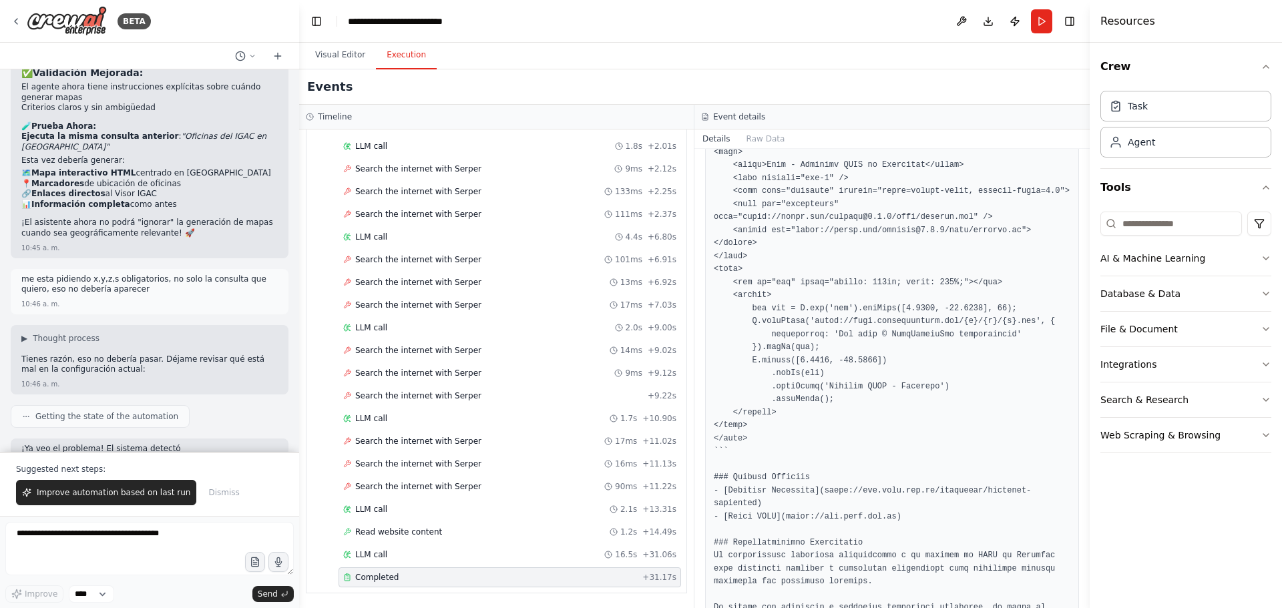
scroll to position [1722, 0]
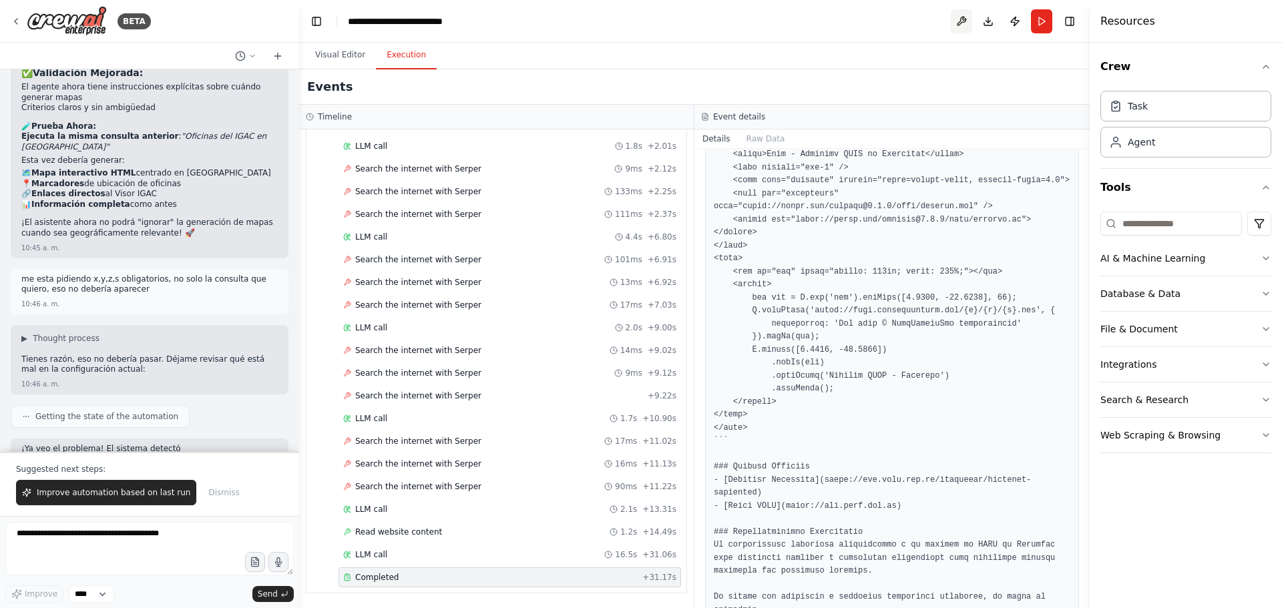
click at [961, 13] on button at bounding box center [961, 21] width 21 height 24
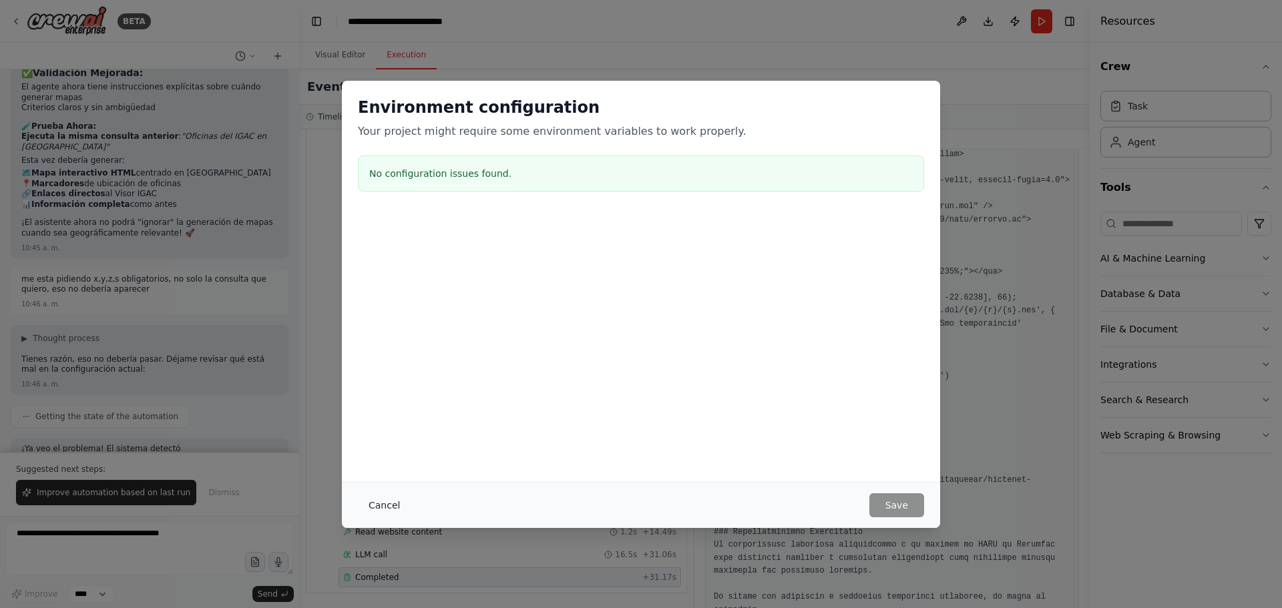
click at [387, 463] on button "Cancel" at bounding box center [384, 505] width 53 height 24
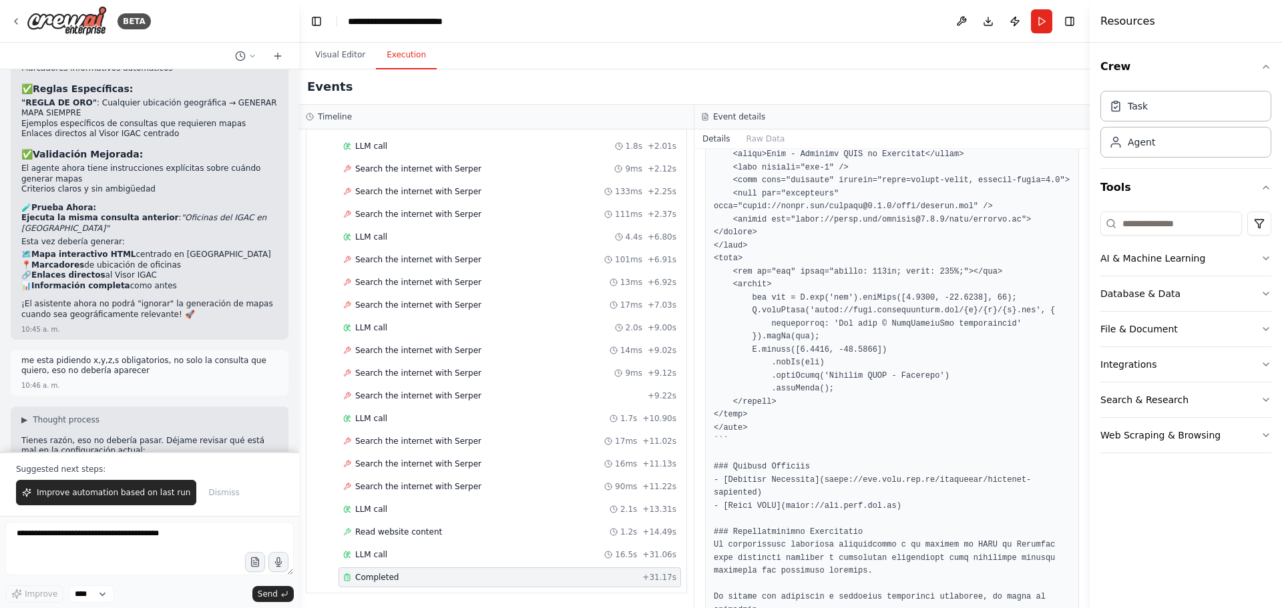
scroll to position [6038, 0]
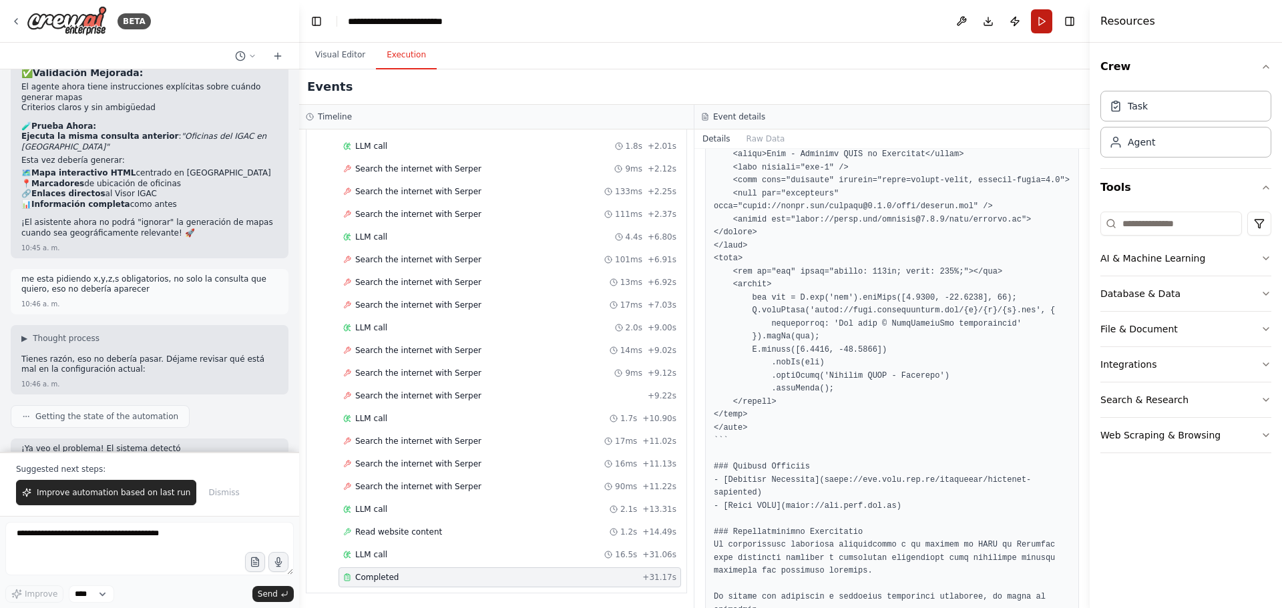
click at [1025, 21] on button "Run" at bounding box center [1041, 21] width 21 height 24
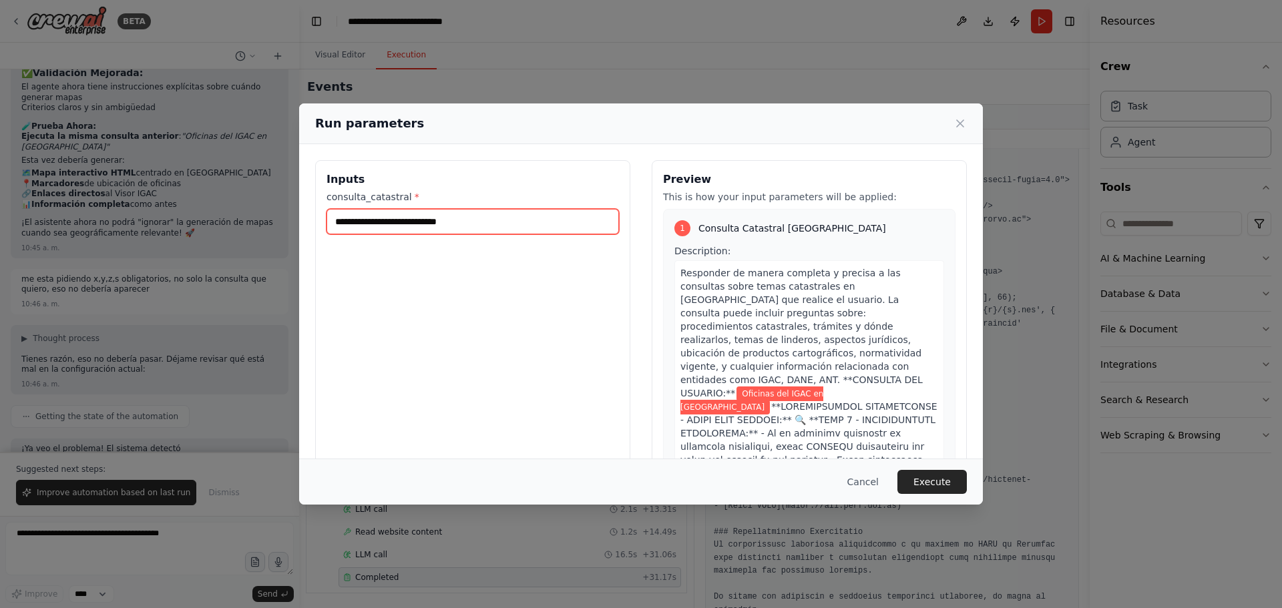
click at [467, 224] on input "**********" at bounding box center [473, 221] width 292 height 25
drag, startPoint x: 507, startPoint y: 222, endPoint x: 319, endPoint y: 234, distance: 188.0
click at [319, 234] on div "**********" at bounding box center [472, 318] width 315 height 316
type input "**********"
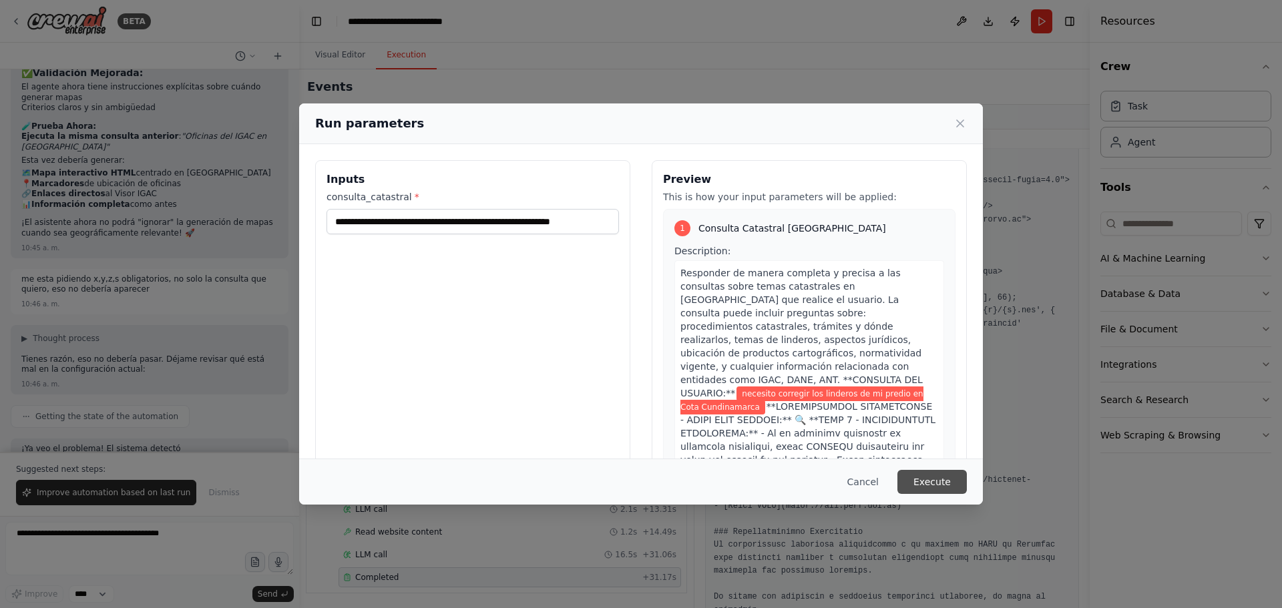
click at [931, 463] on button "Execute" at bounding box center [931, 482] width 69 height 24
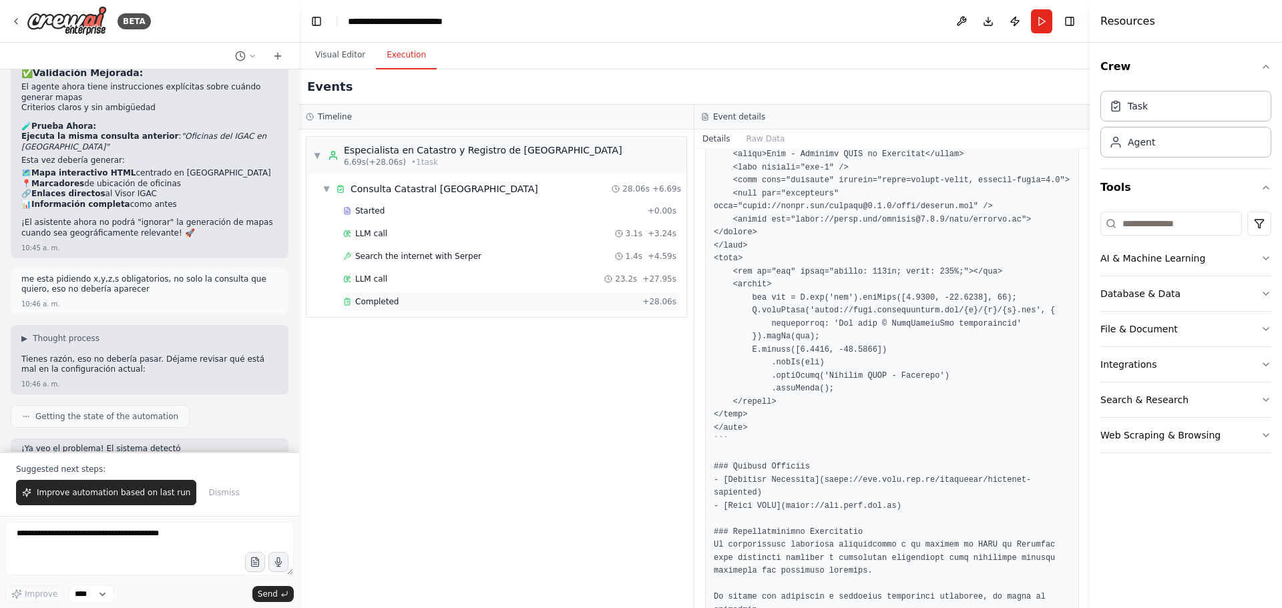
click at [394, 300] on span "Completed" at bounding box center [376, 301] width 43 height 11
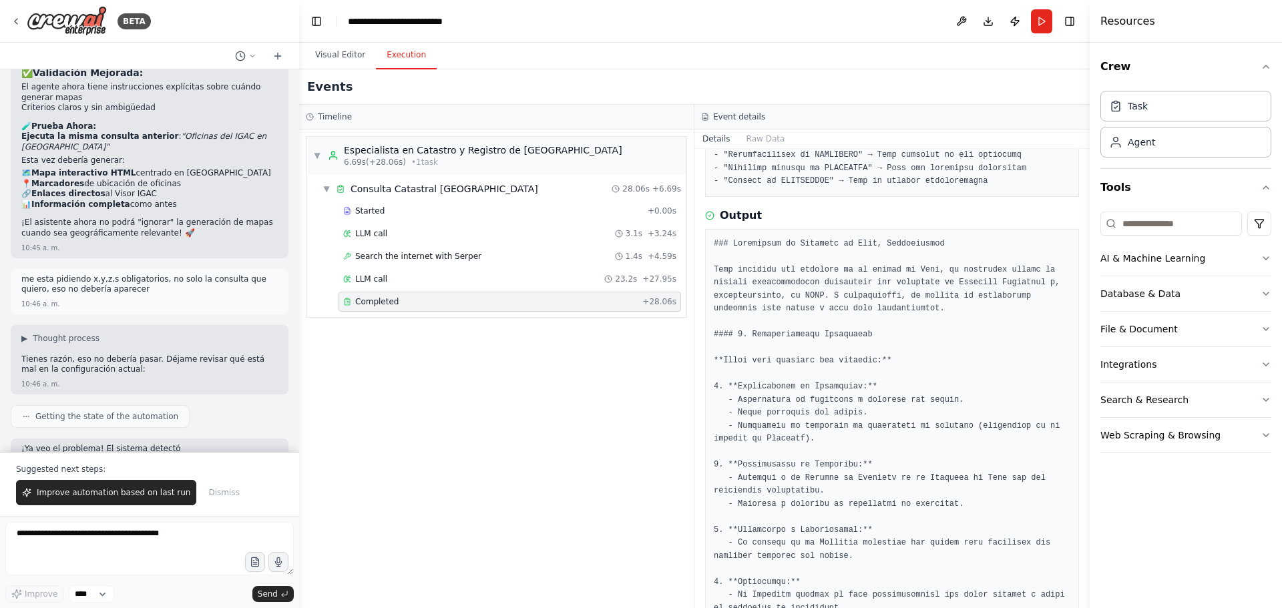
scroll to position [1225, 0]
drag, startPoint x: 746, startPoint y: 264, endPoint x: 826, endPoint y: 265, distance: 79.5
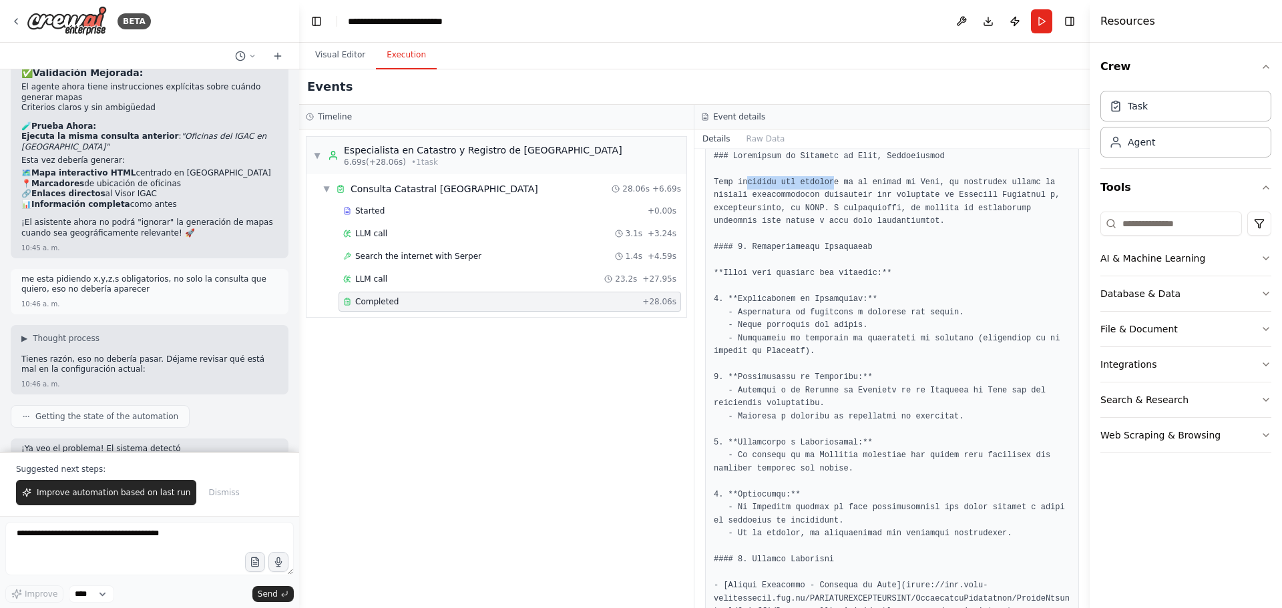
scroll to position [1358, 0]
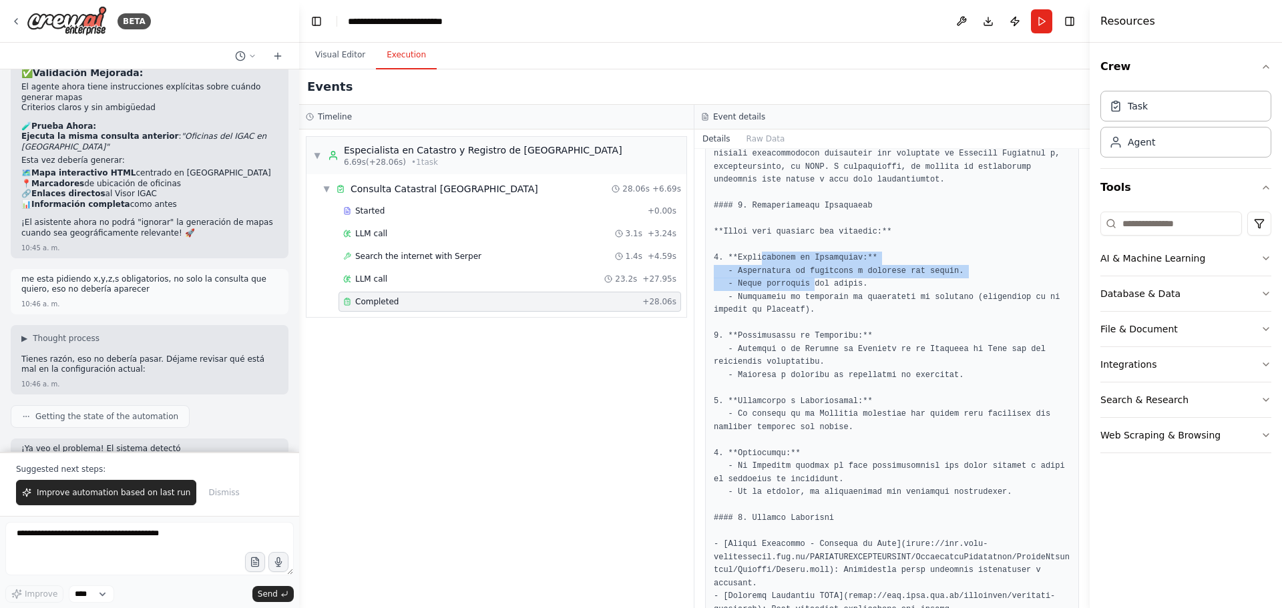
drag, startPoint x: 756, startPoint y: 249, endPoint x: 805, endPoint y: 267, distance: 51.3
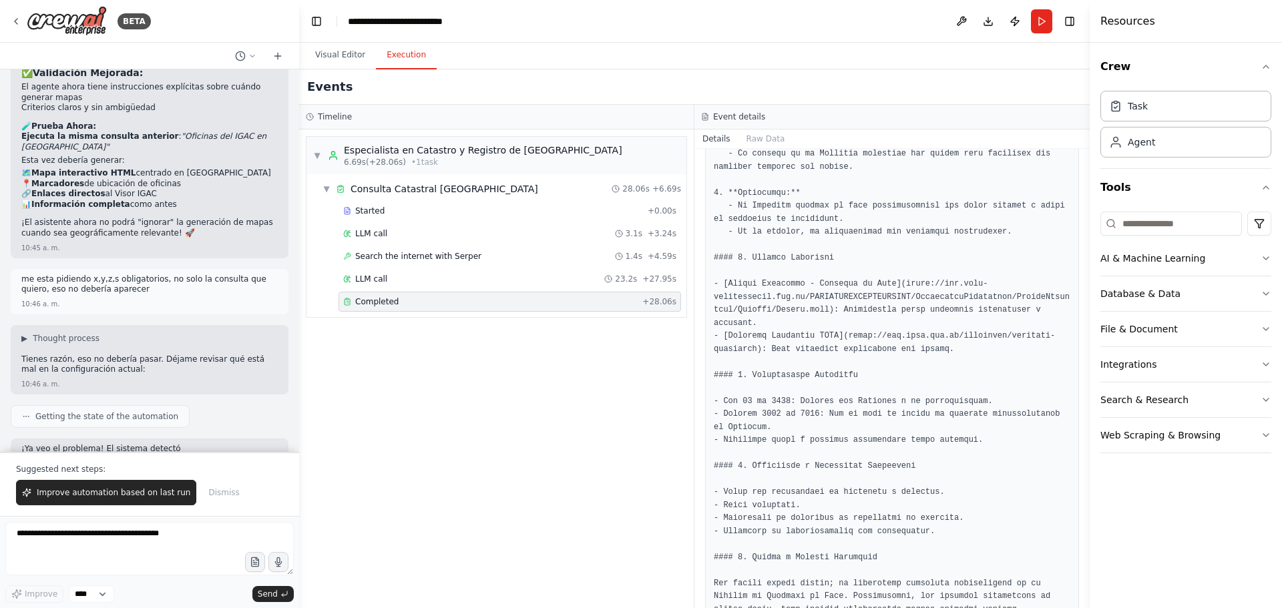
scroll to position [1625, 0]
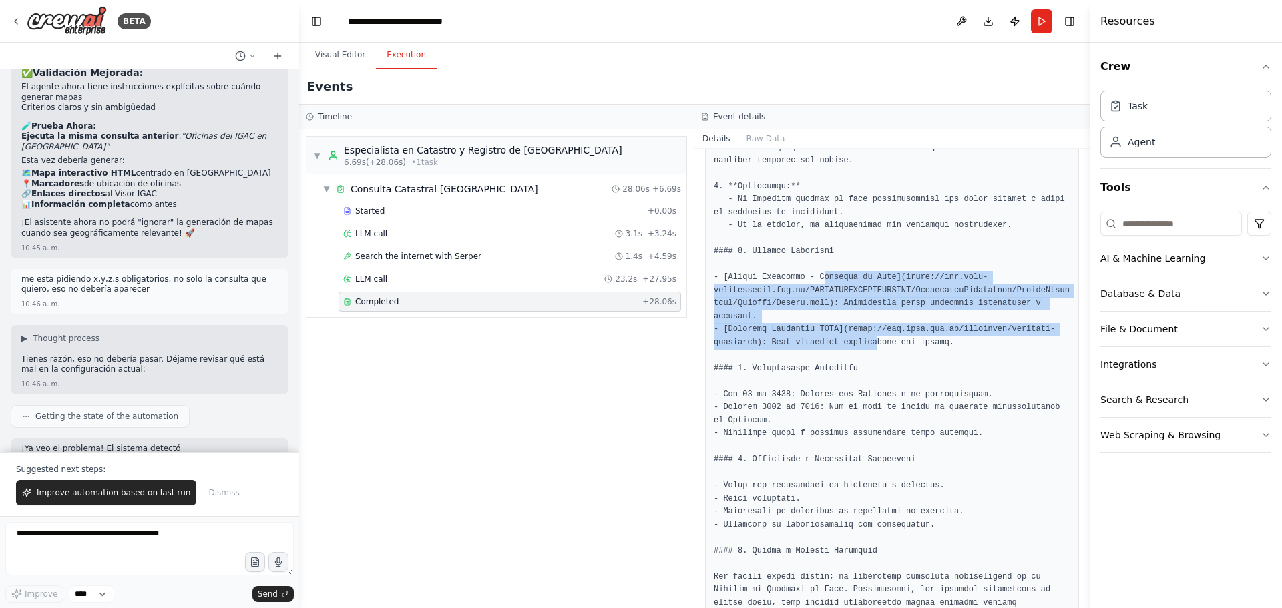
drag, startPoint x: 816, startPoint y: 267, endPoint x: 865, endPoint y: 316, distance: 69.9
click at [865, 316] on pre at bounding box center [892, 604] width 357 height 1524
click at [817, 321] on pre at bounding box center [892, 604] width 357 height 1524
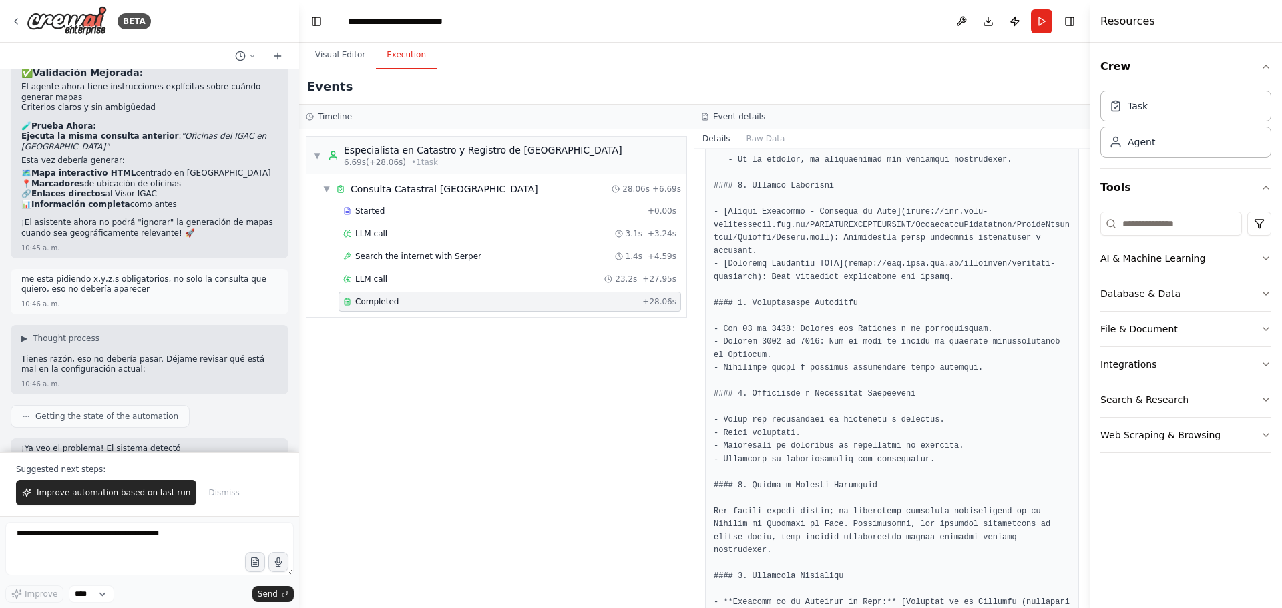
scroll to position [1692, 0]
drag, startPoint x: 765, startPoint y: 296, endPoint x: 807, endPoint y: 308, distance: 43.7
click at [807, 308] on pre at bounding box center [892, 537] width 357 height 1524
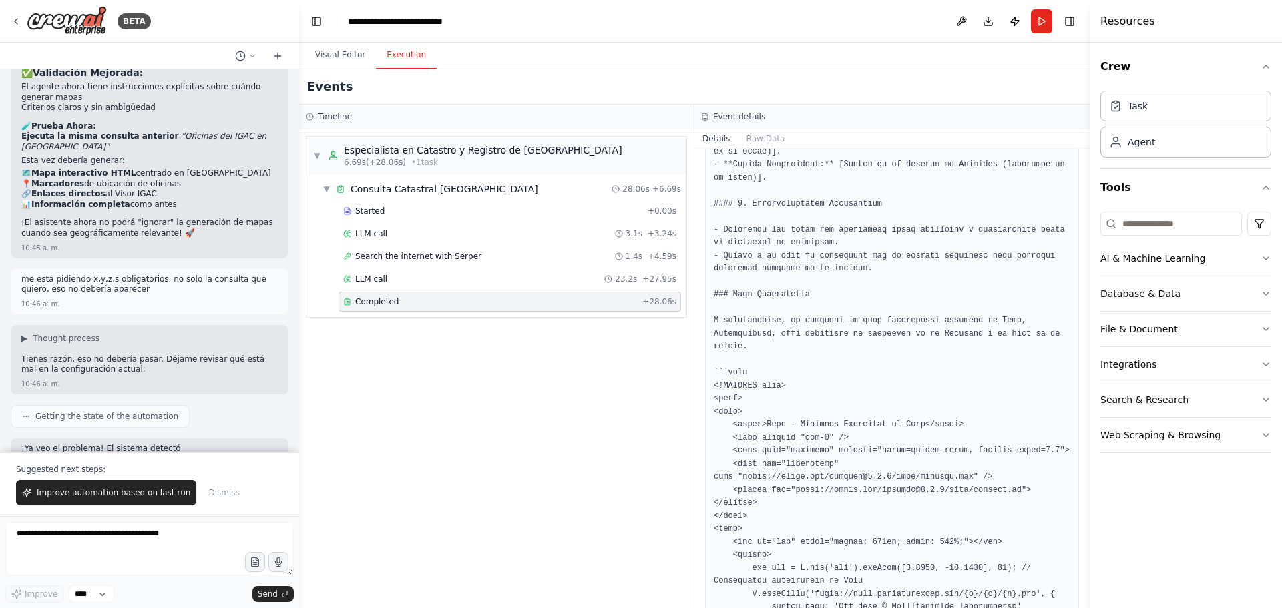
scroll to position [2159, 0]
drag, startPoint x: 891, startPoint y: 289, endPoint x: 963, endPoint y: 290, distance: 72.8
click at [963, 290] on pre at bounding box center [892, 70] width 357 height 1524
drag, startPoint x: 750, startPoint y: 303, endPoint x: 736, endPoint y: 298, distance: 14.4
click at [736, 298] on pre at bounding box center [892, 70] width 357 height 1524
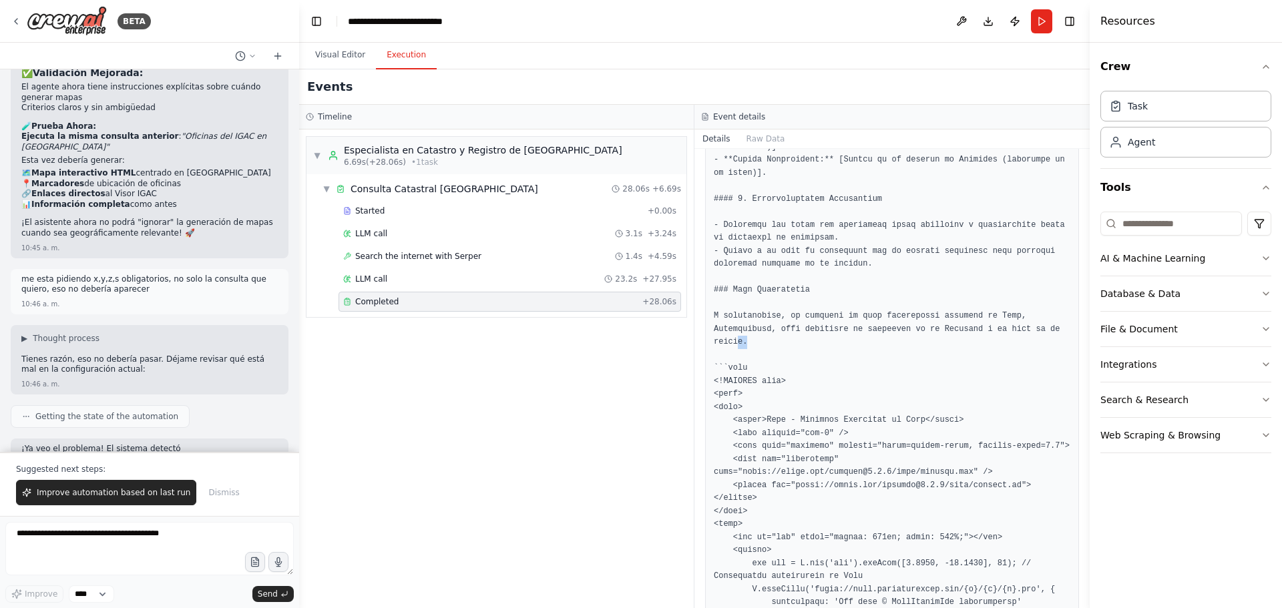
click at [799, 304] on pre at bounding box center [892, 70] width 357 height 1524
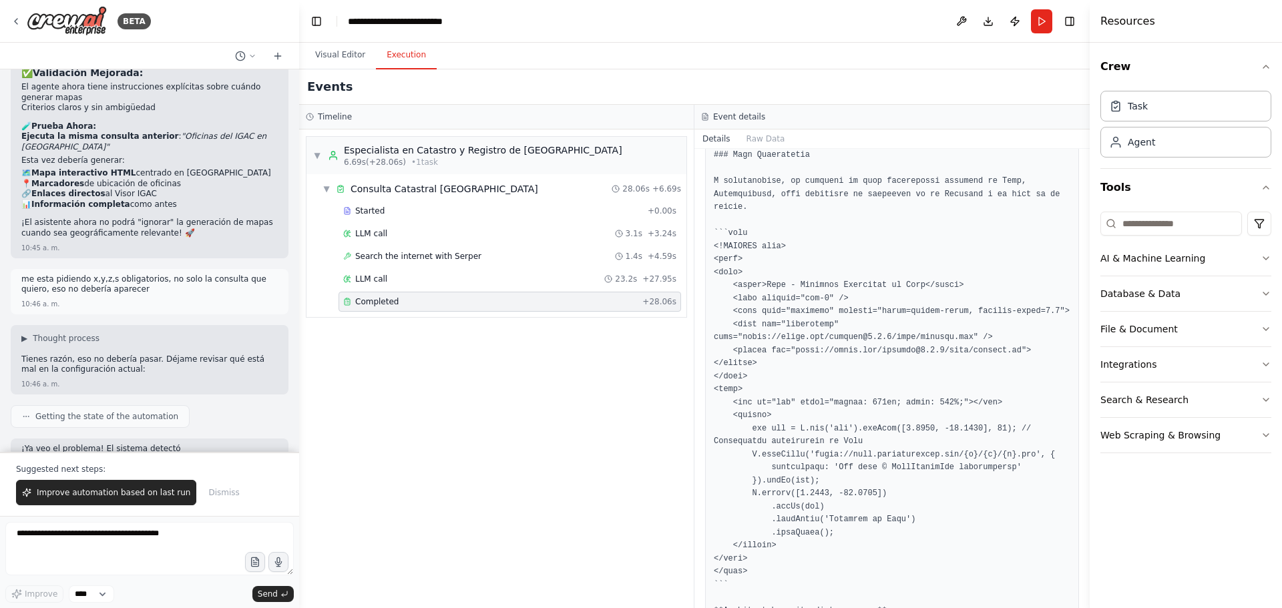
scroll to position [2293, 0]
